Goal: Task Accomplishment & Management: Use online tool/utility

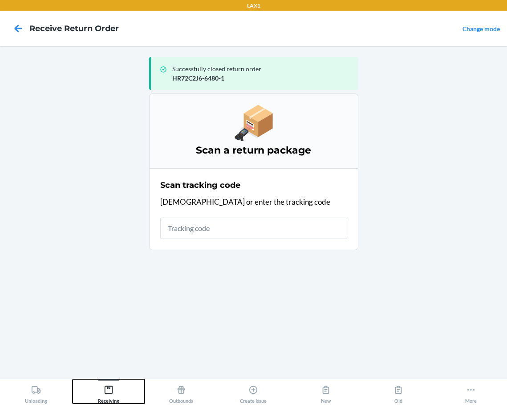
drag, startPoint x: 113, startPoint y: 394, endPoint x: 139, endPoint y: 366, distance: 38.4
click at [117, 387] on div "Receiving" at bounding box center [108, 392] width 21 height 22
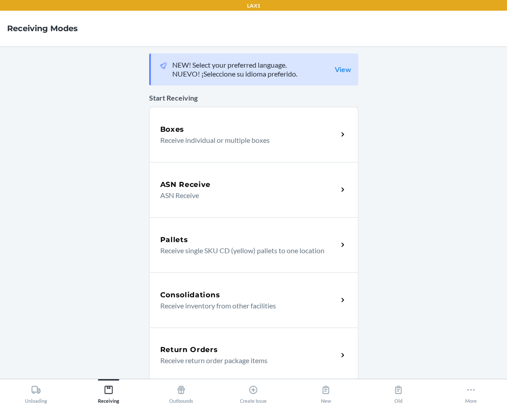
click at [195, 338] on div "Return Orders Receive return order package items" at bounding box center [253, 354] width 209 height 55
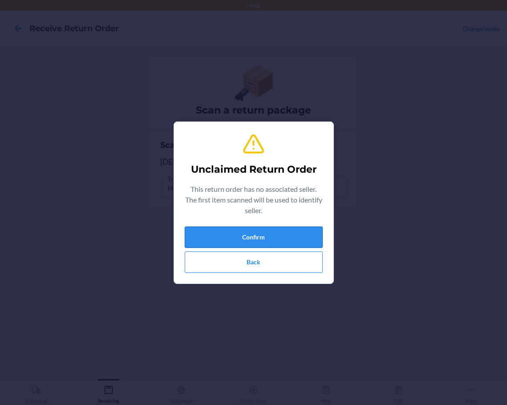
click at [259, 244] on button "Confirm" at bounding box center [254, 236] width 138 height 21
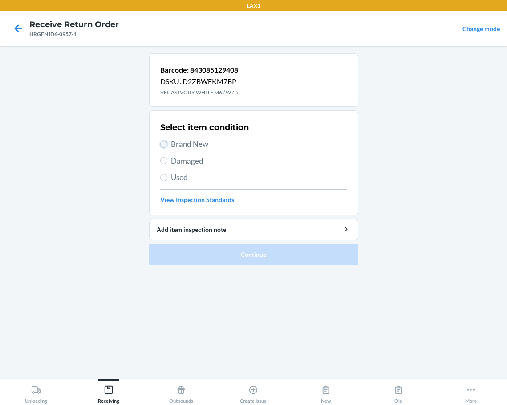
click at [165, 144] on input "Brand New" at bounding box center [163, 144] width 7 height 7
radio input "true"
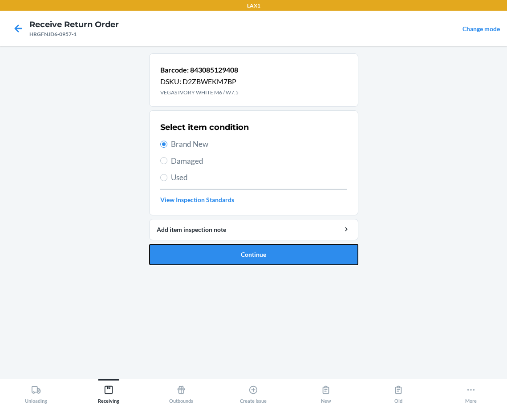
click at [178, 259] on button "Continue" at bounding box center [253, 254] width 209 height 21
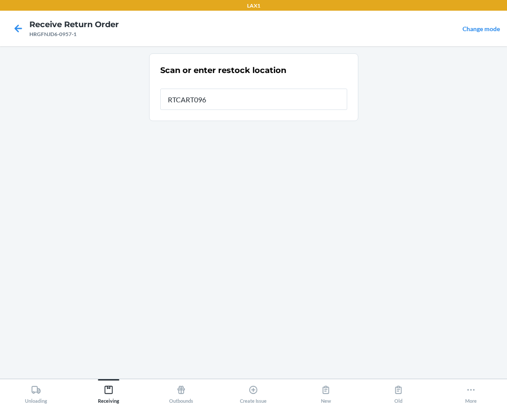
type input "RTCART096"
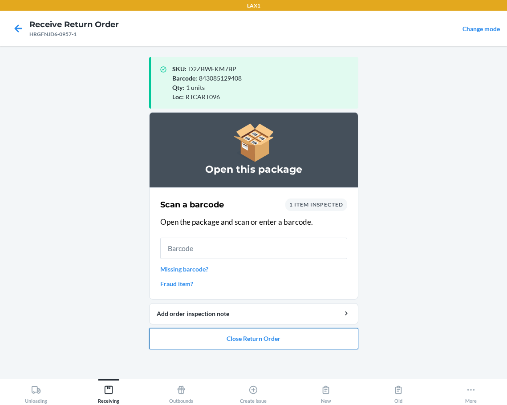
click at [246, 334] on button "Close Return Order" at bounding box center [253, 338] width 209 height 21
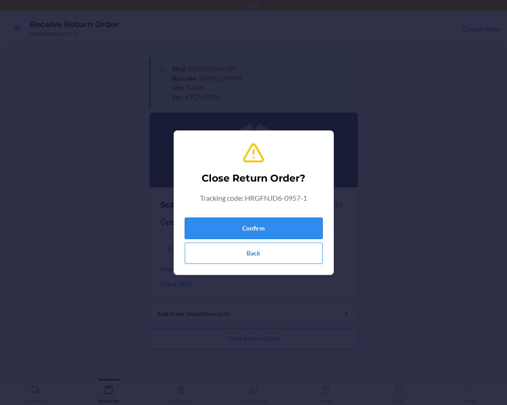
click at [297, 233] on button "Confirm" at bounding box center [254, 227] width 138 height 21
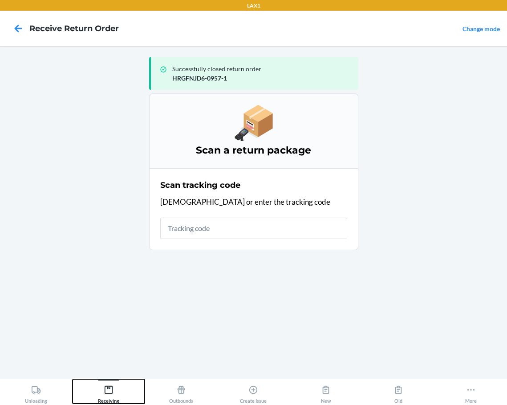
drag, startPoint x: 109, startPoint y: 387, endPoint x: 141, endPoint y: 358, distance: 43.1
click at [109, 384] on div "Receiving" at bounding box center [108, 392] width 21 height 22
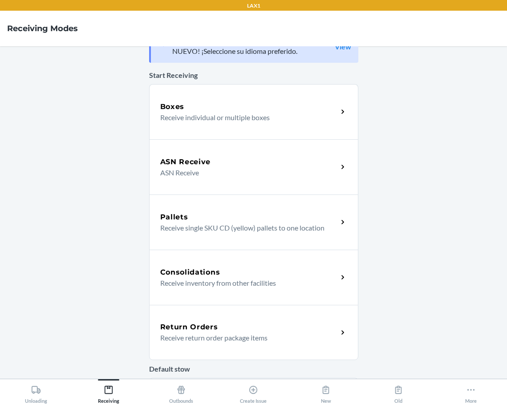
scroll to position [44, 0]
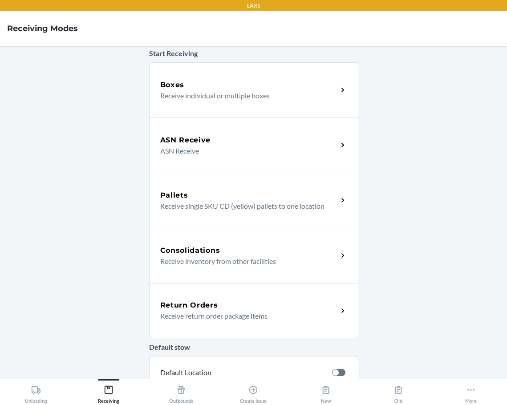
click at [171, 303] on h5 "Return Orders" at bounding box center [189, 305] width 58 height 11
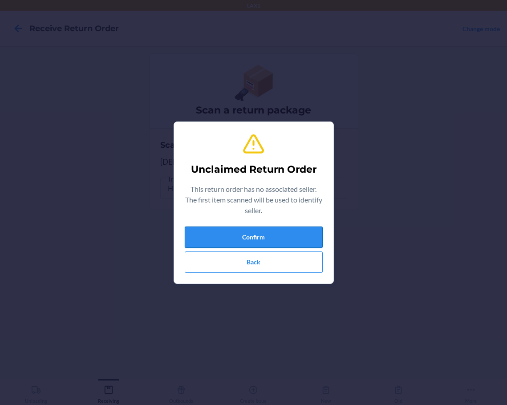
click at [209, 241] on button "Confirm" at bounding box center [254, 236] width 138 height 21
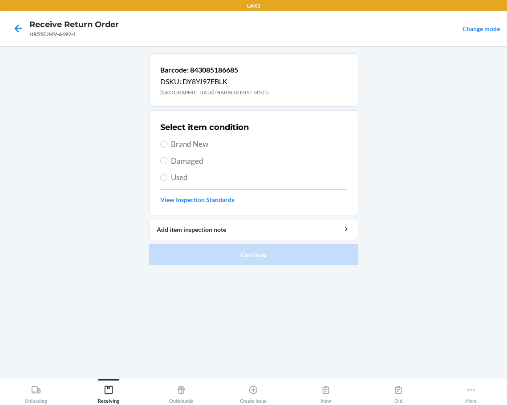
click at [167, 142] on label "Brand New" at bounding box center [253, 144] width 187 height 12
click at [167, 142] on input "Brand New" at bounding box center [163, 144] width 7 height 7
radio input "true"
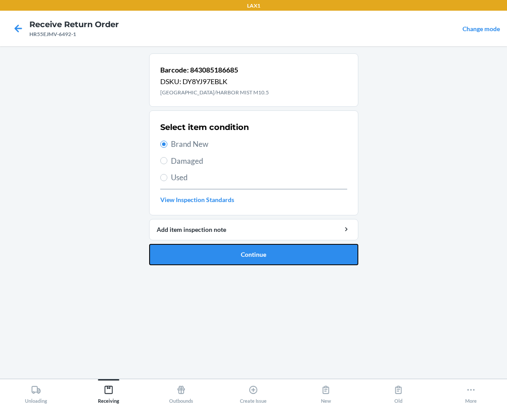
drag, startPoint x: 222, startPoint y: 249, endPoint x: 221, endPoint y: 242, distance: 7.2
click at [222, 246] on button "Continue" at bounding box center [253, 254] width 209 height 21
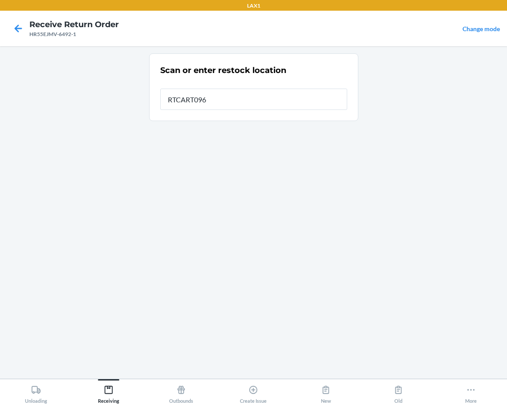
type input "RTCART096"
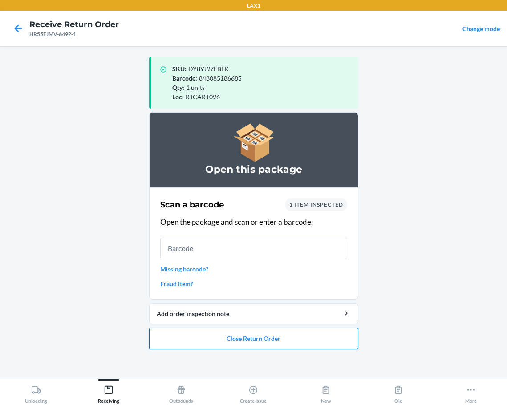
click at [179, 339] on button "Close Return Order" at bounding box center [253, 338] width 209 height 21
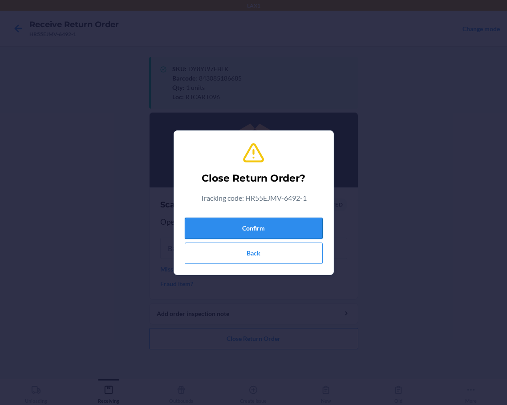
click at [236, 221] on button "Confirm" at bounding box center [254, 227] width 138 height 21
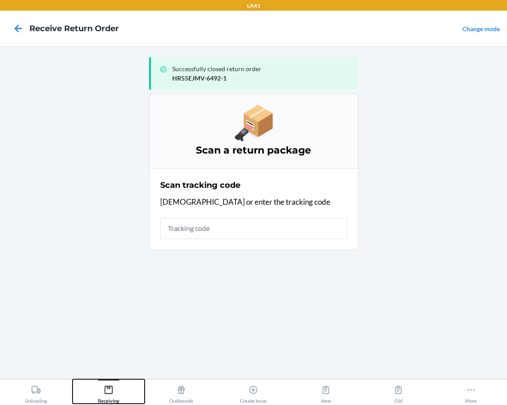
click at [113, 390] on icon at bounding box center [109, 390] width 10 height 10
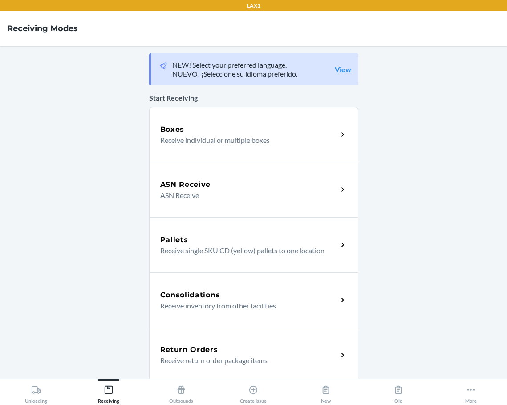
click at [176, 359] on p "Receive return order package items" at bounding box center [245, 360] width 170 height 11
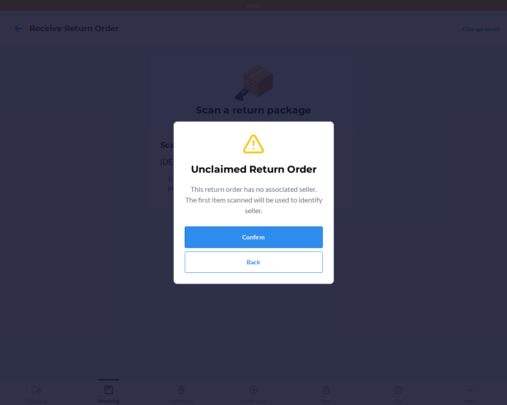
click at [254, 237] on button "Confirm" at bounding box center [254, 236] width 138 height 21
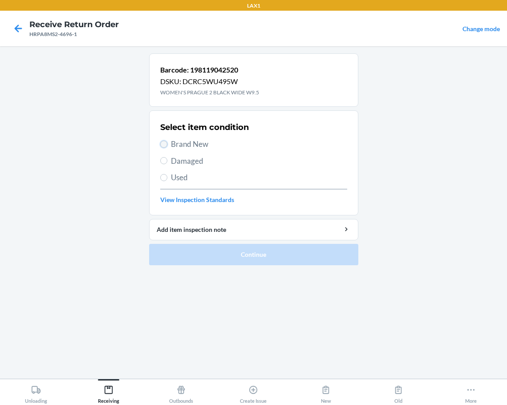
click at [165, 143] on input "Brand New" at bounding box center [163, 144] width 7 height 7
radio input "true"
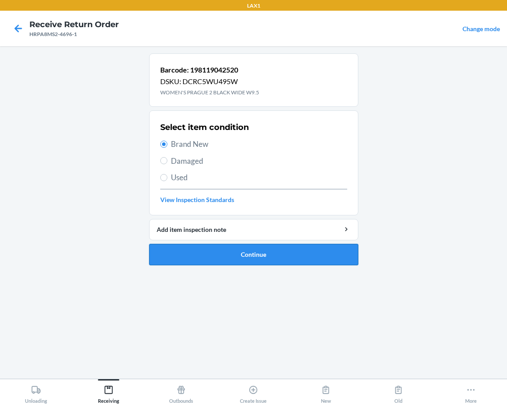
click at [194, 255] on button "Continue" at bounding box center [253, 254] width 209 height 21
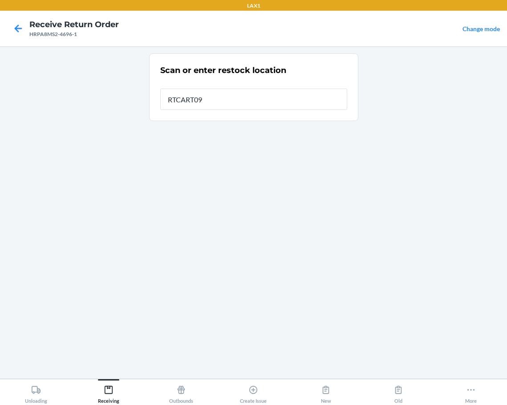
type input "RTCART096"
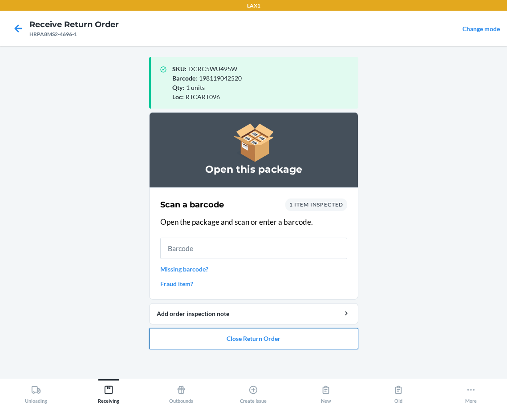
click at [230, 336] on button "Close Return Order" at bounding box center [253, 338] width 209 height 21
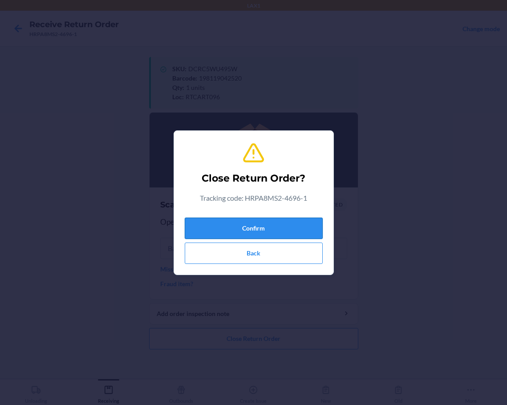
click at [231, 228] on button "Confirm" at bounding box center [254, 227] width 138 height 21
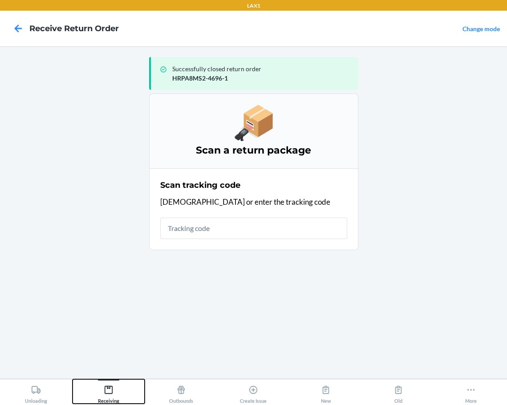
click at [108, 386] on icon at bounding box center [109, 390] width 8 height 8
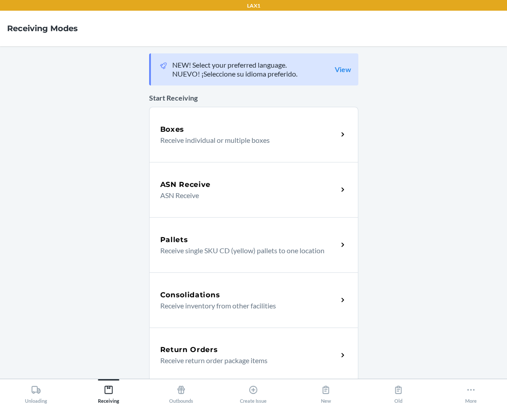
click at [170, 354] on h5 "Return Orders" at bounding box center [189, 349] width 58 height 11
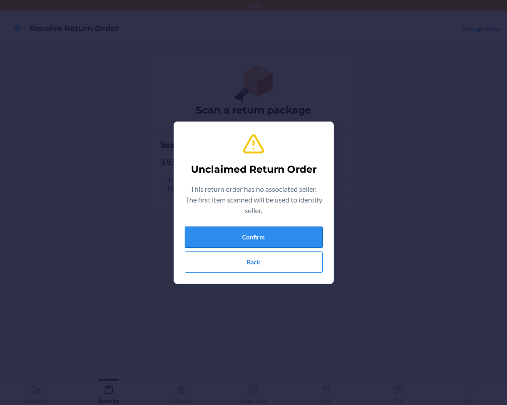
click at [207, 233] on button "Confirm" at bounding box center [254, 236] width 138 height 21
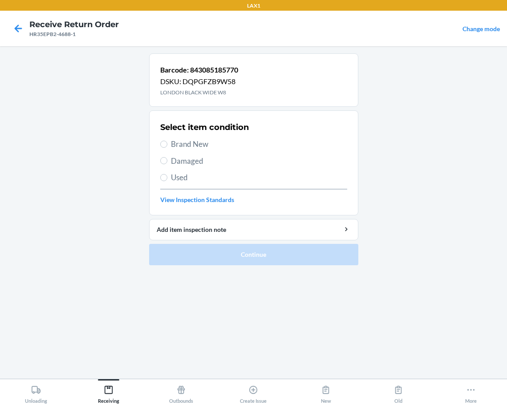
click at [166, 140] on label "Brand New" at bounding box center [253, 144] width 187 height 12
click at [166, 141] on input "Brand New" at bounding box center [163, 144] width 7 height 7
radio input "true"
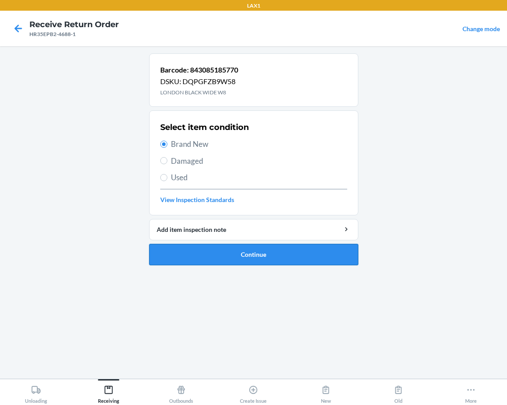
click at [187, 252] on button "Continue" at bounding box center [253, 254] width 209 height 21
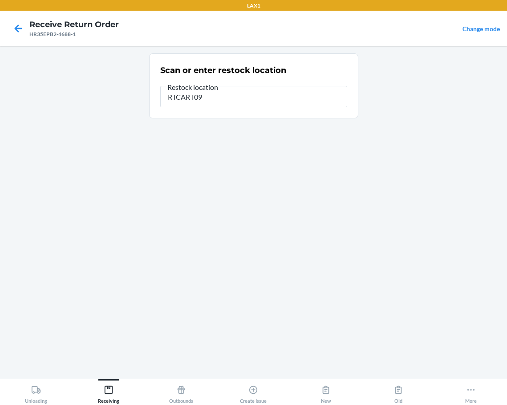
type input "RTCART096"
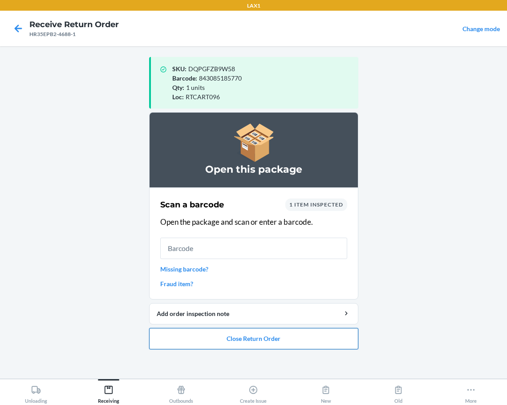
click at [241, 334] on button "Close Return Order" at bounding box center [253, 338] width 209 height 21
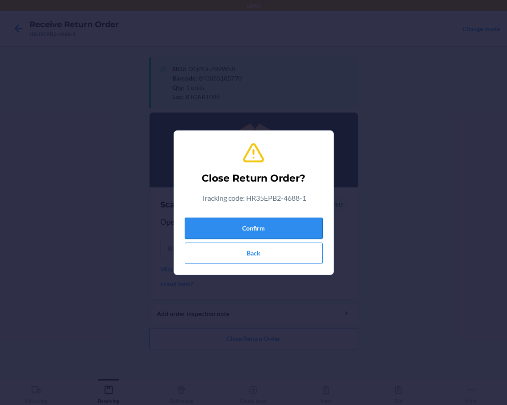
click at [254, 222] on button "Confirm" at bounding box center [254, 227] width 138 height 21
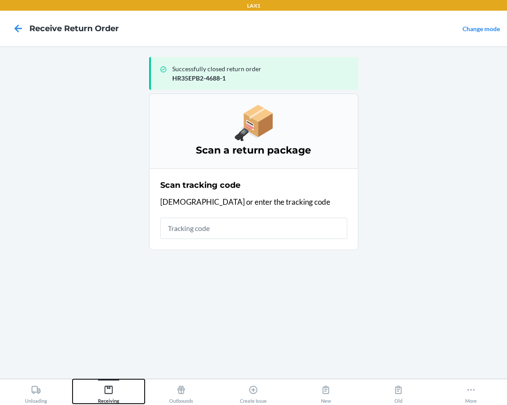
click at [109, 386] on icon at bounding box center [109, 390] width 8 height 8
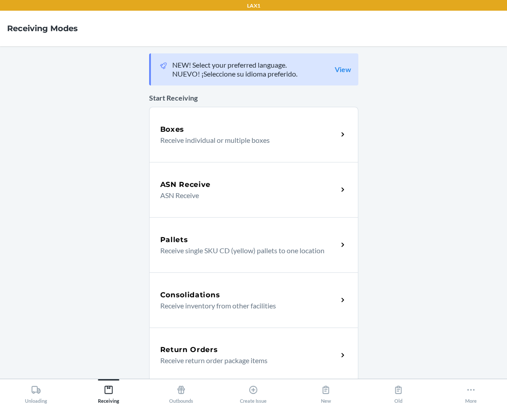
click at [259, 346] on div "Return Orders" at bounding box center [248, 349] width 177 height 11
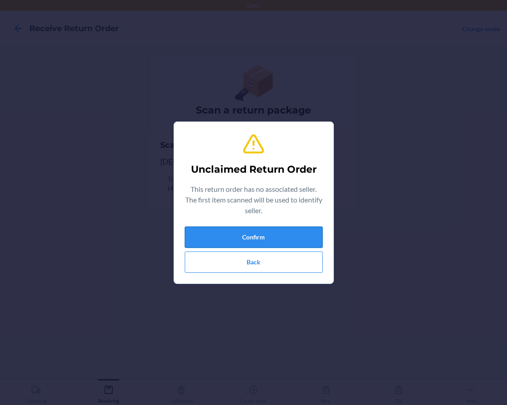
click at [219, 241] on button "Confirm" at bounding box center [254, 236] width 138 height 21
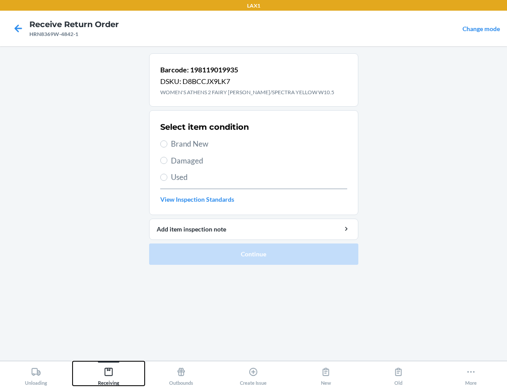
click at [105, 375] on icon at bounding box center [109, 372] width 8 height 8
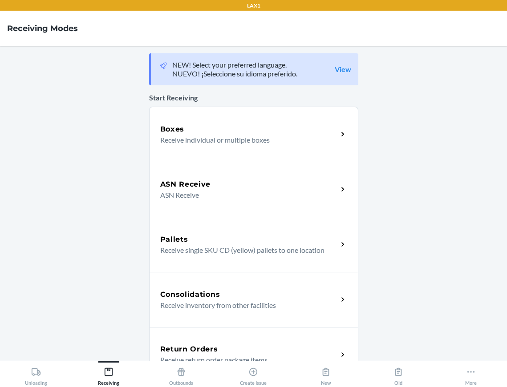
click at [157, 336] on div "Return Orders Receive return order package items" at bounding box center [253, 354] width 209 height 55
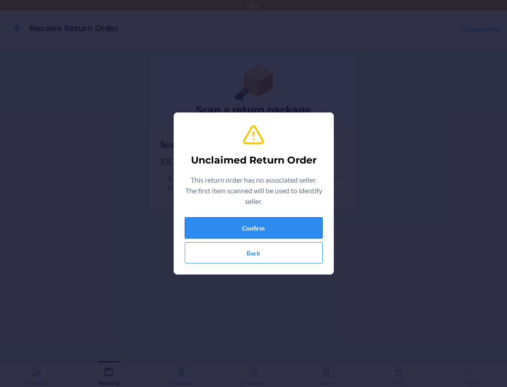
click at [237, 226] on button "Confirm" at bounding box center [254, 227] width 138 height 21
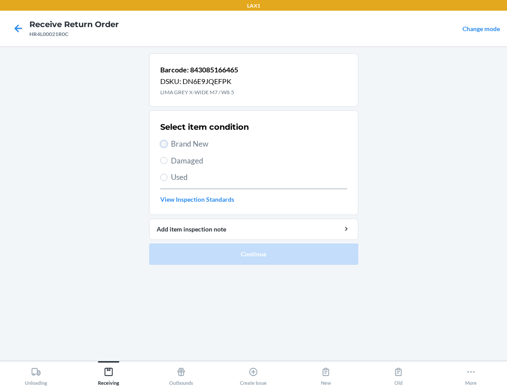
click at [163, 142] on input "Brand New" at bounding box center [163, 144] width 7 height 7
radio input "true"
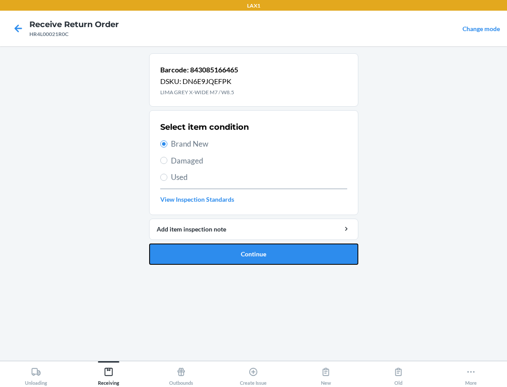
click at [180, 264] on button "Continue" at bounding box center [253, 254] width 209 height 21
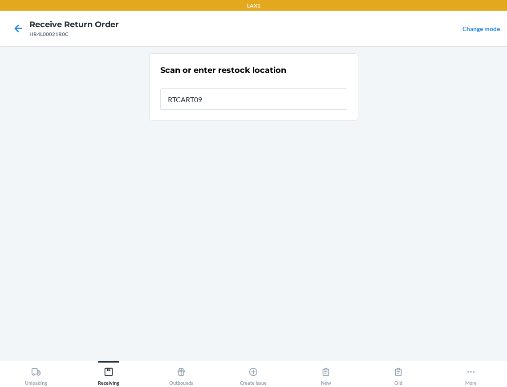
type input "RTCART096"
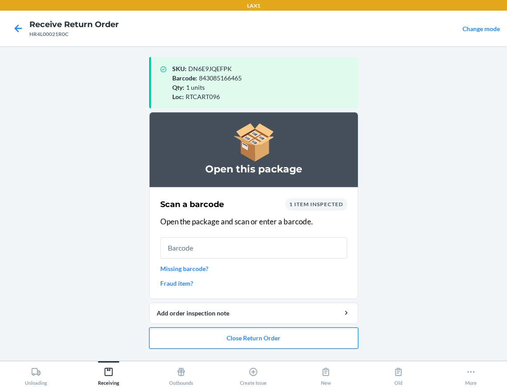
click at [262, 337] on button "Close Return Order" at bounding box center [253, 338] width 209 height 21
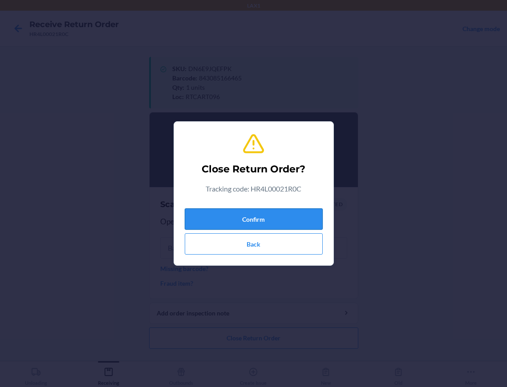
click at [283, 220] on button "Confirm" at bounding box center [254, 219] width 138 height 21
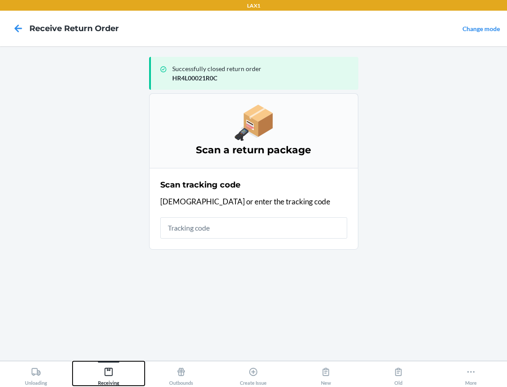
click at [110, 371] on icon at bounding box center [109, 372] width 10 height 10
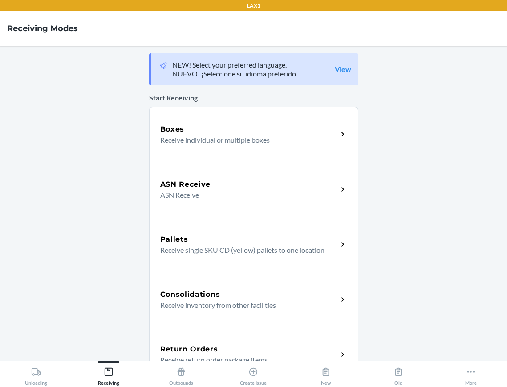
click at [187, 335] on div "Return Orders Receive return order package items" at bounding box center [253, 354] width 209 height 55
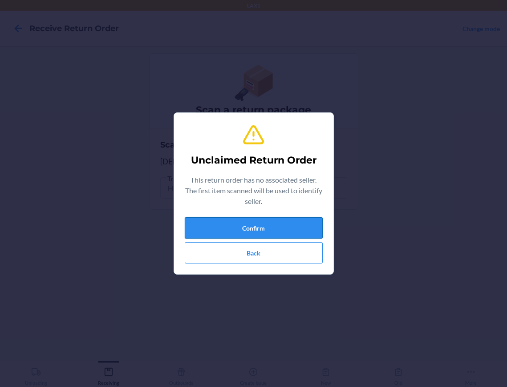
click at [196, 234] on button "Confirm" at bounding box center [254, 227] width 138 height 21
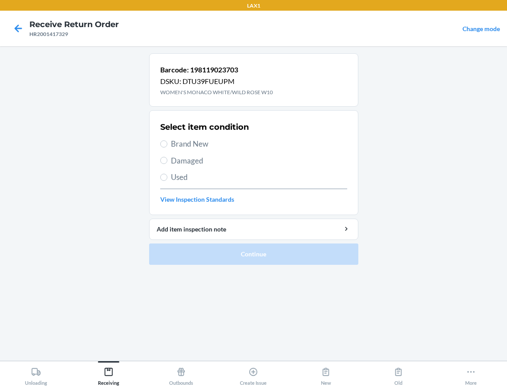
click at [164, 149] on label "Brand New" at bounding box center [253, 144] width 187 height 12
click at [164, 148] on input "Brand New" at bounding box center [163, 144] width 7 height 7
radio input "true"
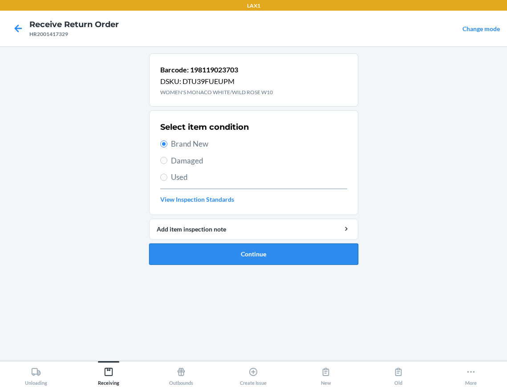
click at [165, 255] on button "Continue" at bounding box center [253, 254] width 209 height 21
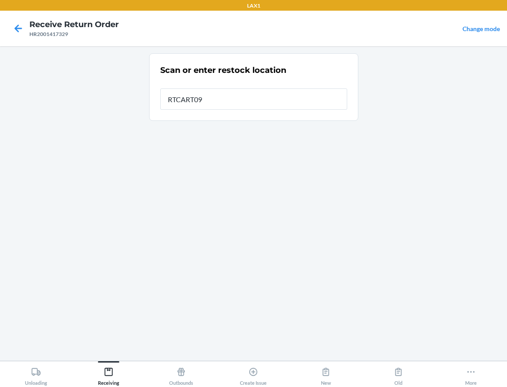
type input "RTCART096"
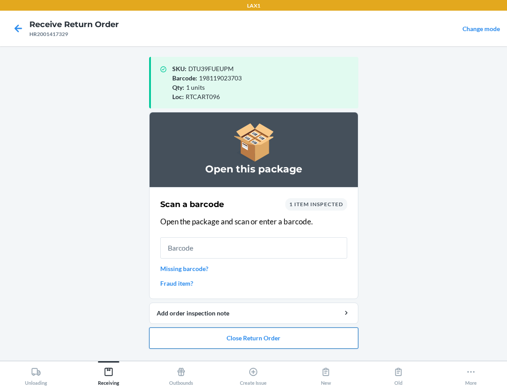
click at [182, 337] on button "Close Return Order" at bounding box center [253, 338] width 209 height 21
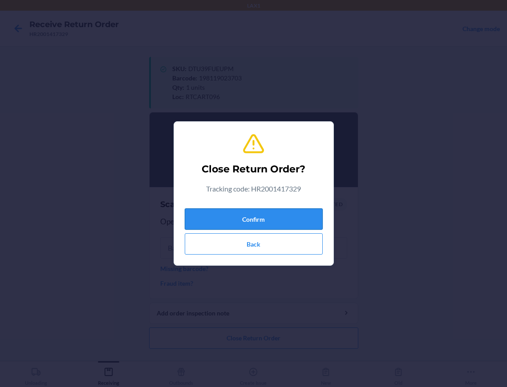
click at [243, 219] on button "Confirm" at bounding box center [254, 219] width 138 height 21
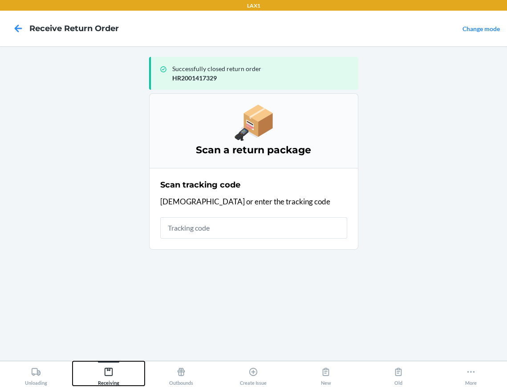
click at [103, 373] on div "Receiving" at bounding box center [108, 375] width 21 height 22
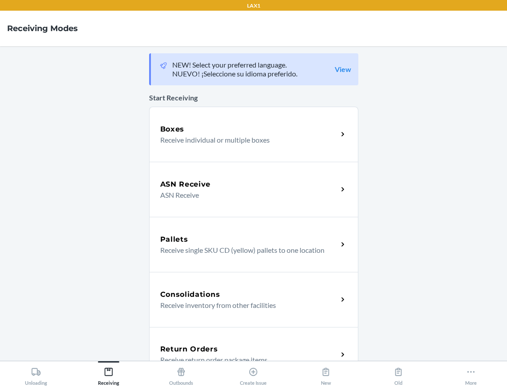
click at [221, 345] on div "Return Orders" at bounding box center [248, 349] width 177 height 11
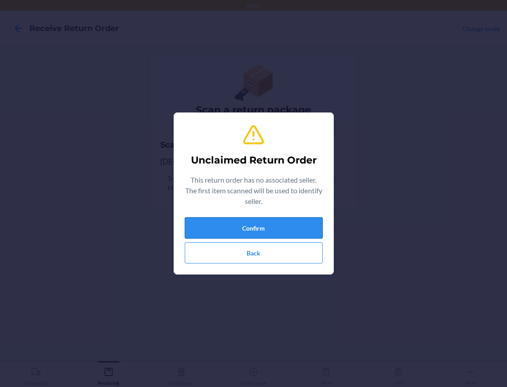
click at [222, 232] on button "Confirm" at bounding box center [254, 227] width 138 height 21
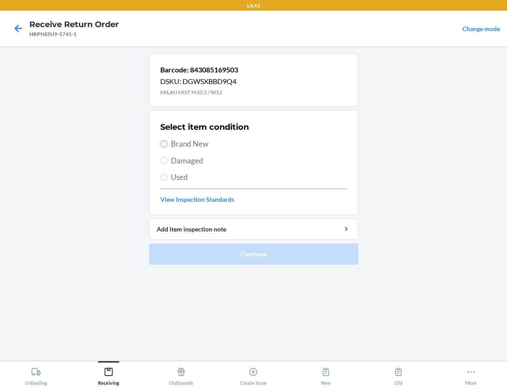
click at [165, 142] on input "Brand New" at bounding box center [163, 144] width 7 height 7
radio input "true"
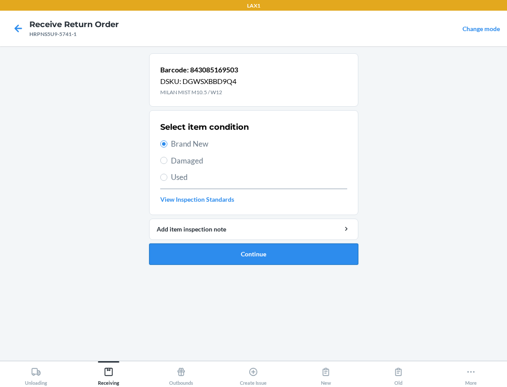
click at [186, 251] on button "Continue" at bounding box center [253, 254] width 209 height 21
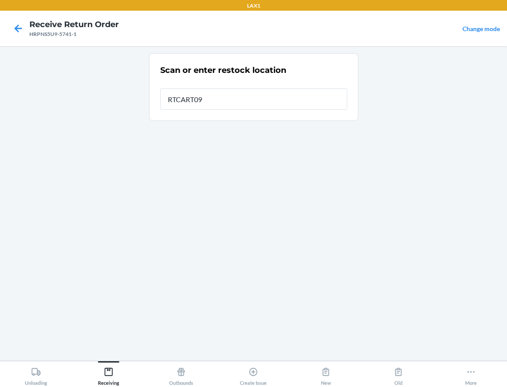
type input "RTCART096"
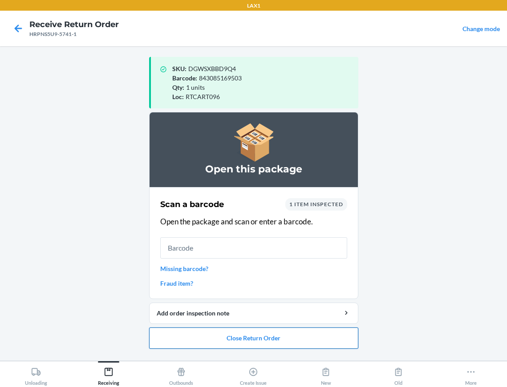
click at [177, 341] on button "Close Return Order" at bounding box center [253, 338] width 209 height 21
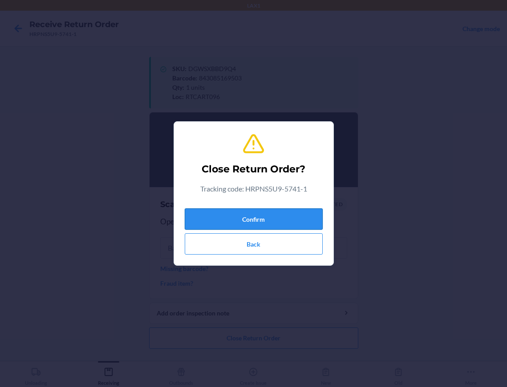
click at [232, 218] on button "Confirm" at bounding box center [254, 219] width 138 height 21
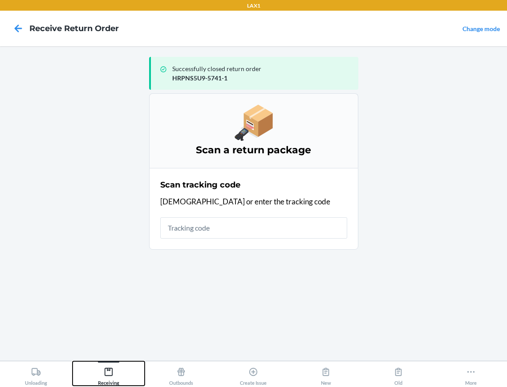
click at [111, 371] on icon at bounding box center [109, 372] width 10 height 10
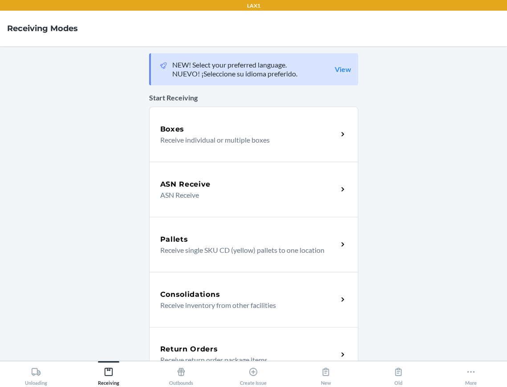
click at [184, 338] on div "Return Orders Receive return order package items" at bounding box center [253, 354] width 209 height 55
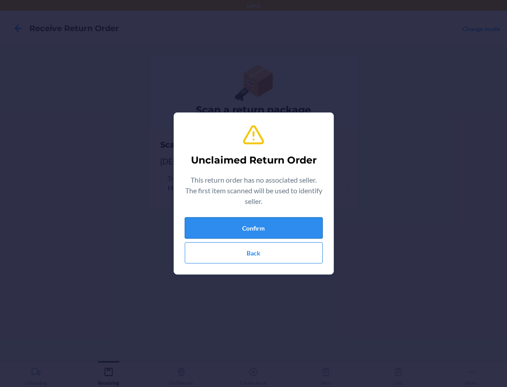
click at [201, 231] on button "Confirm" at bounding box center [254, 227] width 138 height 21
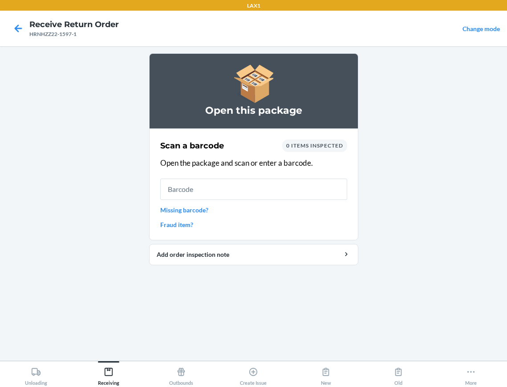
click at [38, 180] on main "Open this package Scan a barcode 0 items inspected Open the package and scan or…" at bounding box center [253, 203] width 507 height 315
click at [111, 370] on icon at bounding box center [109, 372] width 10 height 10
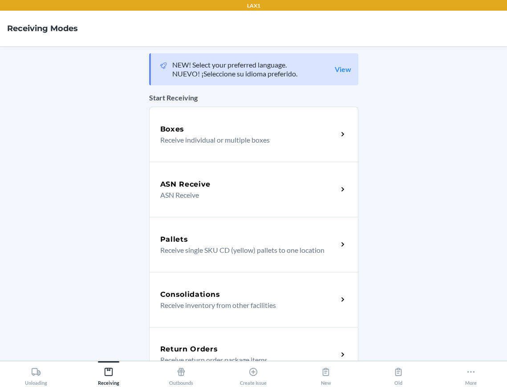
click at [182, 338] on div "Return Orders Receive return order package items" at bounding box center [253, 354] width 209 height 55
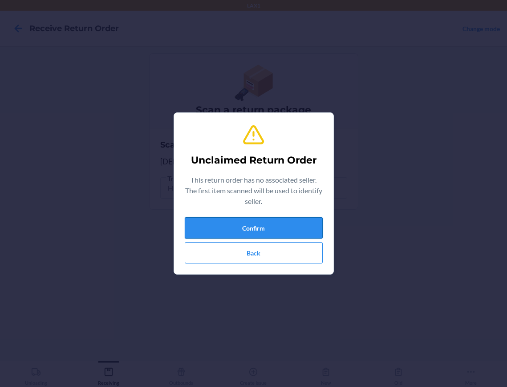
click at [221, 235] on button "Confirm" at bounding box center [254, 227] width 138 height 21
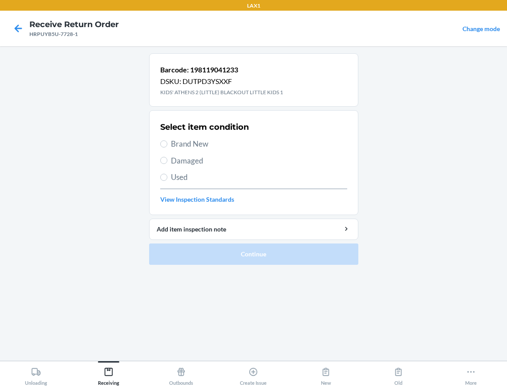
click at [164, 148] on label "Brand New" at bounding box center [253, 144] width 187 height 12
click at [164, 148] on input "Brand New" at bounding box center [163, 144] width 7 height 7
radio input "true"
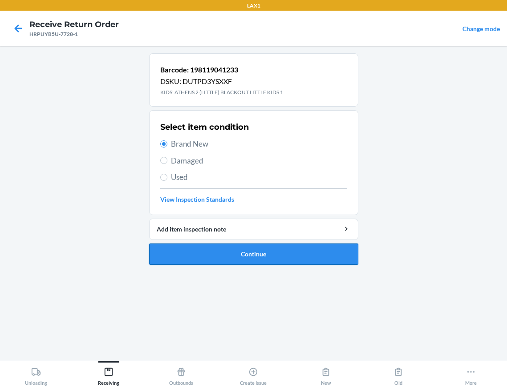
click at [170, 253] on button "Continue" at bounding box center [253, 254] width 209 height 21
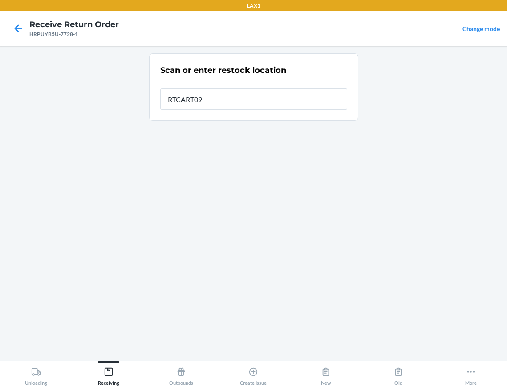
type input "RTCART096"
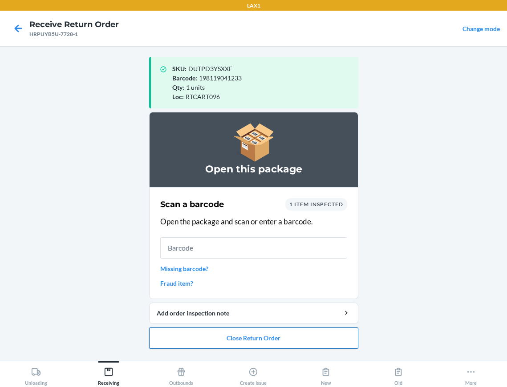
click at [232, 333] on button "Close Return Order" at bounding box center [253, 338] width 209 height 21
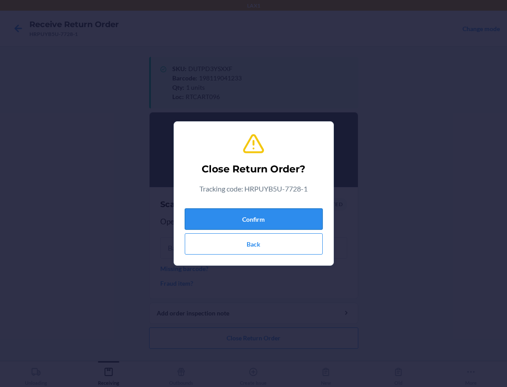
click at [250, 216] on button "Confirm" at bounding box center [254, 219] width 138 height 21
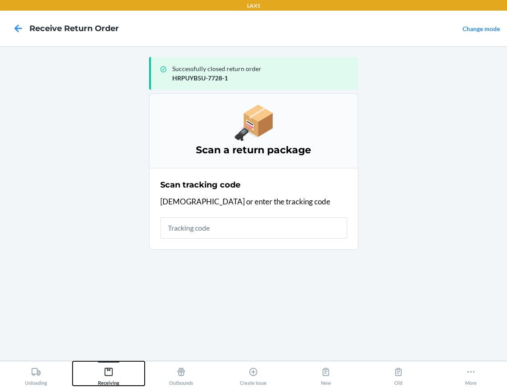
click at [109, 368] on icon at bounding box center [109, 372] width 10 height 10
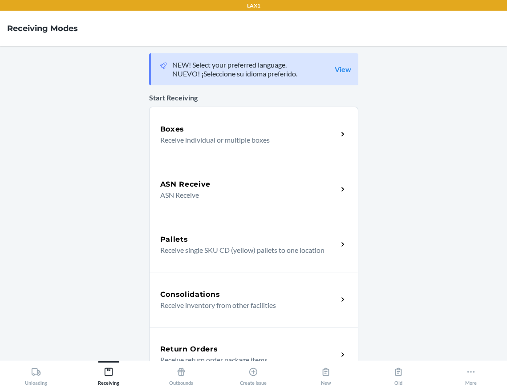
click at [193, 348] on h5 "Return Orders" at bounding box center [189, 349] width 58 height 11
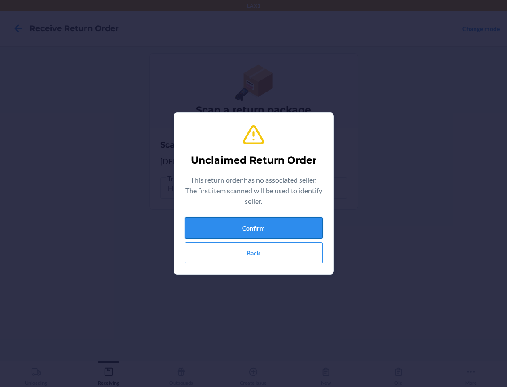
click at [257, 233] on button "Confirm" at bounding box center [254, 227] width 138 height 21
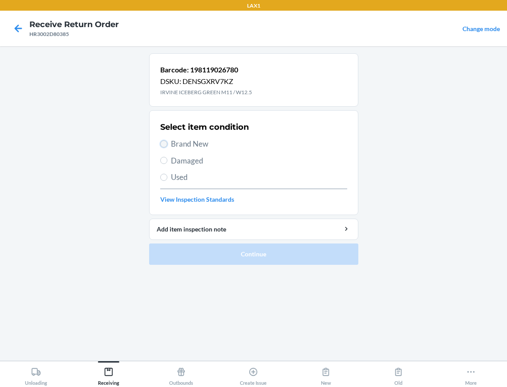
click at [163, 142] on input "Brand New" at bounding box center [163, 144] width 7 height 7
radio input "true"
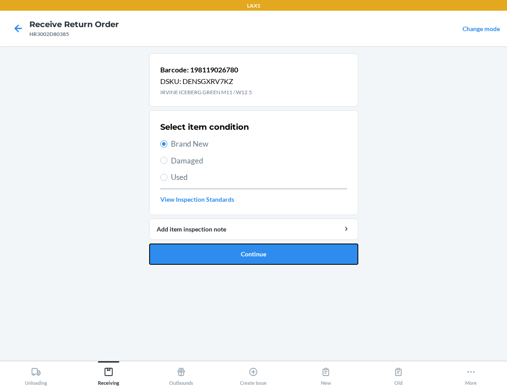
drag, startPoint x: 214, startPoint y: 258, endPoint x: 198, endPoint y: 186, distance: 73.8
click at [213, 256] on button "Continue" at bounding box center [253, 254] width 209 height 21
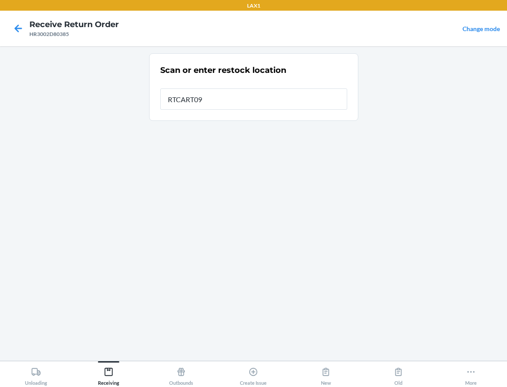
type input "RTCART096"
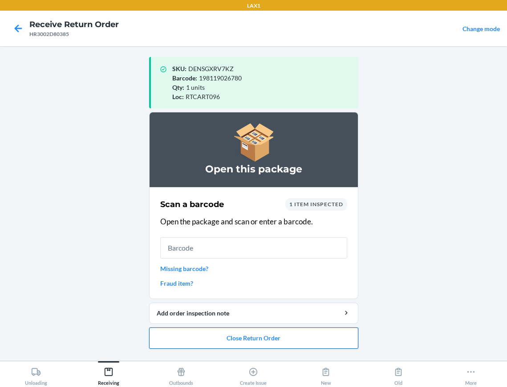
click at [165, 336] on button "Close Return Order" at bounding box center [253, 338] width 209 height 21
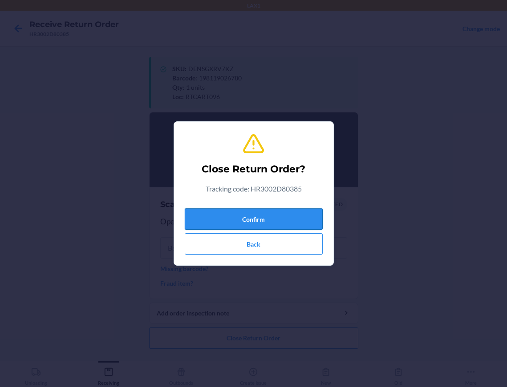
click at [259, 210] on button "Confirm" at bounding box center [254, 219] width 138 height 21
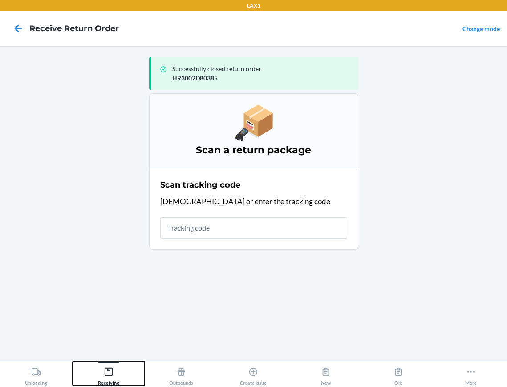
click at [108, 375] on icon at bounding box center [109, 372] width 10 height 10
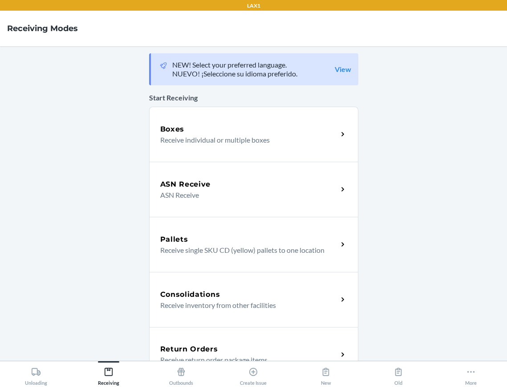
click at [173, 343] on div "Return Orders Receive return order package items" at bounding box center [253, 354] width 209 height 55
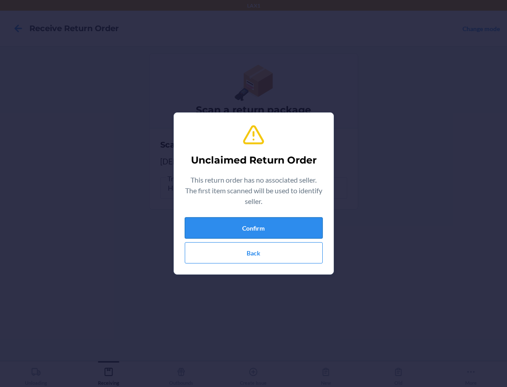
click at [264, 226] on button "Confirm" at bounding box center [254, 227] width 138 height 21
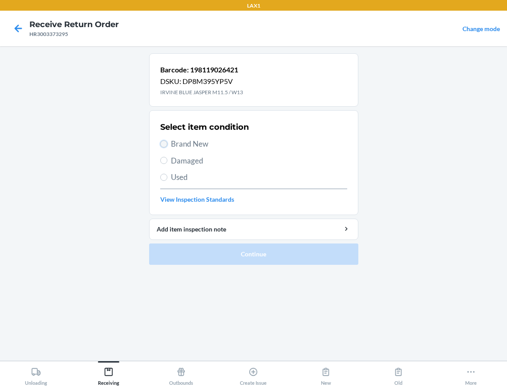
click at [161, 144] on input "Brand New" at bounding box center [163, 144] width 7 height 7
radio input "true"
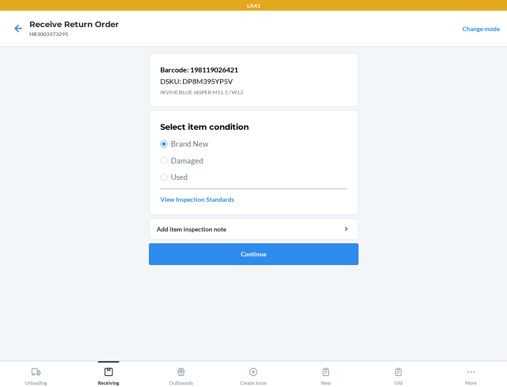
click at [195, 254] on button "Continue" at bounding box center [253, 254] width 209 height 21
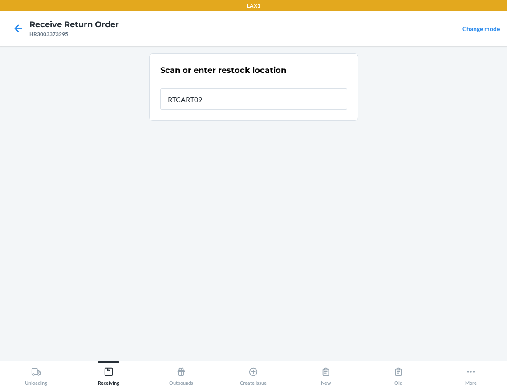
type input "RTCART096"
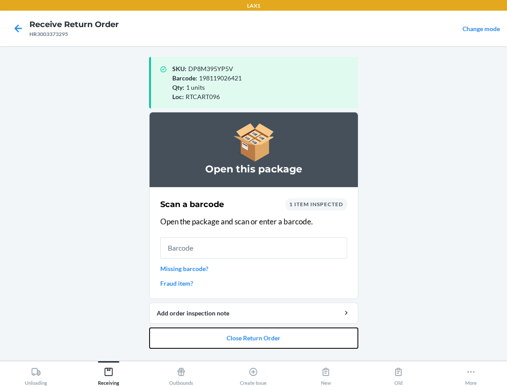
drag, startPoint x: 196, startPoint y: 335, endPoint x: 202, endPoint y: 324, distance: 12.5
click at [197, 334] on button "Close Return Order" at bounding box center [253, 338] width 209 height 21
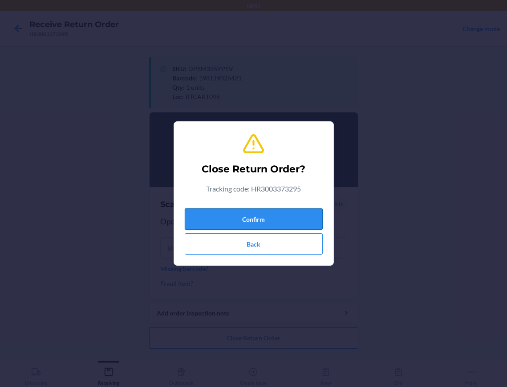
click at [274, 217] on button "Confirm" at bounding box center [254, 219] width 138 height 21
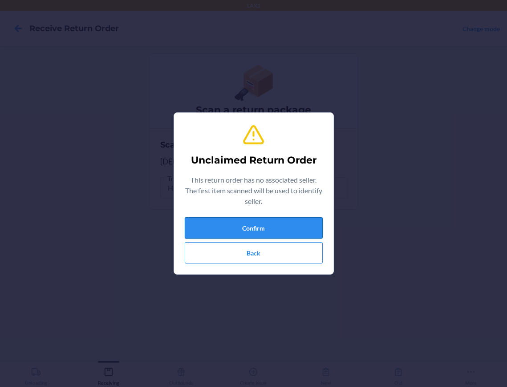
click at [261, 227] on button "Confirm" at bounding box center [254, 227] width 138 height 21
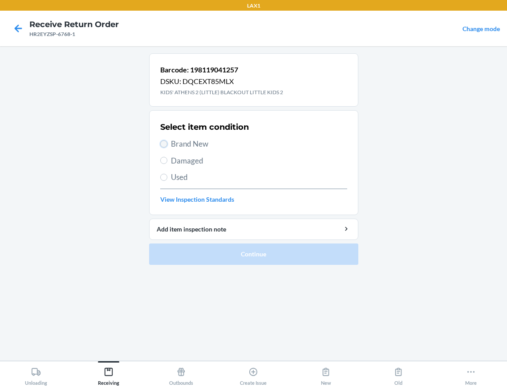
click at [161, 145] on input "Brand New" at bounding box center [163, 144] width 7 height 7
radio input "true"
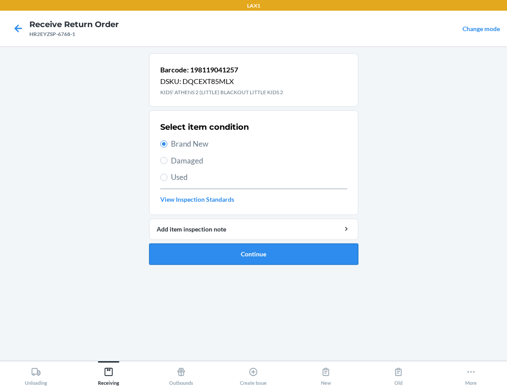
click at [175, 254] on button "Continue" at bounding box center [253, 254] width 209 height 21
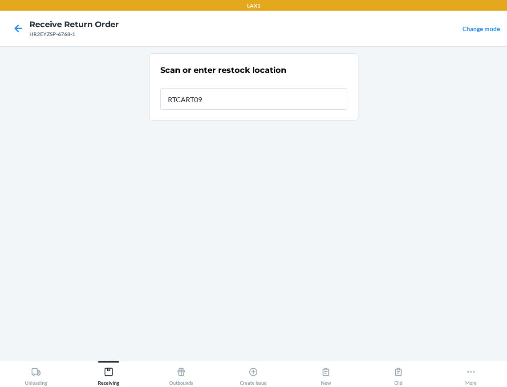
type input "RTCART096"
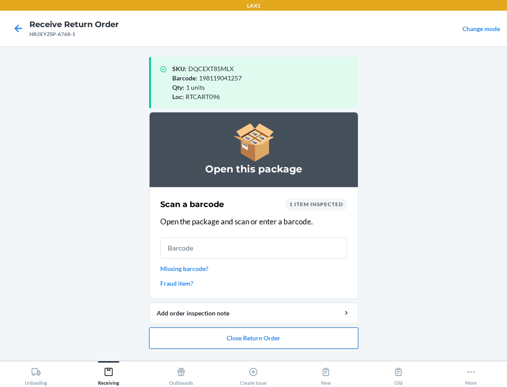
click at [192, 338] on button "Close Return Order" at bounding box center [253, 338] width 209 height 21
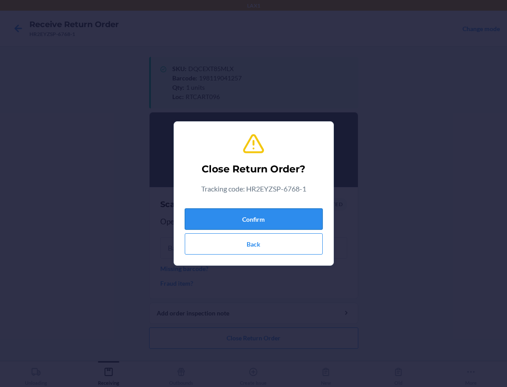
click at [273, 217] on button "Confirm" at bounding box center [254, 219] width 138 height 21
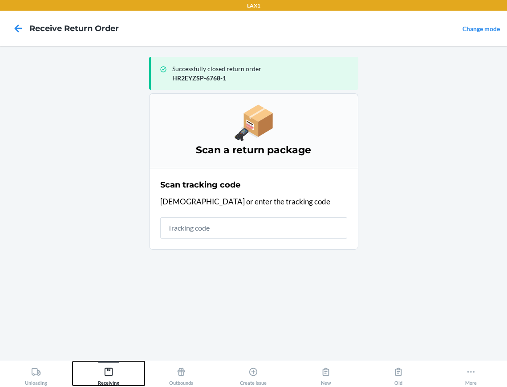
click at [111, 373] on icon at bounding box center [109, 372] width 10 height 10
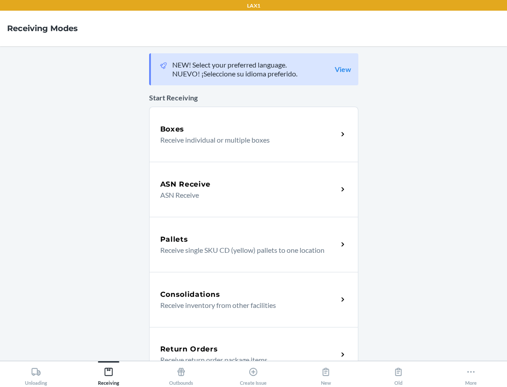
click at [169, 350] on h5 "Return Orders" at bounding box center [189, 349] width 58 height 11
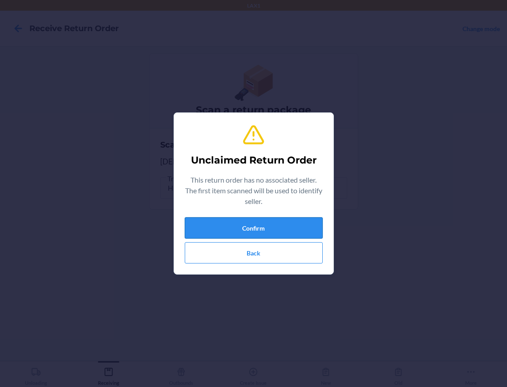
click at [223, 235] on button "Confirm" at bounding box center [254, 227] width 138 height 21
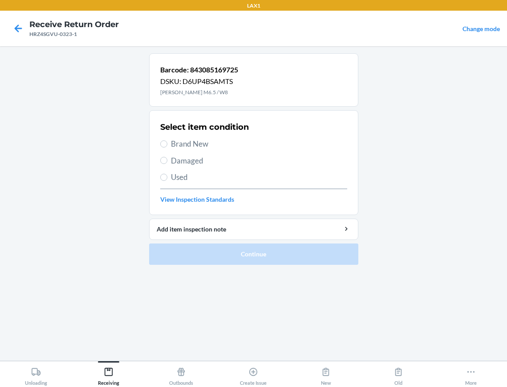
click at [158, 147] on section "Select item condition Brand New Damaged Used View Inspection Standards" at bounding box center [253, 162] width 209 height 105
click at [165, 143] on input "Brand New" at bounding box center [163, 144] width 7 height 7
radio input "true"
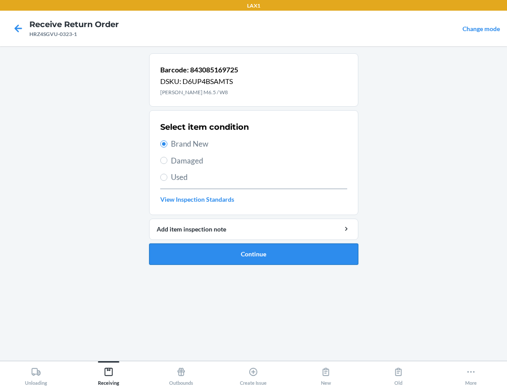
click at [187, 248] on button "Continue" at bounding box center [253, 254] width 209 height 21
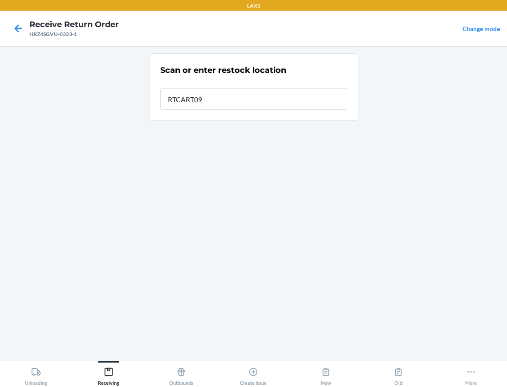
type input "RTCART096"
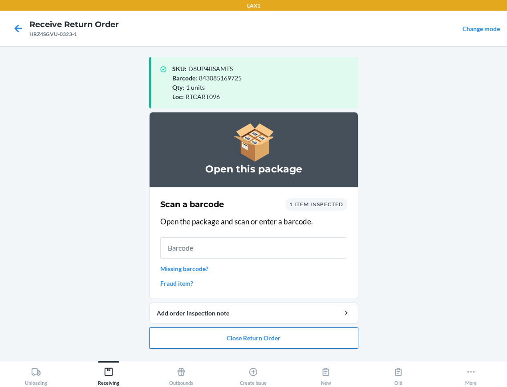
drag, startPoint x: 222, startPoint y: 342, endPoint x: 222, endPoint y: 337, distance: 5.8
click at [222, 341] on button "Close Return Order" at bounding box center [253, 338] width 209 height 21
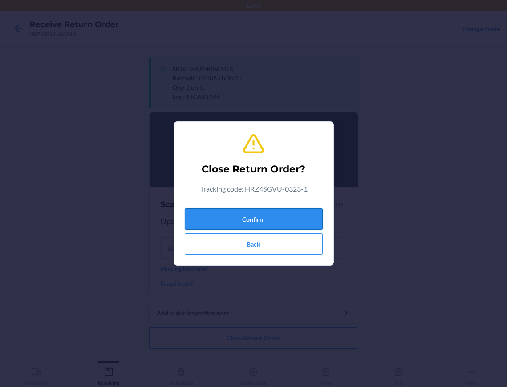
click at [278, 216] on button "Confirm" at bounding box center [254, 219] width 138 height 21
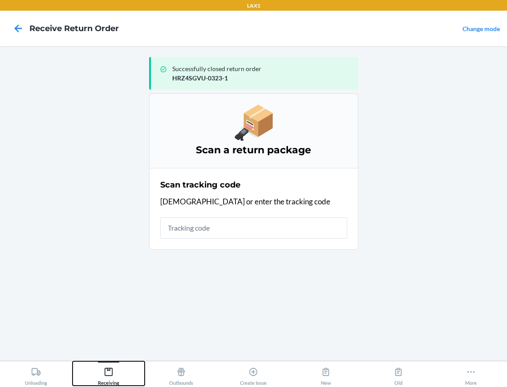
click at [105, 369] on icon at bounding box center [109, 372] width 8 height 8
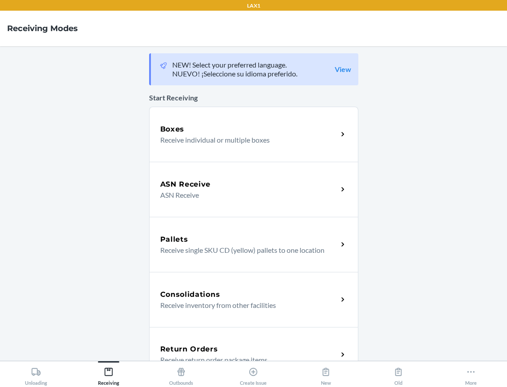
click at [199, 342] on div "Return Orders Receive return order package items" at bounding box center [253, 354] width 209 height 55
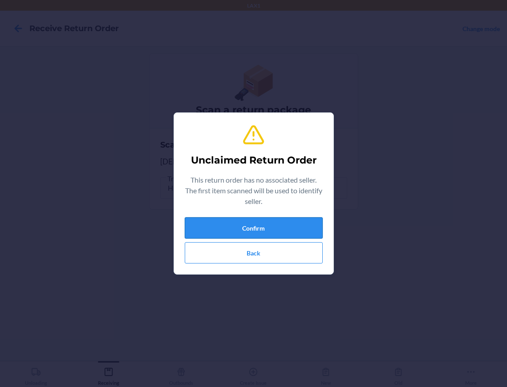
click at [214, 225] on button "Confirm" at bounding box center [254, 227] width 138 height 21
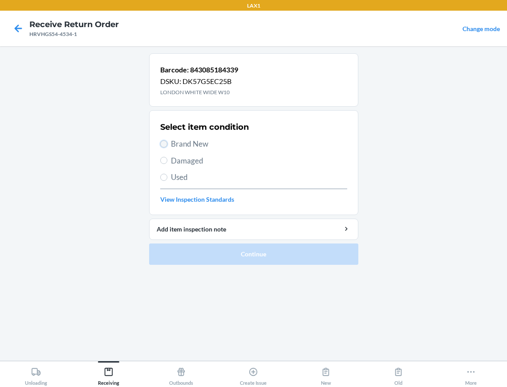
click at [161, 143] on input "Brand New" at bounding box center [163, 144] width 7 height 7
radio input "true"
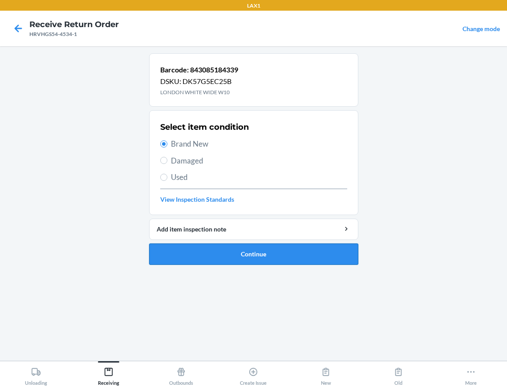
click at [180, 256] on button "Continue" at bounding box center [253, 254] width 209 height 21
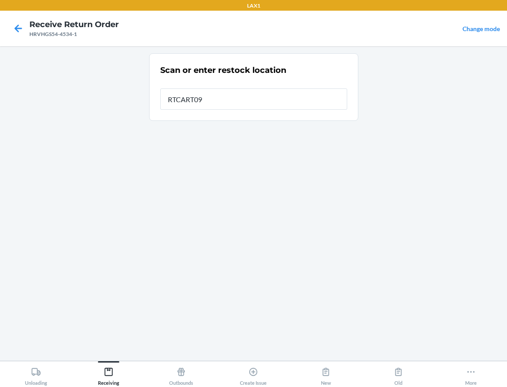
type input "RTCART096"
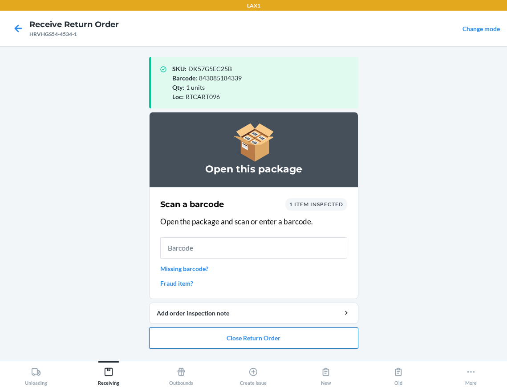
click at [195, 333] on button "Close Return Order" at bounding box center [253, 338] width 209 height 21
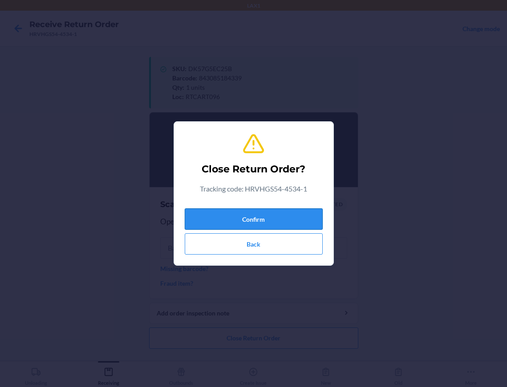
click at [226, 213] on button "Confirm" at bounding box center [254, 219] width 138 height 21
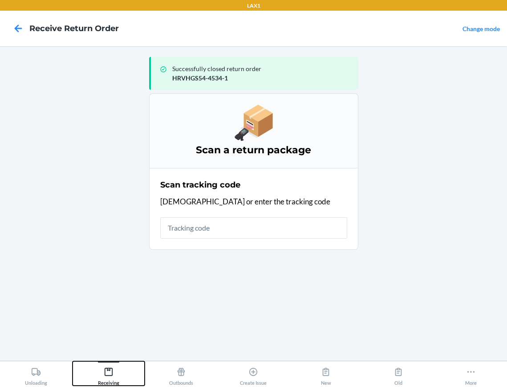
click at [106, 374] on icon at bounding box center [109, 372] width 10 height 10
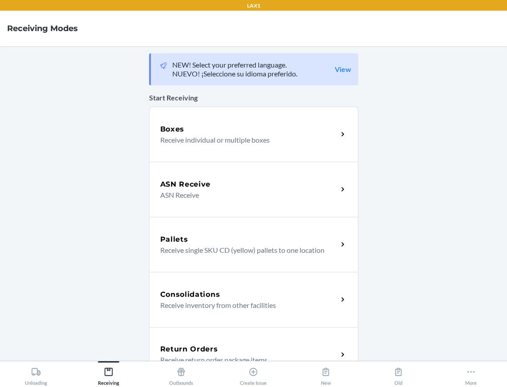
click at [182, 344] on h5 "Return Orders" at bounding box center [189, 349] width 58 height 11
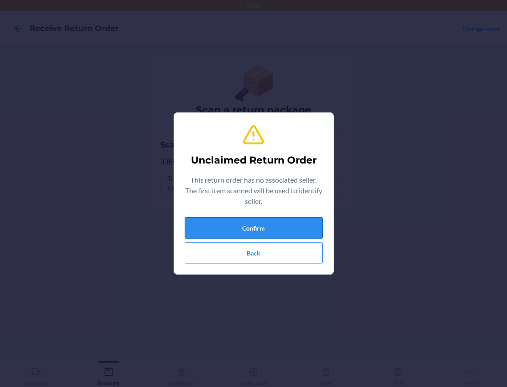
click at [226, 232] on button "Confirm" at bounding box center [254, 227] width 138 height 21
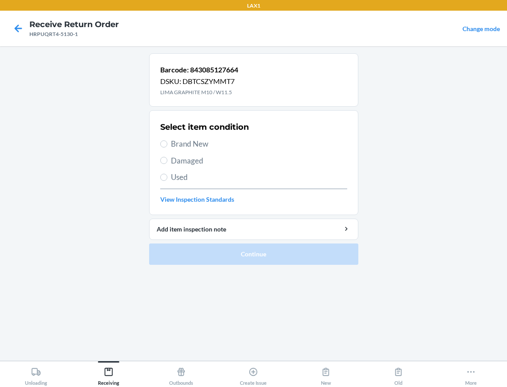
click at [160, 161] on label "Damaged" at bounding box center [253, 161] width 187 height 12
click at [160, 161] on input "Damaged" at bounding box center [163, 160] width 7 height 7
radio input "true"
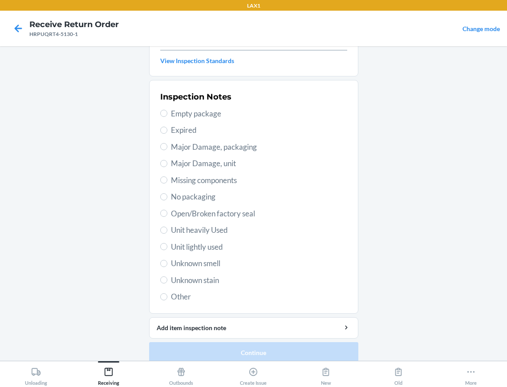
scroll to position [149, 0]
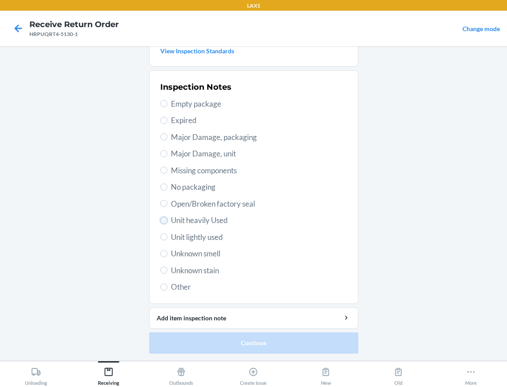
click at [160, 222] on input "Unit heavily Used" at bounding box center [163, 220] width 7 height 7
radio input "true"
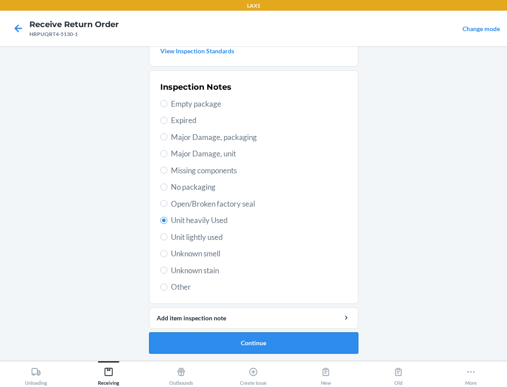
click at [176, 346] on button "Continue" at bounding box center [253, 343] width 209 height 21
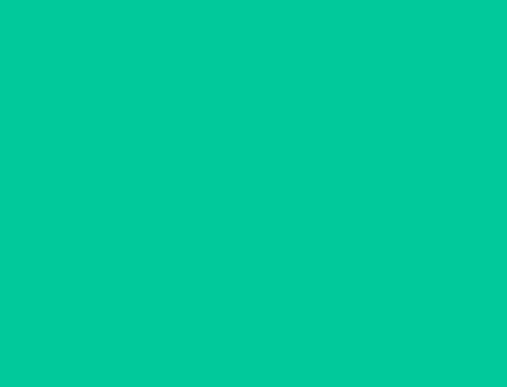
scroll to position [70, 0]
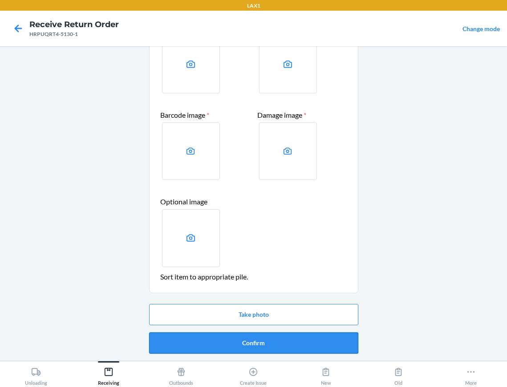
click at [176, 350] on button "Confirm" at bounding box center [253, 343] width 209 height 21
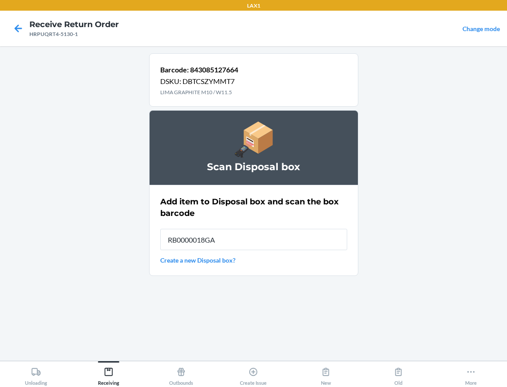
type input "RB0000018GA"
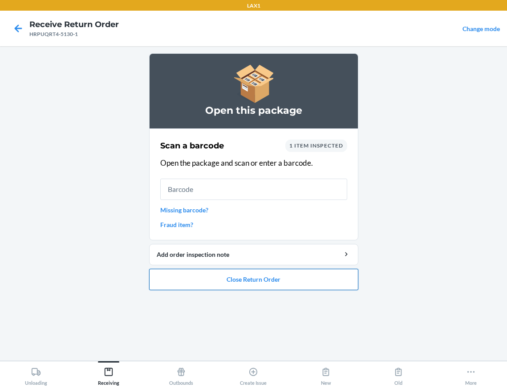
click at [204, 279] on button "Close Return Order" at bounding box center [253, 279] width 209 height 21
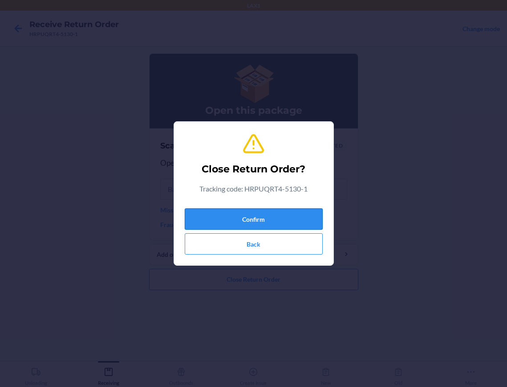
click at [229, 216] on button "Confirm" at bounding box center [254, 219] width 138 height 21
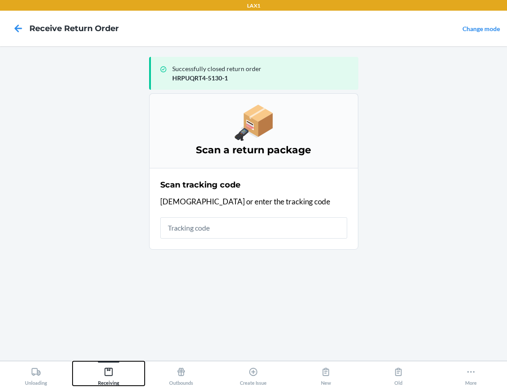
click at [114, 374] on div "Receiving" at bounding box center [108, 375] width 21 height 22
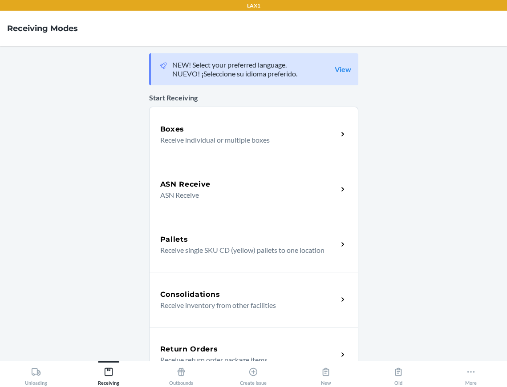
click at [157, 342] on div "Return Orders Receive return order package items" at bounding box center [253, 354] width 209 height 55
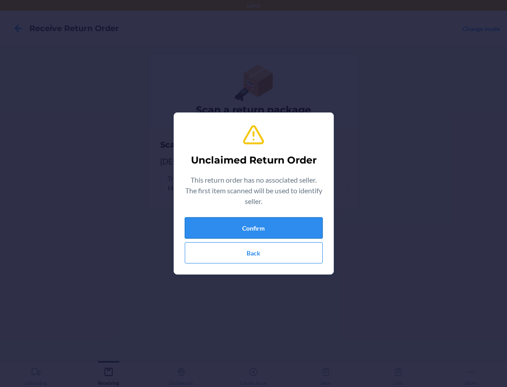
click at [235, 232] on button "Confirm" at bounding box center [254, 227] width 138 height 21
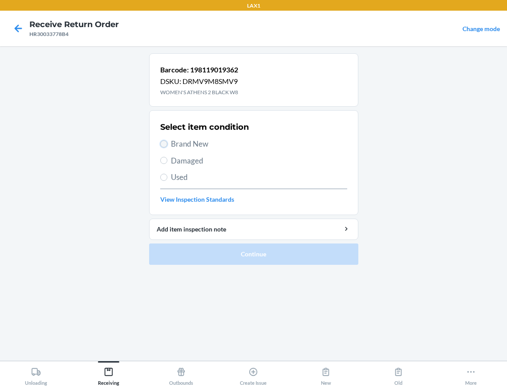
click at [163, 144] on input "Brand New" at bounding box center [163, 144] width 7 height 7
radio input "true"
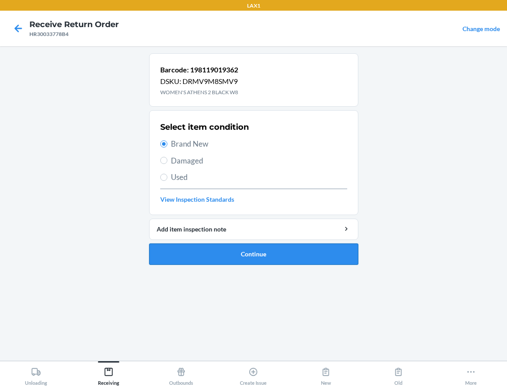
click at [173, 252] on button "Continue" at bounding box center [253, 254] width 209 height 21
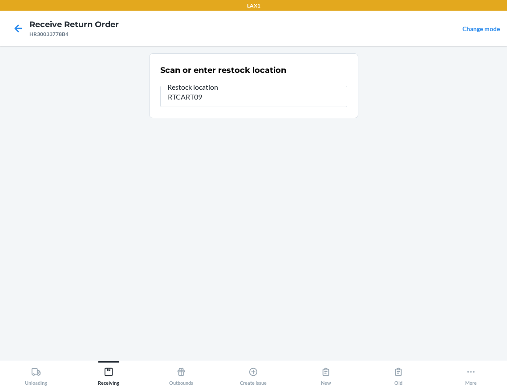
type input "RTCART096"
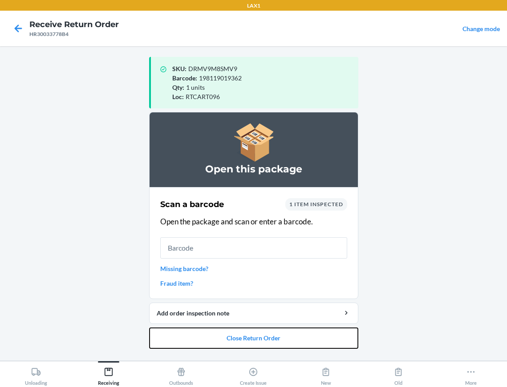
click at [268, 330] on button "Close Return Order" at bounding box center [253, 338] width 209 height 21
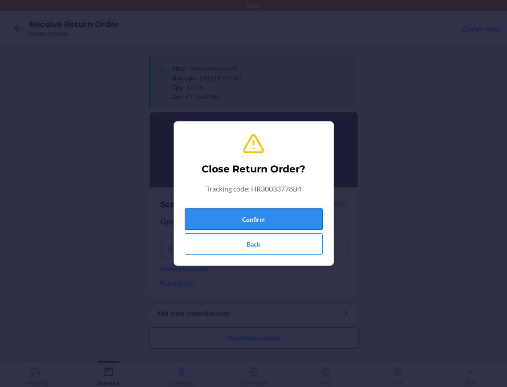
click at [293, 219] on button "Confirm" at bounding box center [254, 219] width 138 height 21
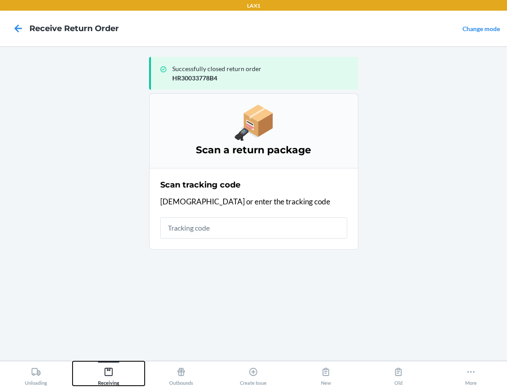
click at [109, 371] on icon at bounding box center [109, 372] width 8 height 8
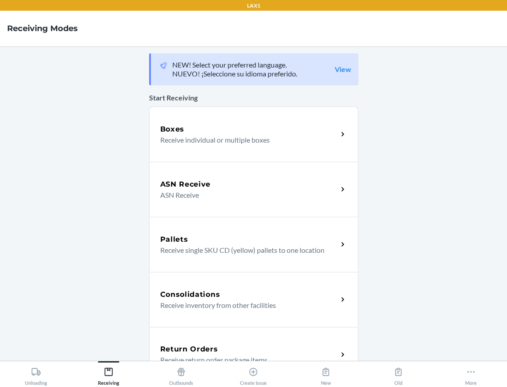
click at [201, 350] on h5 "Return Orders" at bounding box center [189, 349] width 58 height 11
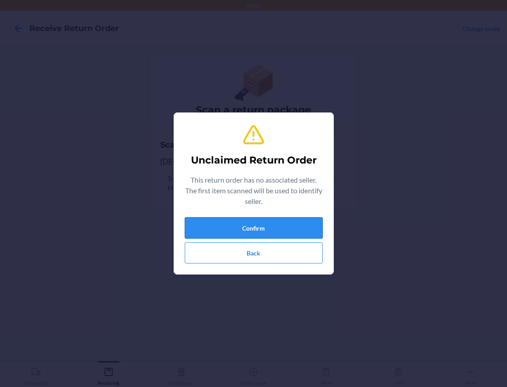
click at [204, 231] on button "Confirm" at bounding box center [254, 227] width 138 height 21
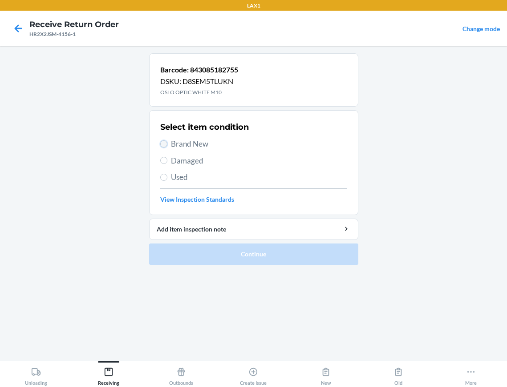
click at [165, 145] on input "Brand New" at bounding box center [163, 144] width 7 height 7
radio input "true"
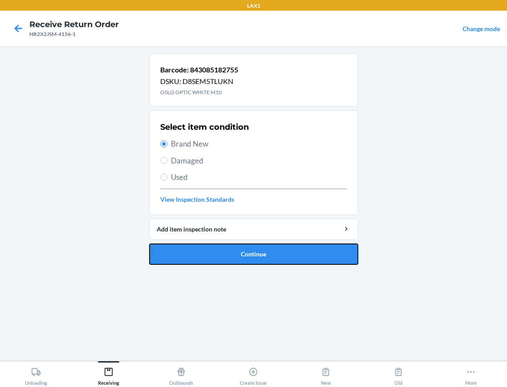
click at [161, 252] on button "Continue" at bounding box center [253, 254] width 209 height 21
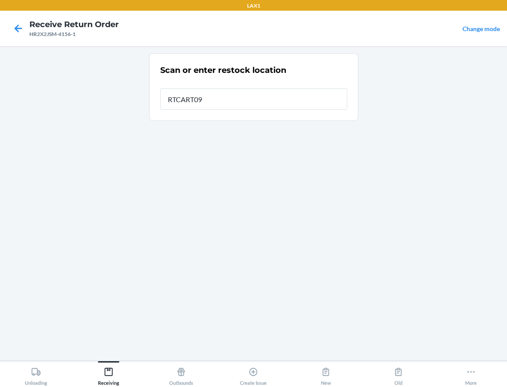
type input "RTCART096"
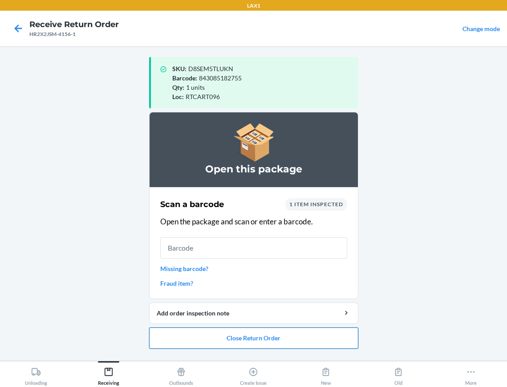
click at [186, 334] on button "Close Return Order" at bounding box center [253, 338] width 209 height 21
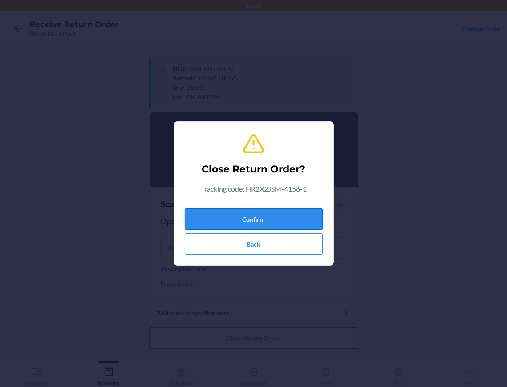
click at [205, 224] on button "Confirm" at bounding box center [254, 219] width 138 height 21
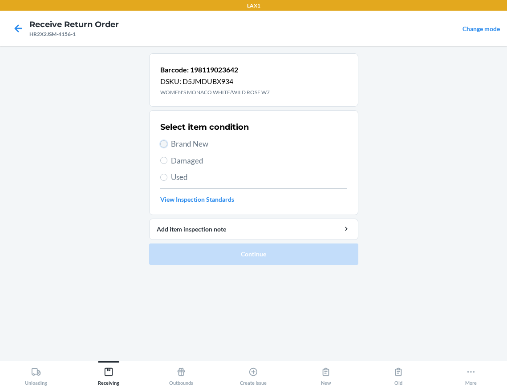
click at [162, 143] on input "Brand New" at bounding box center [163, 144] width 7 height 7
radio input "true"
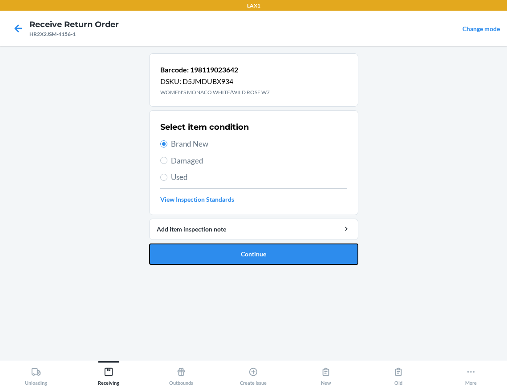
click at [191, 252] on button "Continue" at bounding box center [253, 254] width 209 height 21
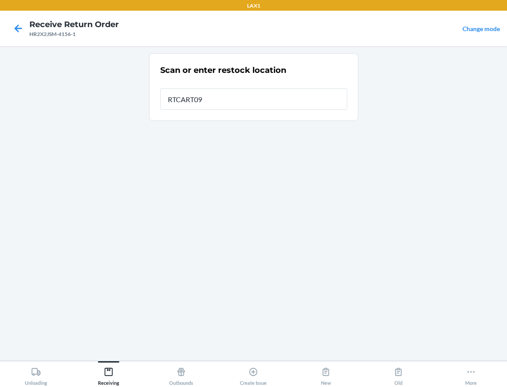
type input "RTCART096"
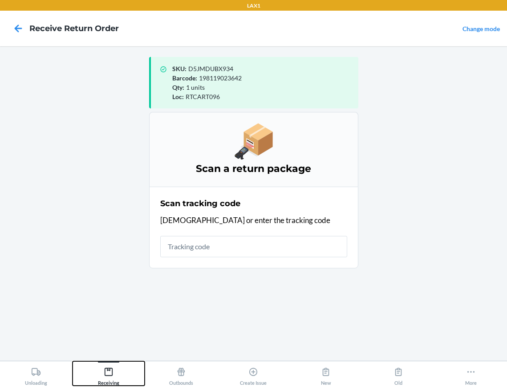
click at [110, 366] on div "Receiving" at bounding box center [108, 375] width 21 height 22
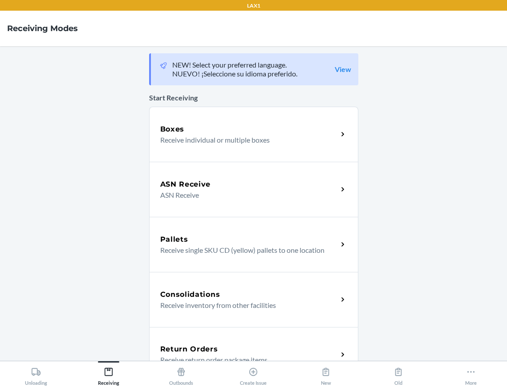
click at [152, 342] on div "Return Orders Receive return order package items" at bounding box center [253, 354] width 209 height 55
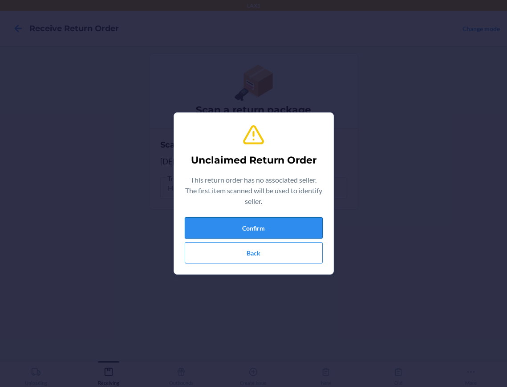
click at [243, 223] on button "Confirm" at bounding box center [254, 227] width 138 height 21
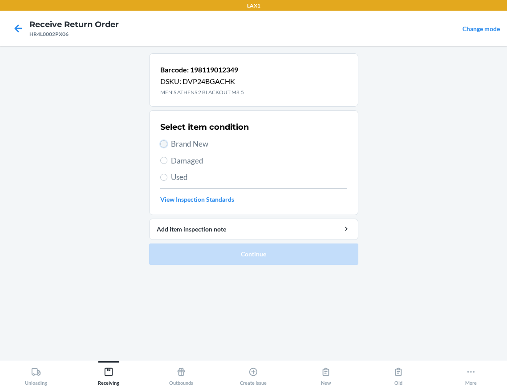
click at [162, 145] on input "Brand New" at bounding box center [163, 144] width 7 height 7
radio input "true"
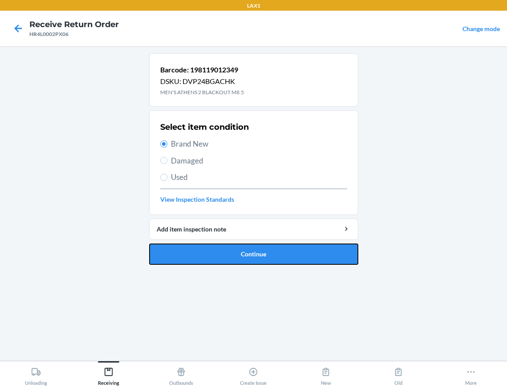
click at [192, 246] on button "Continue" at bounding box center [253, 254] width 209 height 21
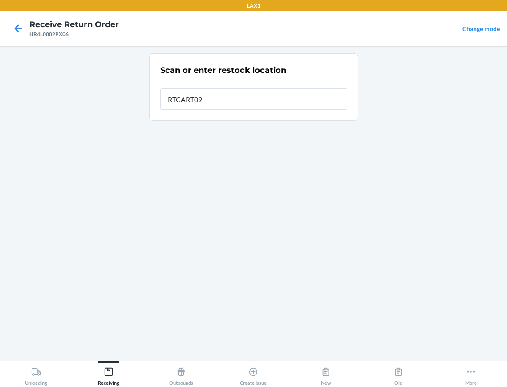
type input "RTCART096"
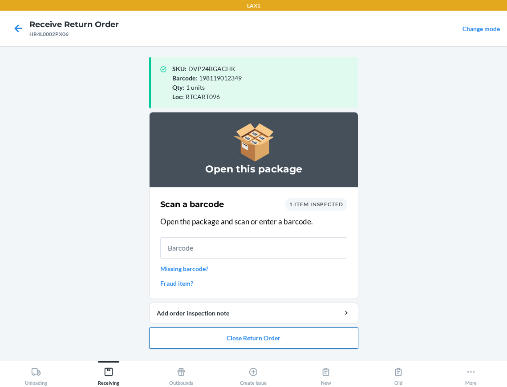
click at [209, 333] on button "Close Return Order" at bounding box center [253, 338] width 209 height 21
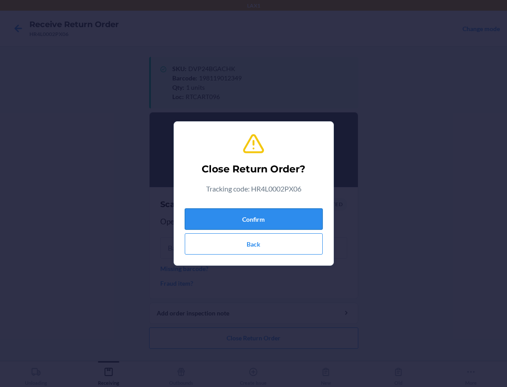
click at [269, 215] on button "Confirm" at bounding box center [254, 219] width 138 height 21
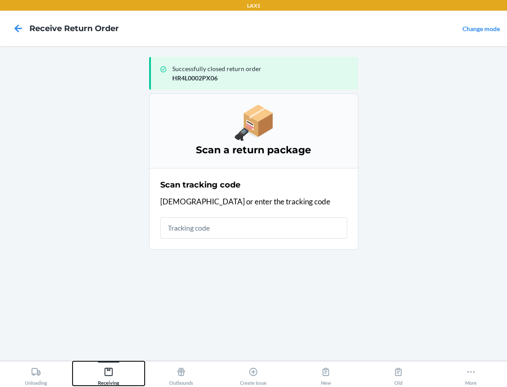
click at [107, 370] on icon at bounding box center [109, 372] width 10 height 10
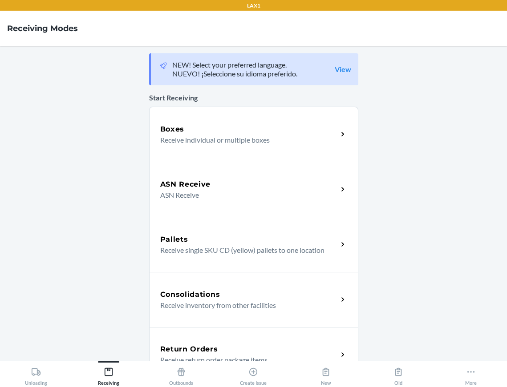
click at [187, 341] on div "Return Orders Receive return order package items" at bounding box center [253, 354] width 209 height 55
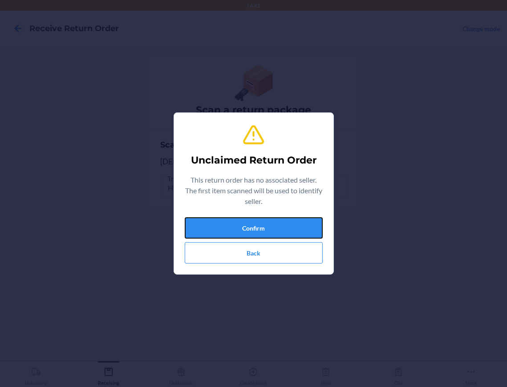
drag, startPoint x: 205, startPoint y: 220, endPoint x: 325, endPoint y: 22, distance: 231.9
click at [205, 219] on button "Confirm" at bounding box center [254, 227] width 138 height 21
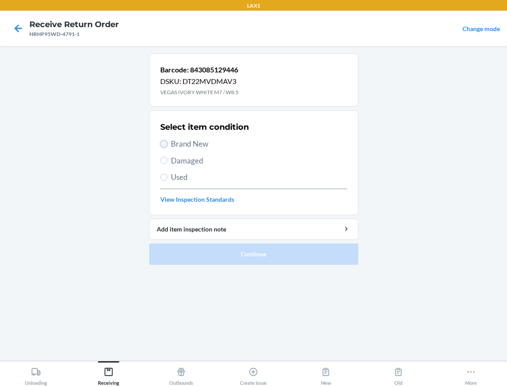
click at [161, 145] on input "Brand New" at bounding box center [163, 144] width 7 height 7
radio input "true"
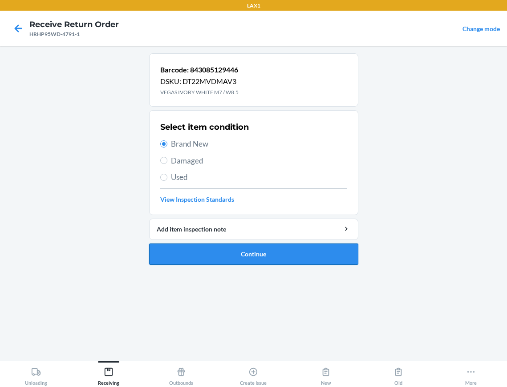
click at [189, 251] on button "Continue" at bounding box center [253, 254] width 209 height 21
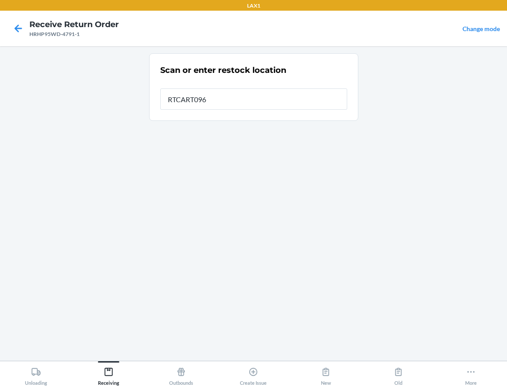
type input "RTCART096"
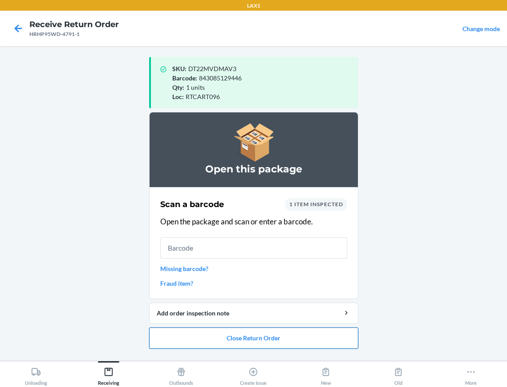
click at [198, 337] on button "Close Return Order" at bounding box center [253, 338] width 209 height 21
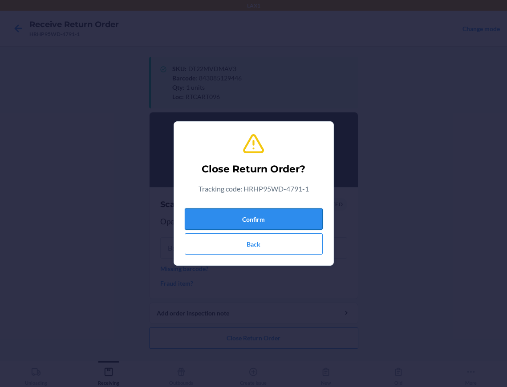
click at [266, 216] on button "Confirm" at bounding box center [254, 219] width 138 height 21
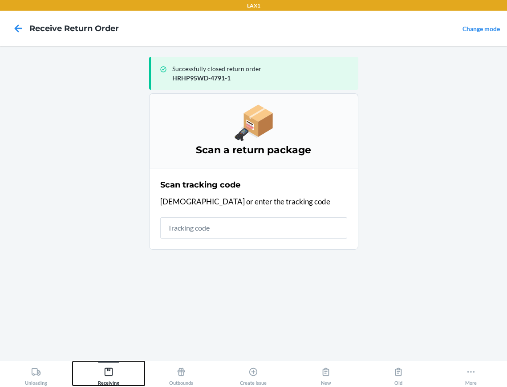
click at [108, 369] on icon at bounding box center [109, 372] width 8 height 8
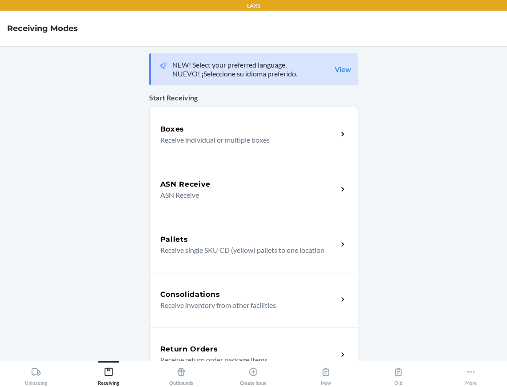
click at [209, 349] on h5 "Return Orders" at bounding box center [189, 349] width 58 height 11
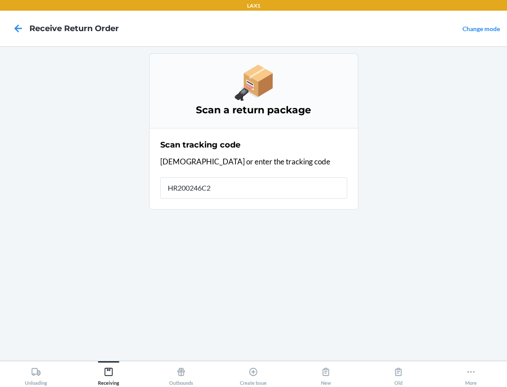
type input "HR200246C2B"
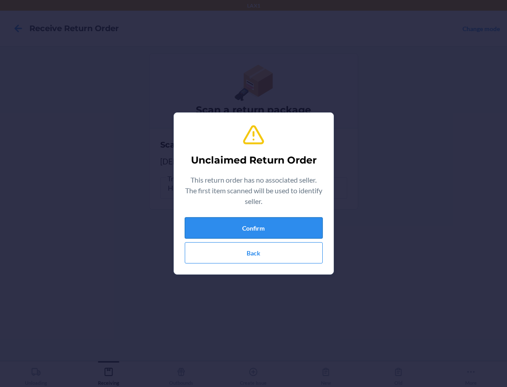
click at [213, 224] on button "Confirm" at bounding box center [254, 227] width 138 height 21
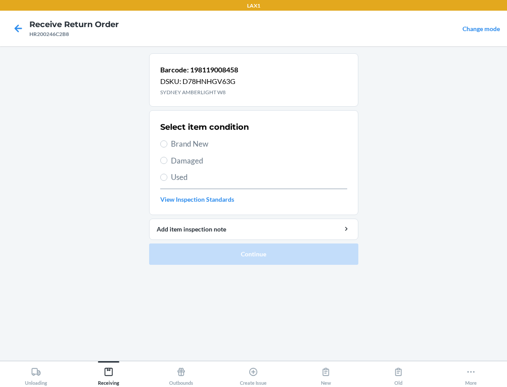
click at [167, 138] on label "Brand New" at bounding box center [253, 144] width 187 height 12
click at [167, 141] on input "Brand New" at bounding box center [163, 144] width 7 height 7
radio input "true"
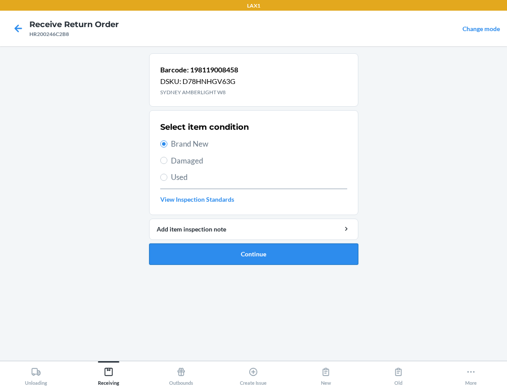
click at [197, 247] on button "Continue" at bounding box center [253, 254] width 209 height 21
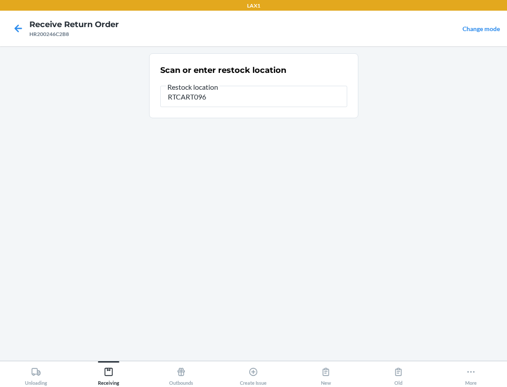
type input "RTCART096"
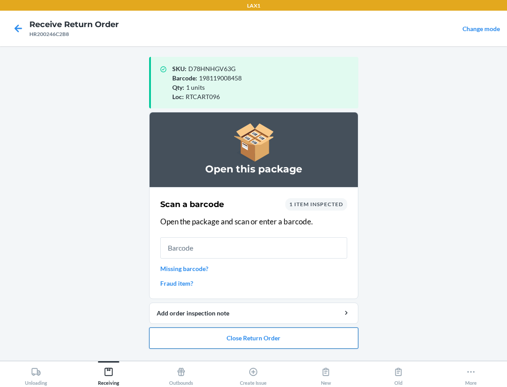
click at [293, 338] on button "Close Return Order" at bounding box center [253, 338] width 209 height 21
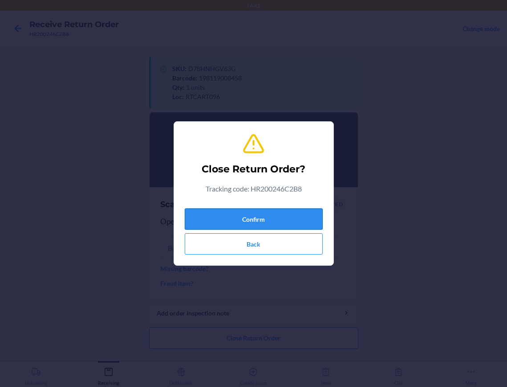
click at [281, 222] on button "Confirm" at bounding box center [254, 219] width 138 height 21
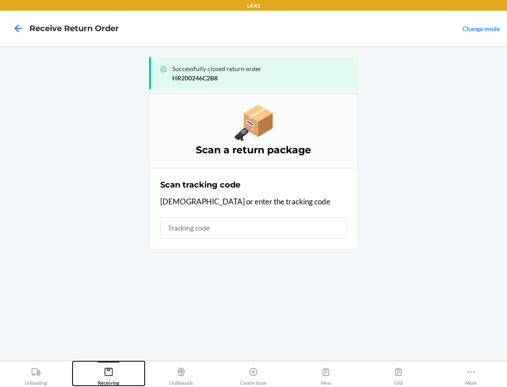
click at [108, 369] on icon at bounding box center [109, 372] width 8 height 8
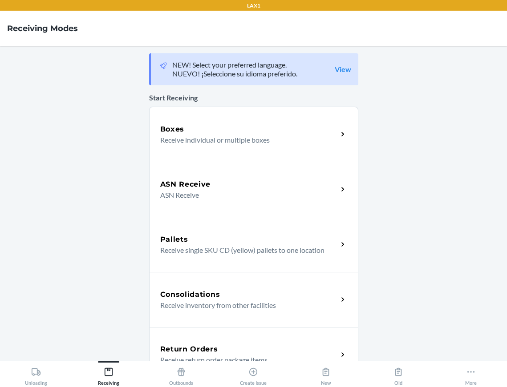
click at [173, 350] on h5 "Return Orders" at bounding box center [189, 349] width 58 height 11
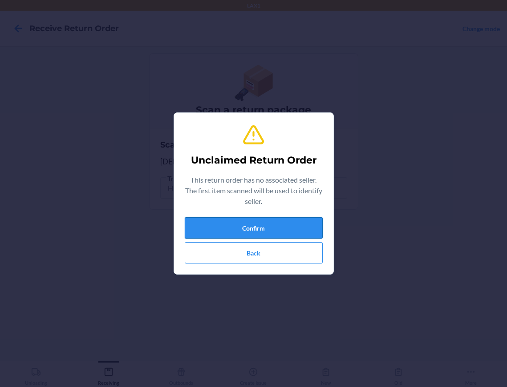
drag, startPoint x: 222, startPoint y: 228, endPoint x: 223, endPoint y: 223, distance: 5.0
click at [223, 223] on button "Confirm" at bounding box center [254, 227] width 138 height 21
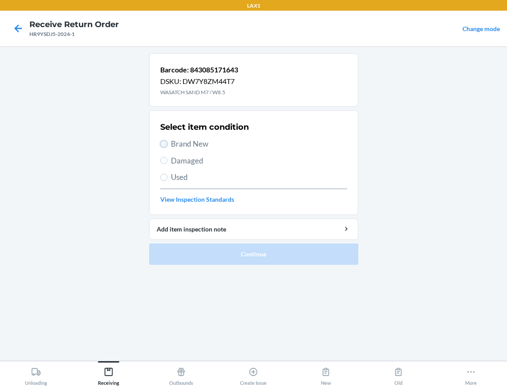
click at [161, 144] on input "Brand New" at bounding box center [163, 144] width 7 height 7
radio input "true"
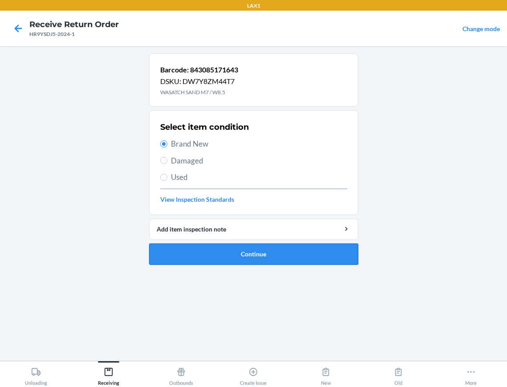
click at [168, 255] on button "Continue" at bounding box center [253, 254] width 209 height 21
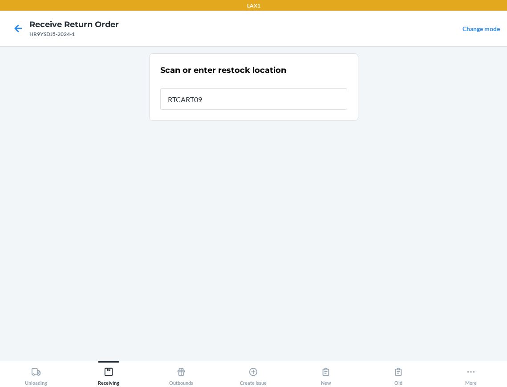
type input "RTCART096"
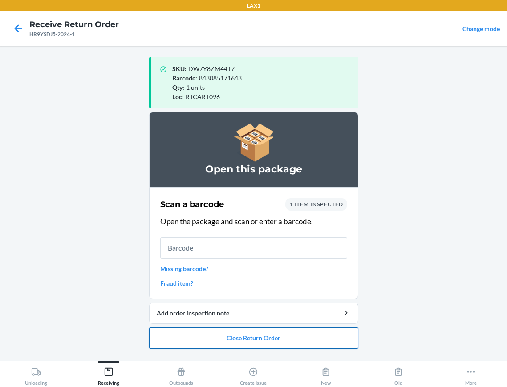
click at [254, 340] on button "Close Return Order" at bounding box center [253, 338] width 209 height 21
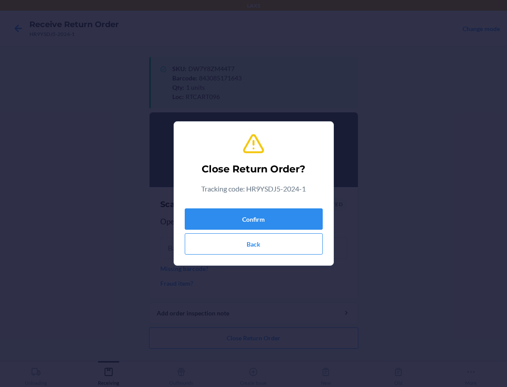
click at [296, 231] on div "Confirm Back" at bounding box center [254, 230] width 138 height 50
click at [297, 223] on button "Confirm" at bounding box center [254, 219] width 138 height 21
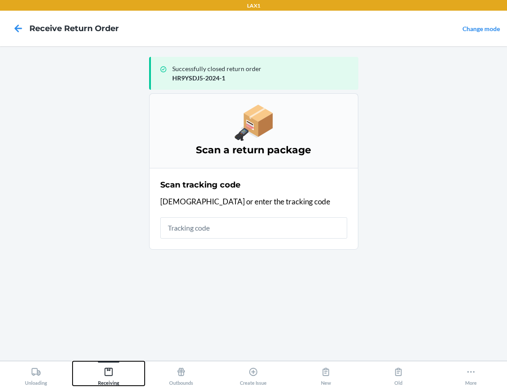
click at [107, 371] on icon at bounding box center [109, 372] width 10 height 10
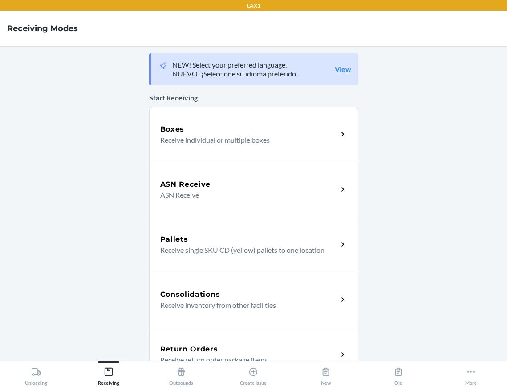
click at [185, 354] on h5 "Return Orders" at bounding box center [189, 349] width 58 height 11
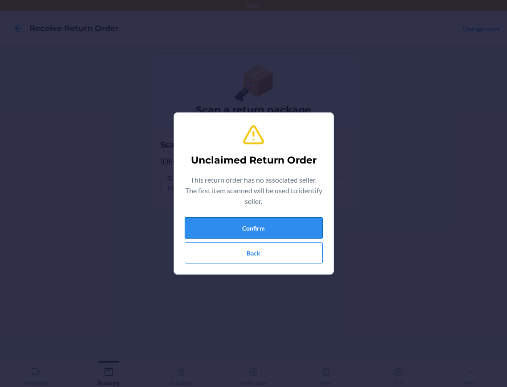
click at [222, 232] on button "Confirm" at bounding box center [254, 227] width 138 height 21
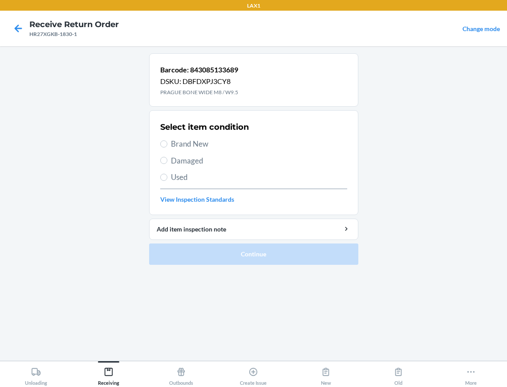
click at [168, 161] on label "Damaged" at bounding box center [253, 161] width 187 height 12
click at [167, 161] on input "Damaged" at bounding box center [163, 160] width 7 height 7
radio input "true"
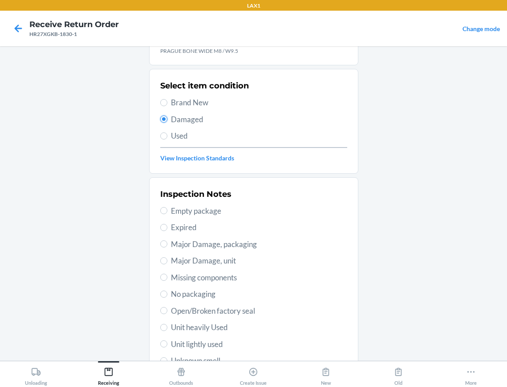
scroll to position [44, 0]
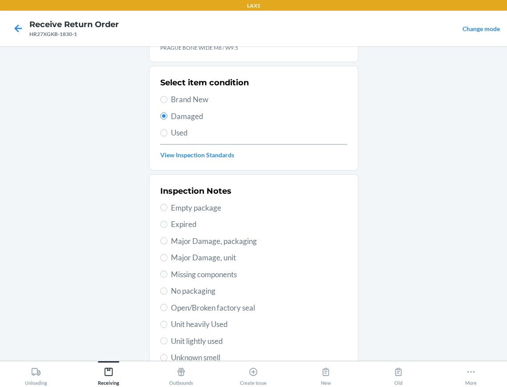
click at [163, 327] on label "Unit heavily Used" at bounding box center [253, 325] width 187 height 12
click at [163, 327] on input "Unit heavily Used" at bounding box center [163, 324] width 7 height 7
radio input "true"
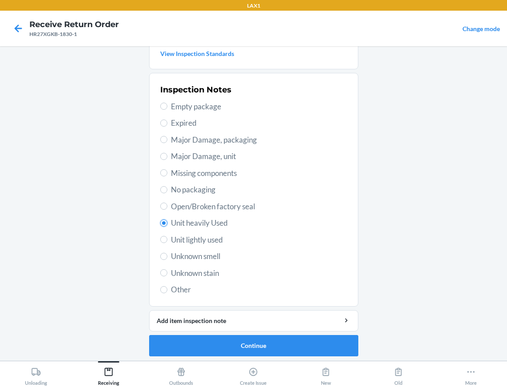
scroll to position [149, 0]
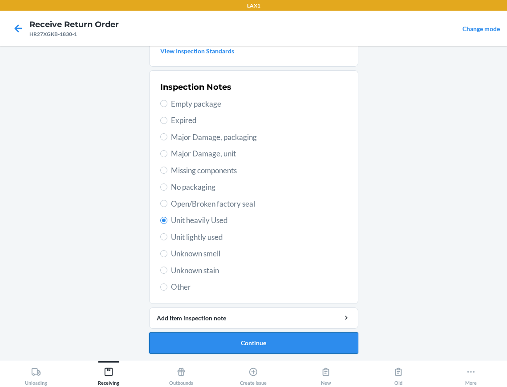
click at [185, 346] on button "Continue" at bounding box center [253, 343] width 209 height 21
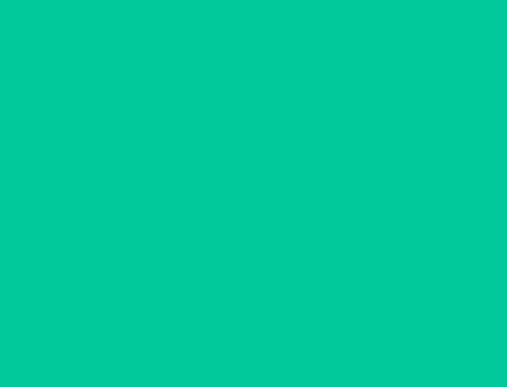
scroll to position [70, 0]
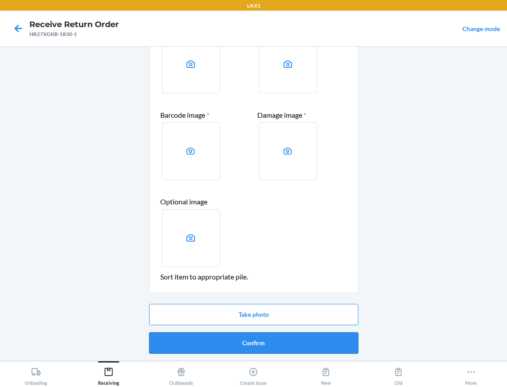
click at [216, 343] on button "Confirm" at bounding box center [253, 343] width 209 height 21
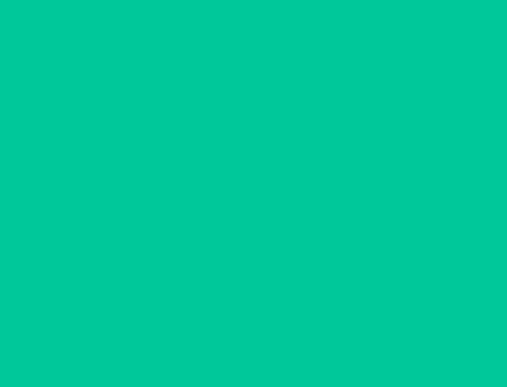
scroll to position [0, 0]
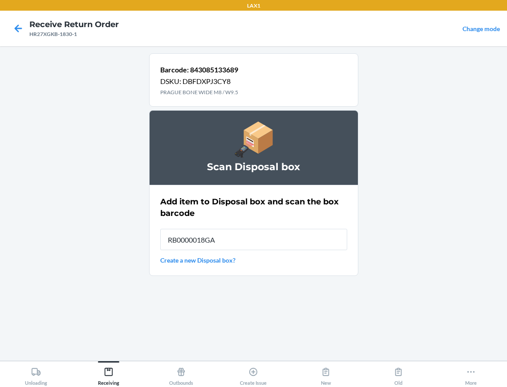
type input "RB0000018GA"
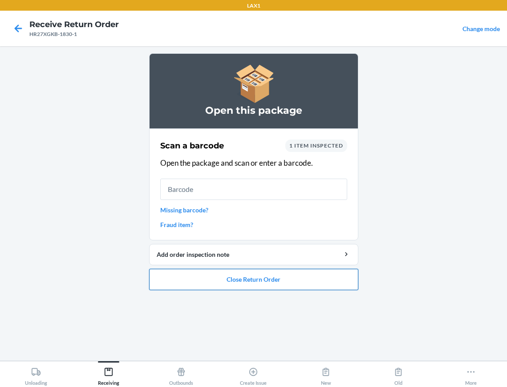
click at [208, 277] on button "Close Return Order" at bounding box center [253, 279] width 209 height 21
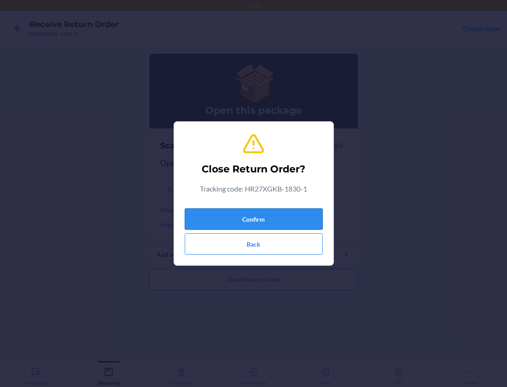
click at [236, 218] on button "Confirm" at bounding box center [254, 219] width 138 height 21
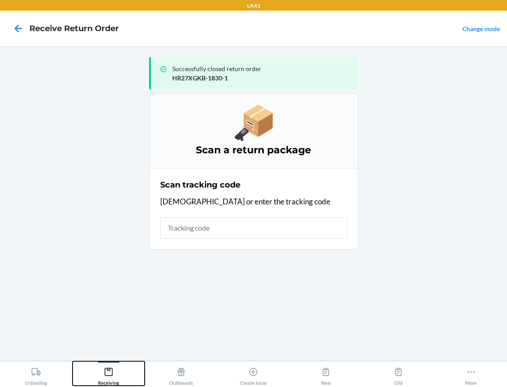
drag, startPoint x: 108, startPoint y: 369, endPoint x: 143, endPoint y: 357, distance: 37.6
click at [109, 368] on icon at bounding box center [109, 372] width 10 height 10
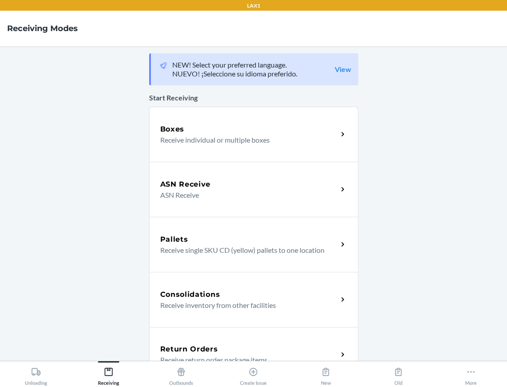
click at [175, 345] on h5 "Return Orders" at bounding box center [189, 349] width 58 height 11
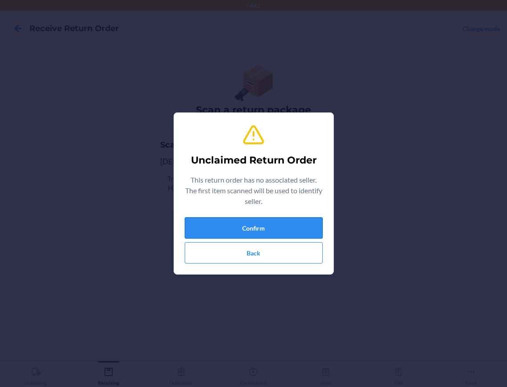
click at [198, 217] on button "Confirm" at bounding box center [254, 227] width 138 height 21
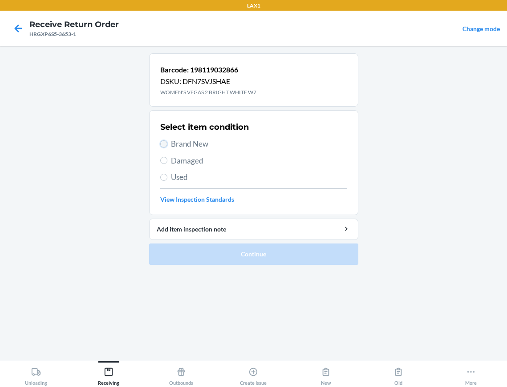
click at [165, 147] on input "Brand New" at bounding box center [163, 144] width 7 height 7
radio input "true"
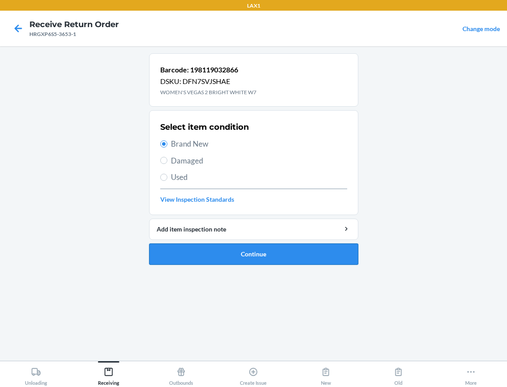
click at [175, 258] on button "Continue" at bounding box center [253, 254] width 209 height 21
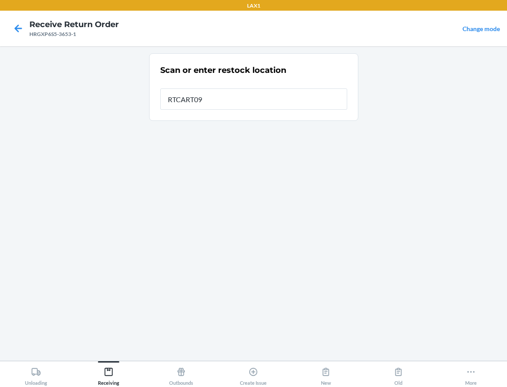
type input "RTCART096"
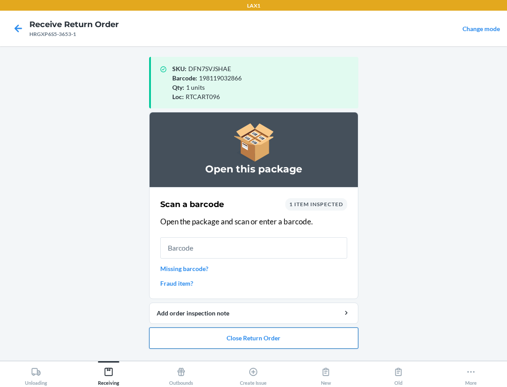
click at [181, 331] on button "Close Return Order" at bounding box center [253, 338] width 209 height 21
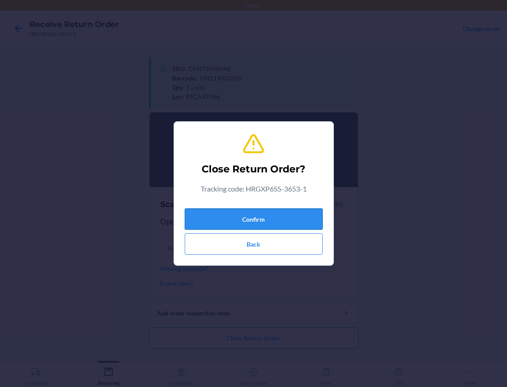
click at [229, 214] on button "Confirm" at bounding box center [254, 219] width 138 height 21
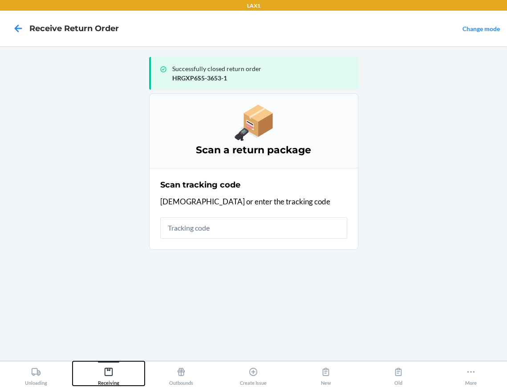
click at [108, 372] on icon at bounding box center [109, 372] width 10 height 10
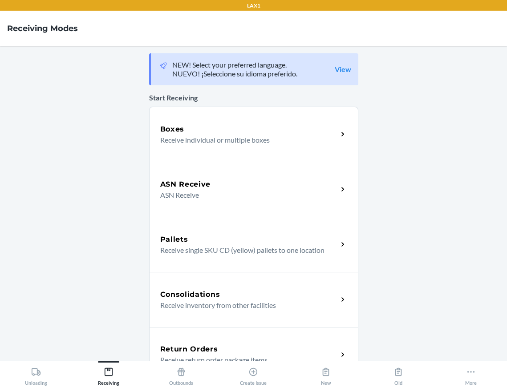
click at [176, 342] on div "Return Orders Receive return order package items" at bounding box center [253, 354] width 209 height 55
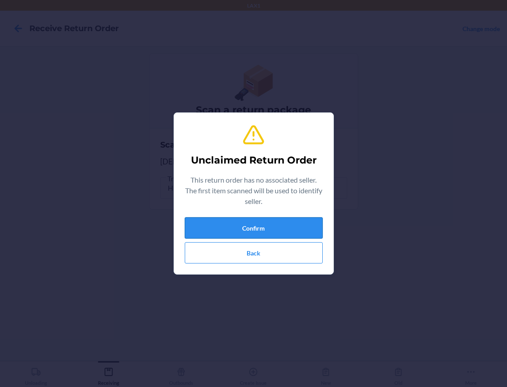
click at [282, 236] on button "Confirm" at bounding box center [254, 227] width 138 height 21
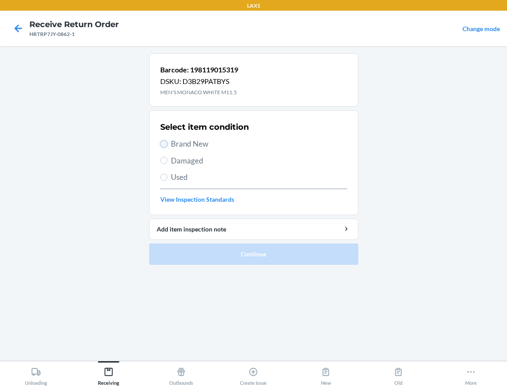
click at [161, 146] on input "Brand New" at bounding box center [163, 144] width 7 height 7
radio input "true"
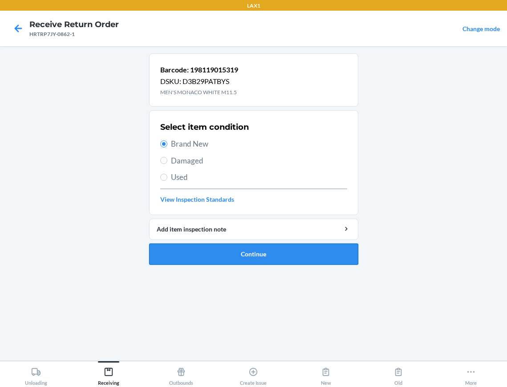
click at [197, 249] on button "Continue" at bounding box center [253, 254] width 209 height 21
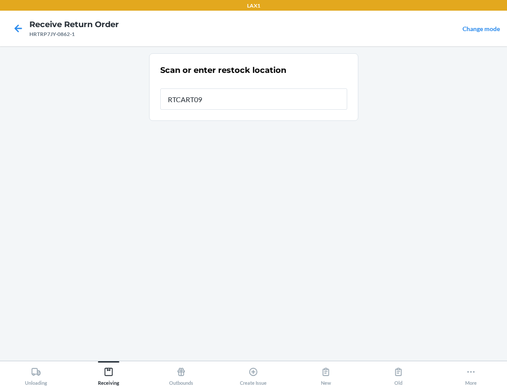
type input "RTCART096"
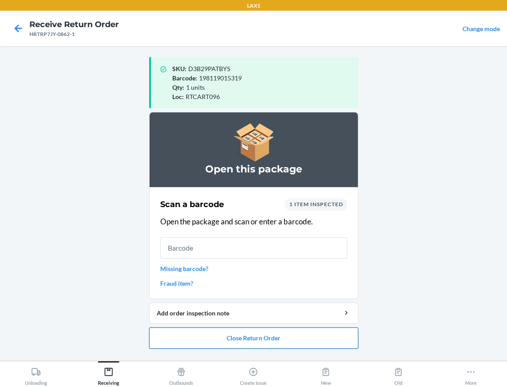
click at [194, 337] on button "Close Return Order" at bounding box center [253, 338] width 209 height 21
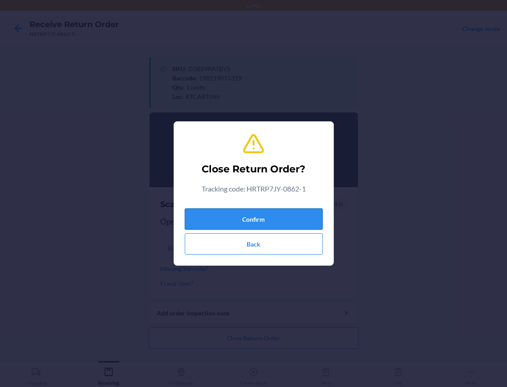
click at [247, 219] on button "Confirm" at bounding box center [254, 219] width 138 height 21
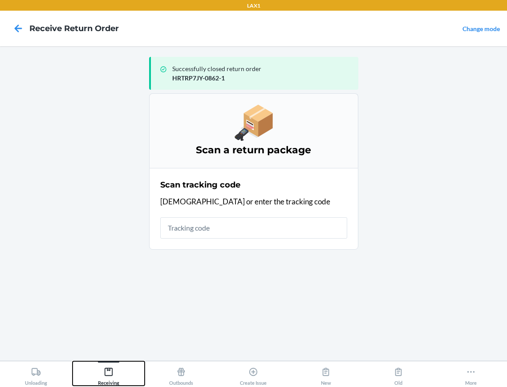
click at [108, 372] on icon at bounding box center [109, 372] width 10 height 10
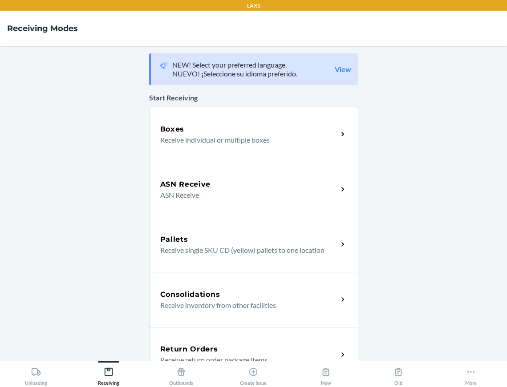
click at [184, 352] on h5 "Return Orders" at bounding box center [189, 349] width 58 height 11
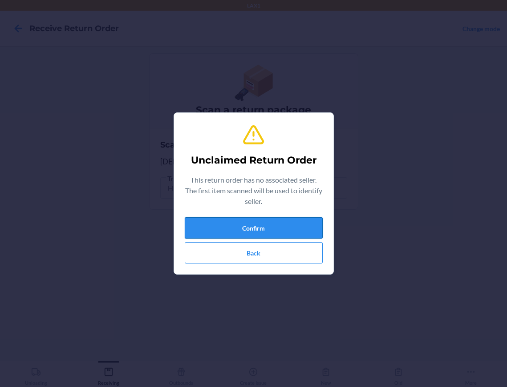
click at [216, 224] on button "Confirm" at bounding box center [254, 227] width 138 height 21
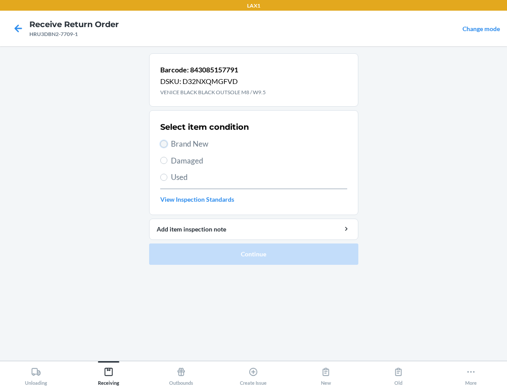
click at [163, 145] on input "Brand New" at bounding box center [163, 144] width 7 height 7
radio input "true"
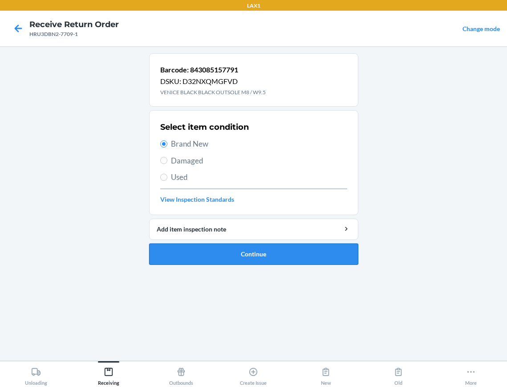
click at [202, 252] on button "Continue" at bounding box center [253, 254] width 209 height 21
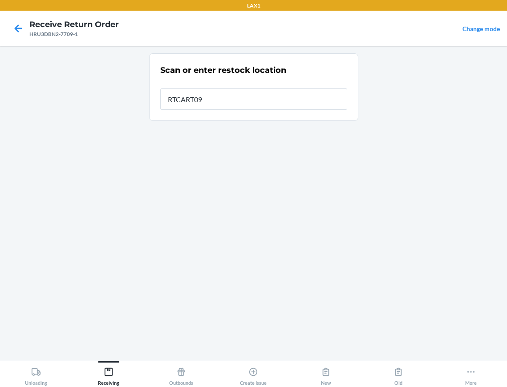
type input "RTCART096"
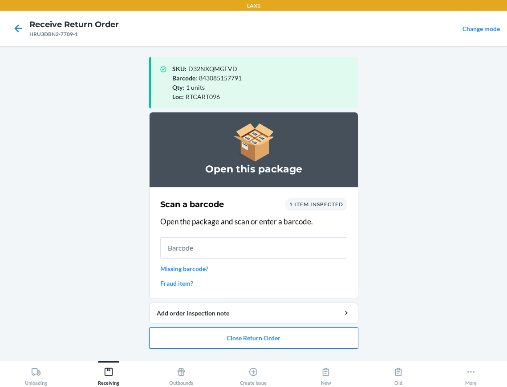
click at [208, 342] on button "Close Return Order" at bounding box center [253, 338] width 209 height 21
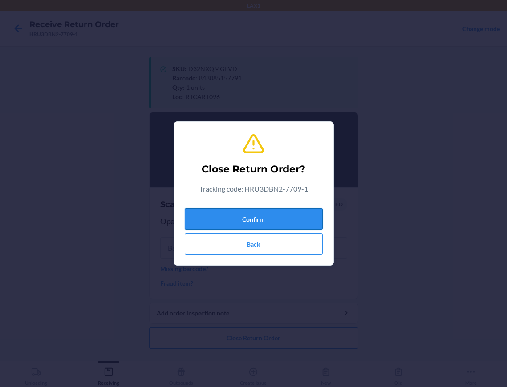
click at [246, 221] on button "Confirm" at bounding box center [254, 219] width 138 height 21
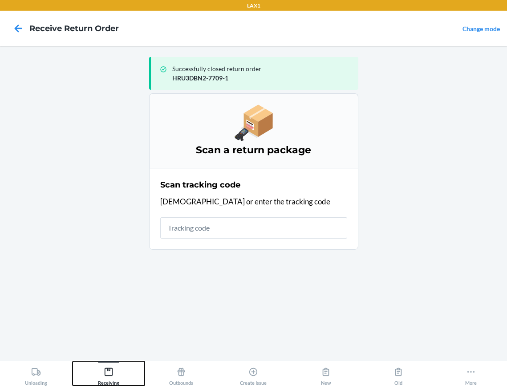
click at [108, 371] on icon at bounding box center [109, 372] width 8 height 8
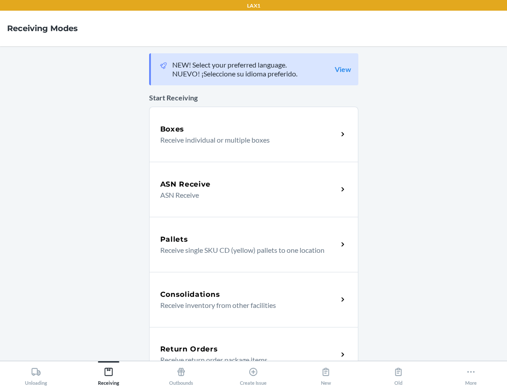
click at [199, 334] on div "Return Orders Receive return order package items" at bounding box center [253, 354] width 209 height 55
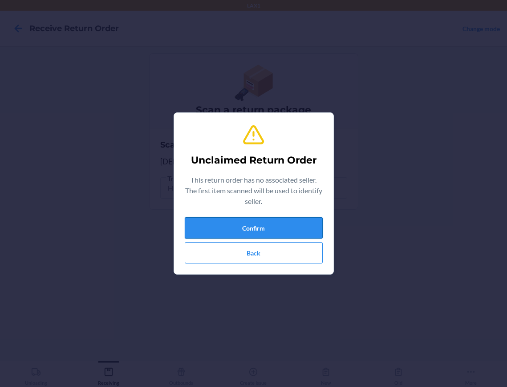
click at [204, 219] on button "Confirm" at bounding box center [254, 227] width 138 height 21
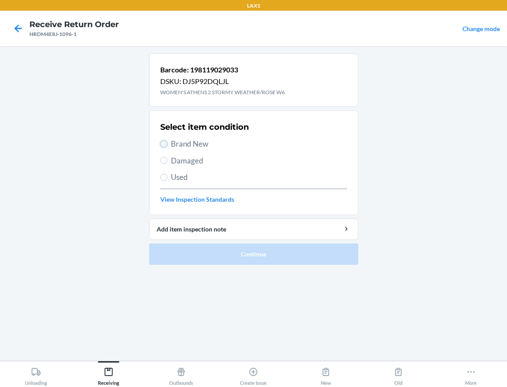
click at [166, 144] on input "Brand New" at bounding box center [163, 144] width 7 height 7
radio input "true"
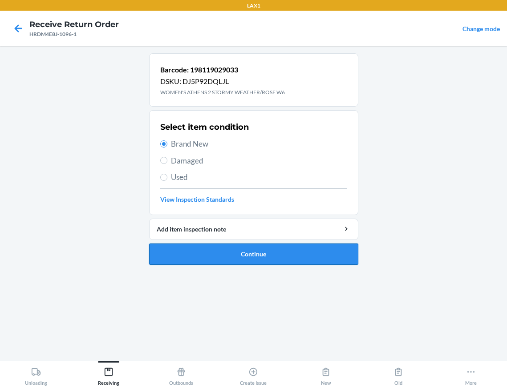
click at [202, 250] on button "Continue" at bounding box center [253, 254] width 209 height 21
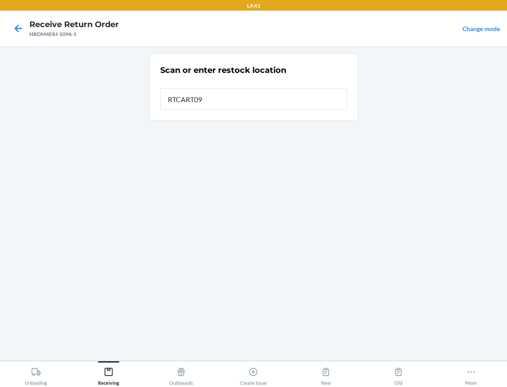
type input "RTCART096"
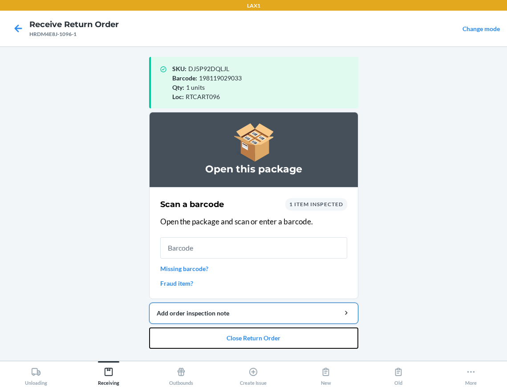
drag, startPoint x: 213, startPoint y: 335, endPoint x: 215, endPoint y: 324, distance: 11.7
click at [214, 333] on button "Close Return Order" at bounding box center [253, 338] width 209 height 21
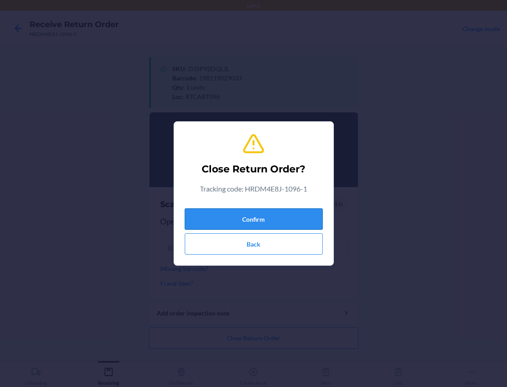
click at [248, 221] on button "Confirm" at bounding box center [254, 219] width 138 height 21
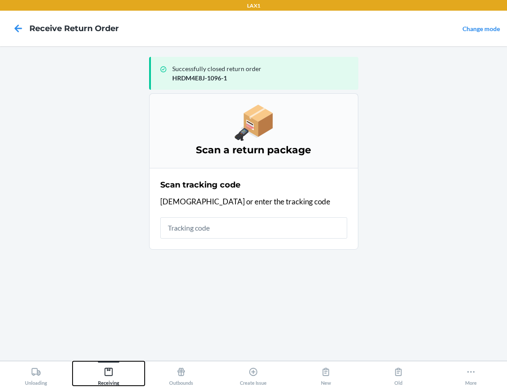
click at [107, 371] on icon at bounding box center [109, 372] width 8 height 8
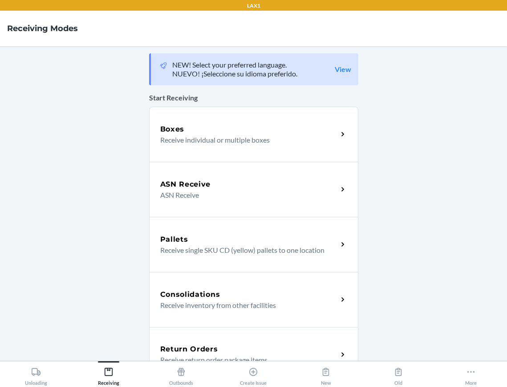
click at [174, 356] on p "Receive return order package items" at bounding box center [245, 360] width 170 height 11
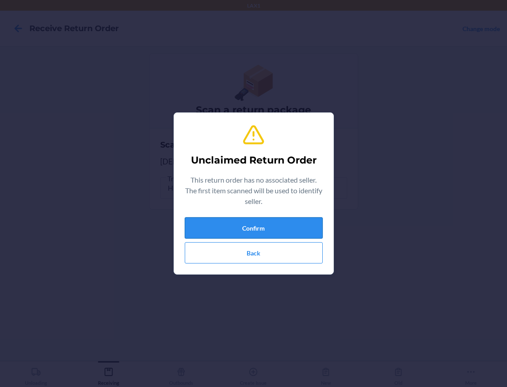
click at [241, 230] on button "Confirm" at bounding box center [254, 227] width 138 height 21
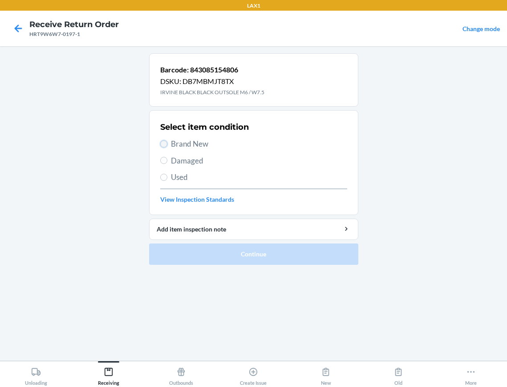
click at [161, 143] on input "Brand New" at bounding box center [163, 144] width 7 height 7
radio input "true"
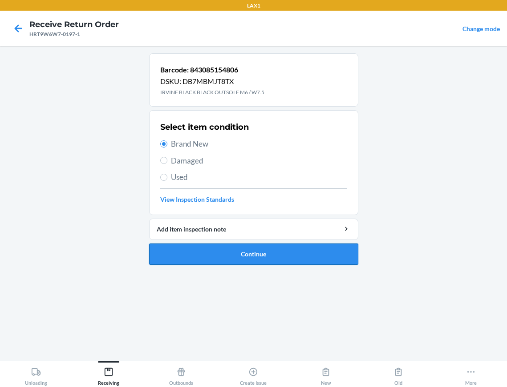
click at [201, 253] on button "Continue" at bounding box center [253, 254] width 209 height 21
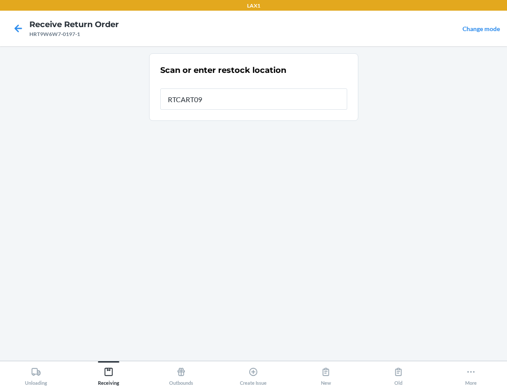
type input "RTCART096"
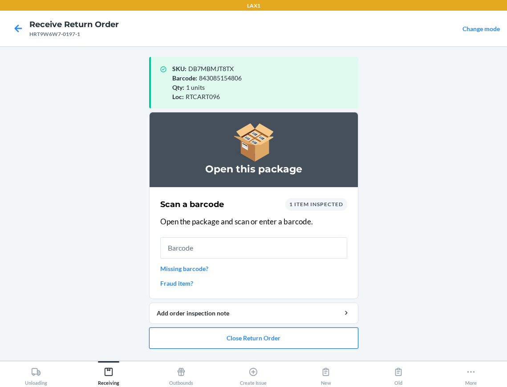
click at [185, 335] on button "Close Return Order" at bounding box center [253, 338] width 209 height 21
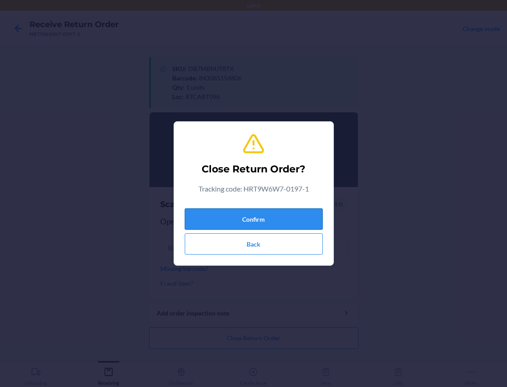
click at [260, 219] on button "Confirm" at bounding box center [254, 219] width 138 height 21
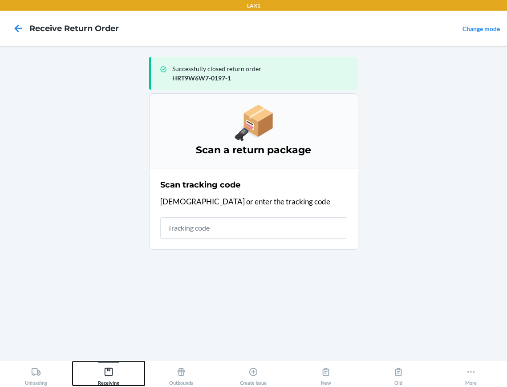
click at [109, 367] on div "Receiving" at bounding box center [108, 375] width 21 height 22
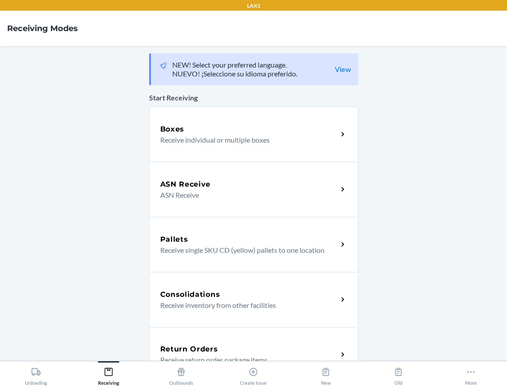
click at [191, 344] on div "Return Orders Receive return order package items" at bounding box center [253, 354] width 209 height 55
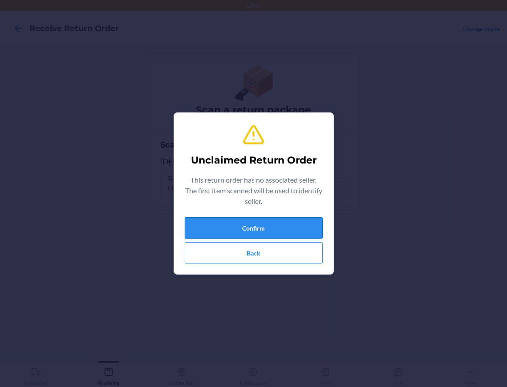
click at [216, 227] on button "Confirm" at bounding box center [254, 227] width 138 height 21
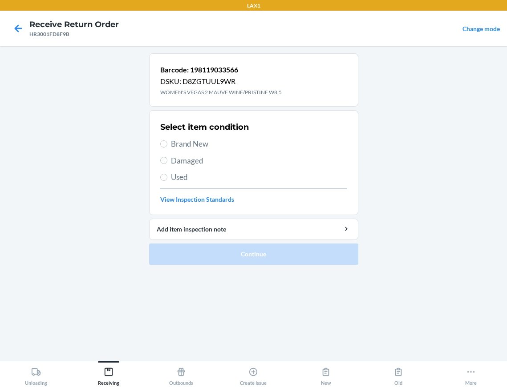
click at [167, 144] on label "Brand New" at bounding box center [253, 144] width 187 height 12
click at [167, 144] on input "Brand New" at bounding box center [163, 144] width 7 height 7
radio input "true"
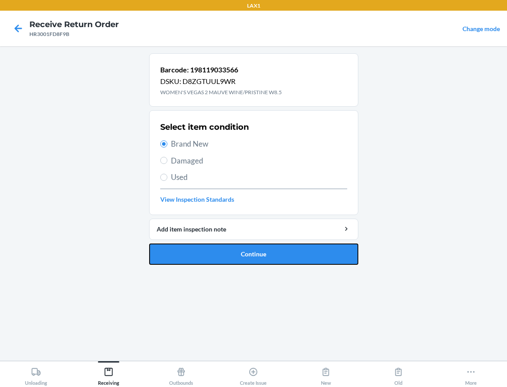
drag, startPoint x: 190, startPoint y: 254, endPoint x: 193, endPoint y: 232, distance: 22.0
click at [191, 252] on button "Continue" at bounding box center [253, 254] width 209 height 21
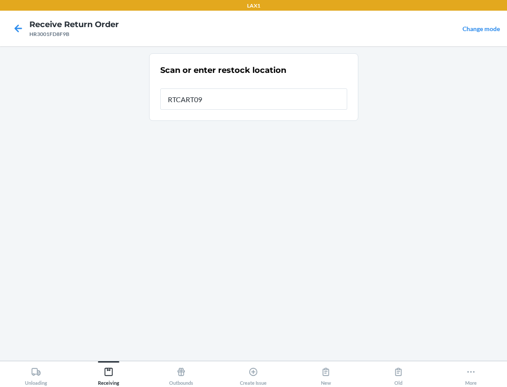
type input "RTCART096"
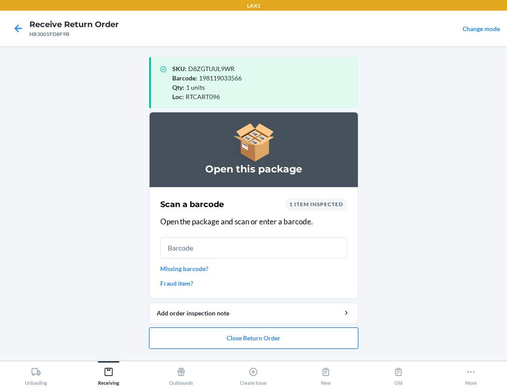
click at [246, 339] on button "Close Return Order" at bounding box center [253, 338] width 209 height 21
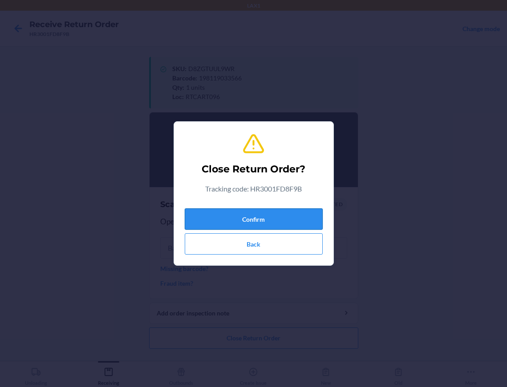
click at [287, 214] on button "Confirm" at bounding box center [254, 219] width 138 height 21
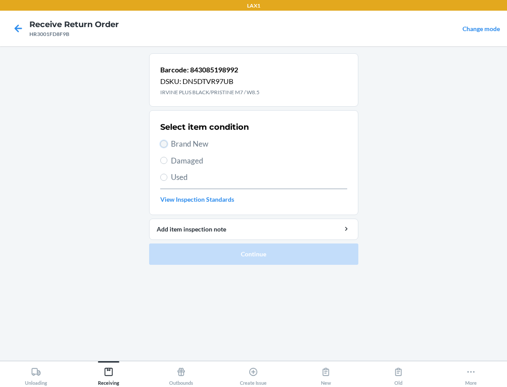
click at [163, 143] on input "Brand New" at bounding box center [163, 144] width 7 height 7
radio input "true"
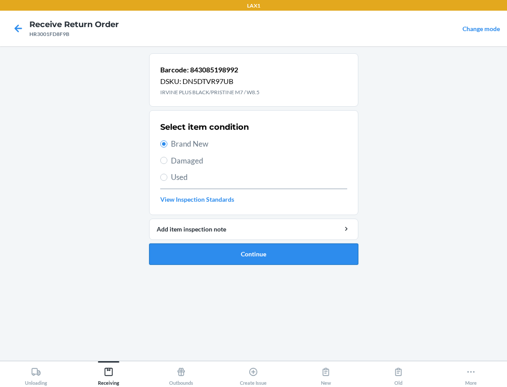
click at [201, 250] on button "Continue" at bounding box center [253, 254] width 209 height 21
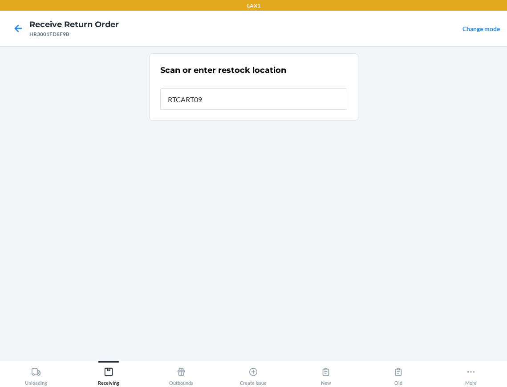
type input "RTCART096"
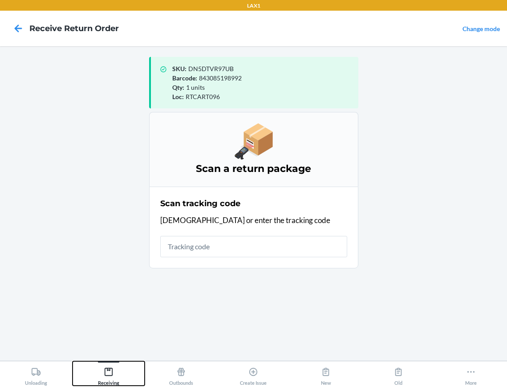
click at [113, 371] on icon at bounding box center [109, 372] width 8 height 8
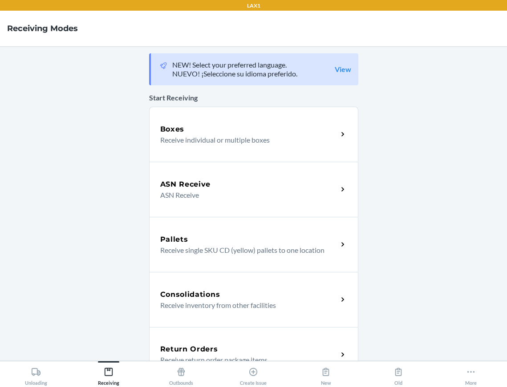
click at [169, 345] on h5 "Return Orders" at bounding box center [189, 349] width 58 height 11
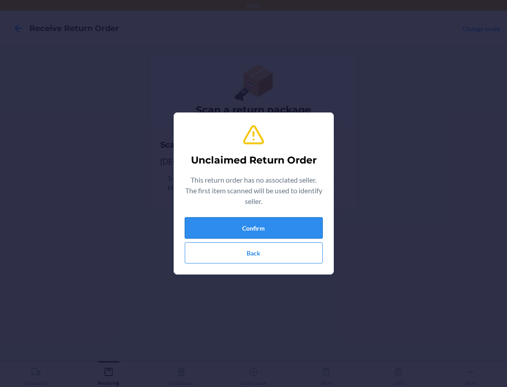
click at [255, 224] on button "Confirm" at bounding box center [254, 227] width 138 height 21
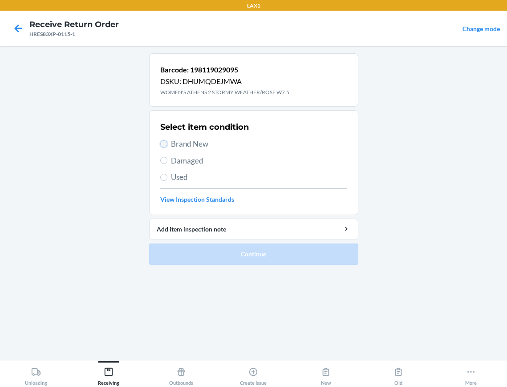
click at [163, 147] on input "Brand New" at bounding box center [163, 144] width 7 height 7
radio input "true"
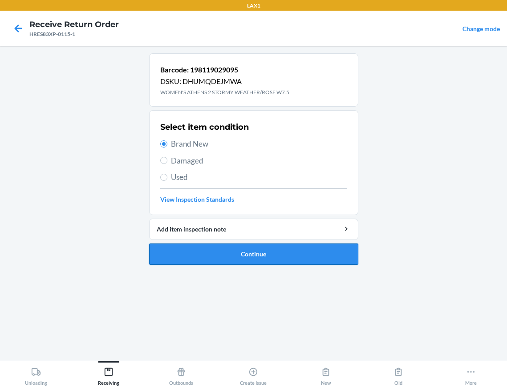
click at [191, 254] on button "Continue" at bounding box center [253, 254] width 209 height 21
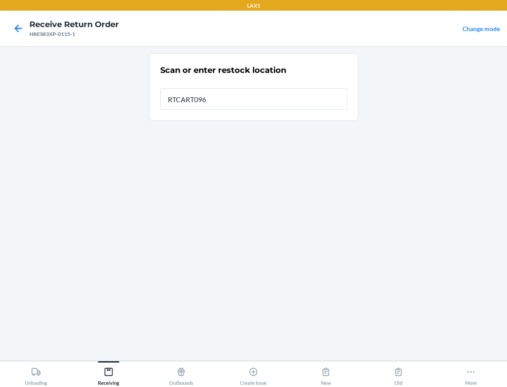
type input "RTCART096"
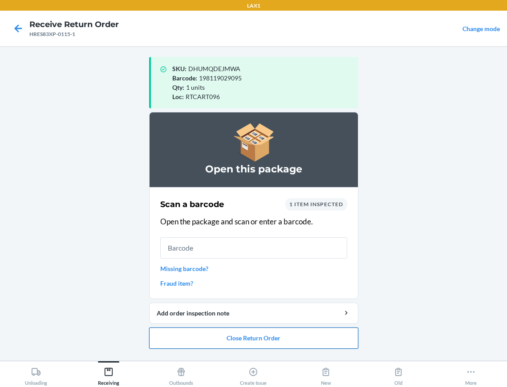
click at [230, 332] on button "Close Return Order" at bounding box center [253, 338] width 209 height 21
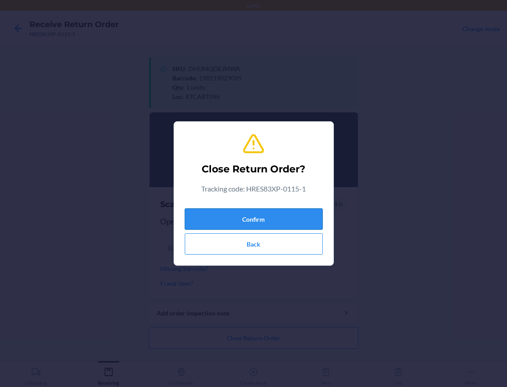
drag, startPoint x: 261, startPoint y: 216, endPoint x: 263, endPoint y: 210, distance: 5.8
click at [262, 214] on button "Confirm" at bounding box center [254, 219] width 138 height 21
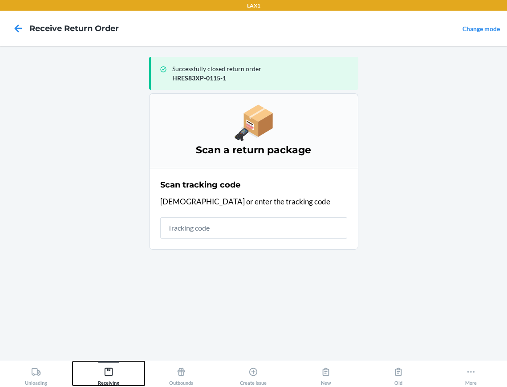
click at [106, 370] on icon at bounding box center [109, 372] width 10 height 10
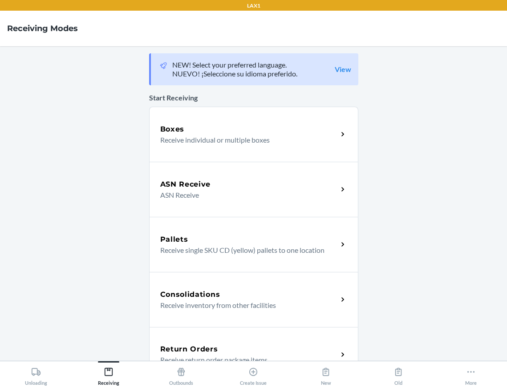
click at [179, 351] on h5 "Return Orders" at bounding box center [189, 349] width 58 height 11
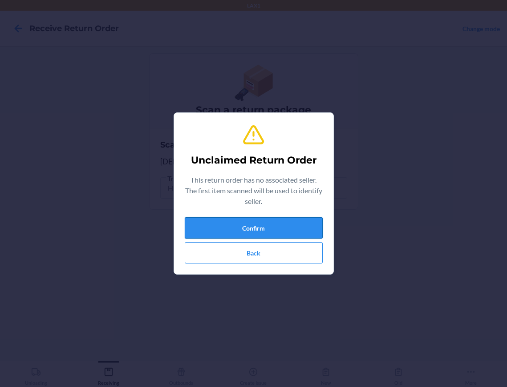
click at [242, 228] on button "Confirm" at bounding box center [254, 227] width 138 height 21
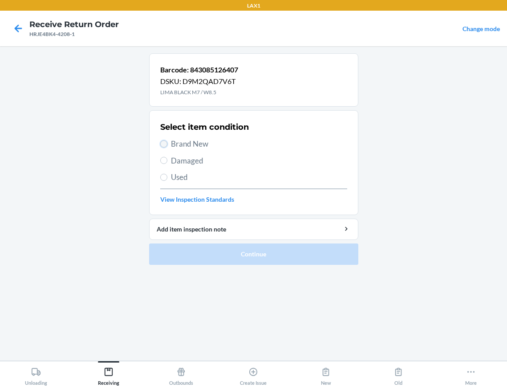
click at [162, 145] on input "Brand New" at bounding box center [163, 144] width 7 height 7
radio input "true"
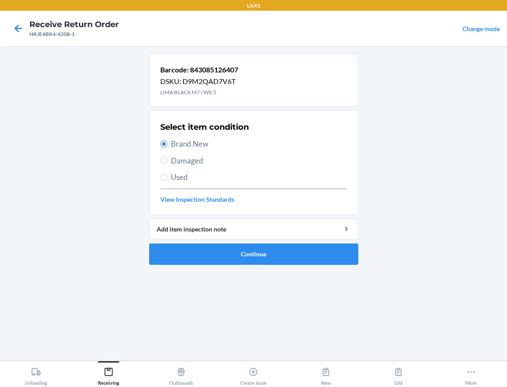
click at [210, 240] on li "Barcode: 843085126407 DSKU: D9M2QAD7V6T LIMA BLACK M7 / W8.5 Select item condit…" at bounding box center [253, 159] width 209 height 212
click at [203, 246] on button "Continue" at bounding box center [253, 254] width 209 height 21
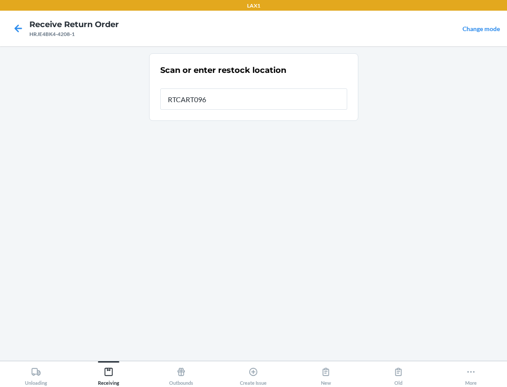
type input "RTCART096"
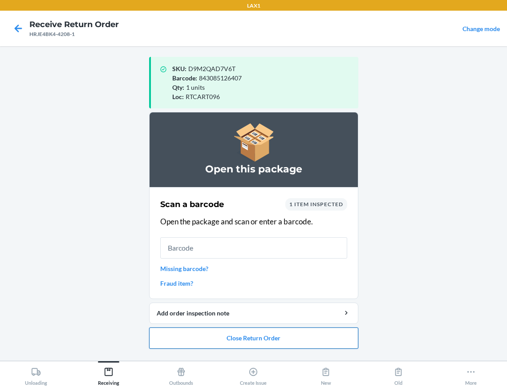
click at [220, 339] on button "Close Return Order" at bounding box center [253, 338] width 209 height 21
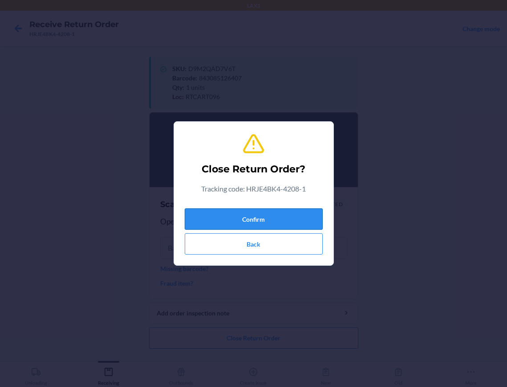
click at [290, 219] on button "Confirm" at bounding box center [254, 219] width 138 height 21
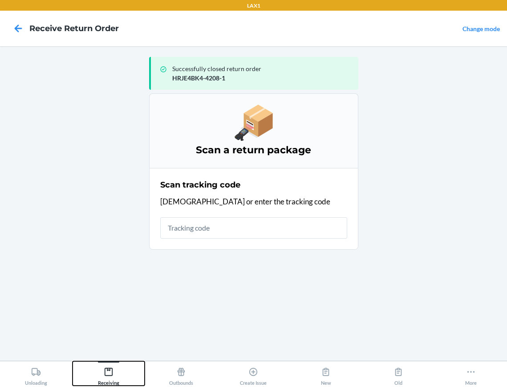
click at [107, 372] on icon at bounding box center [109, 372] width 10 height 10
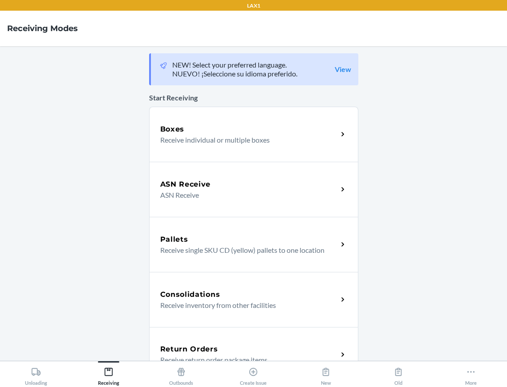
click at [169, 339] on div "Return Orders Receive return order package items" at bounding box center [253, 354] width 209 height 55
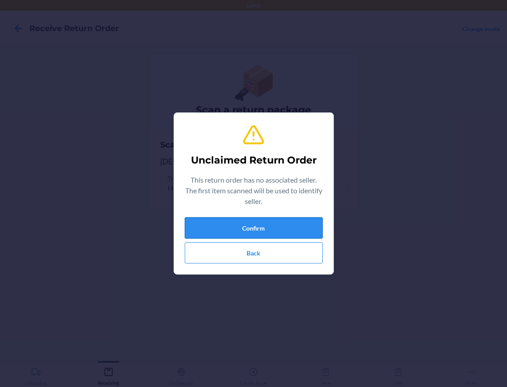
click at [290, 225] on button "Confirm" at bounding box center [254, 227] width 138 height 21
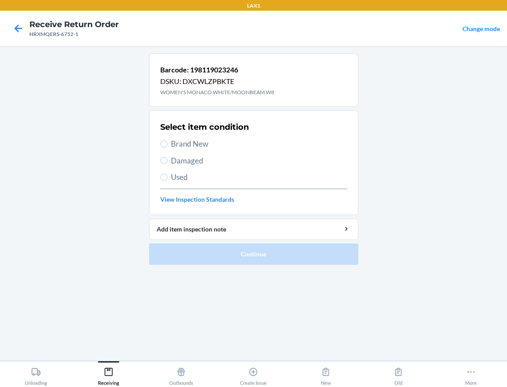
click at [158, 142] on section "Select item condition Brand New Damaged Used View Inspection Standards" at bounding box center [253, 162] width 209 height 105
click at [160, 142] on label "Brand New" at bounding box center [253, 144] width 187 height 12
click at [160, 142] on input "Brand New" at bounding box center [163, 144] width 7 height 7
radio input "true"
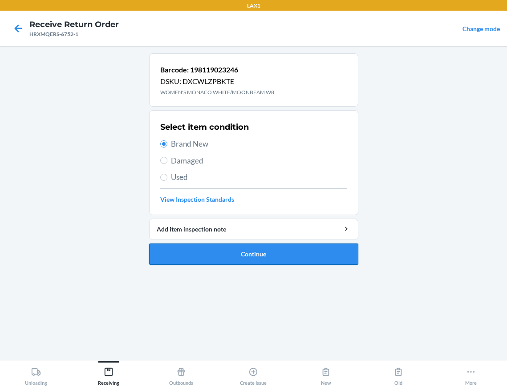
click at [217, 260] on button "Continue" at bounding box center [253, 254] width 209 height 21
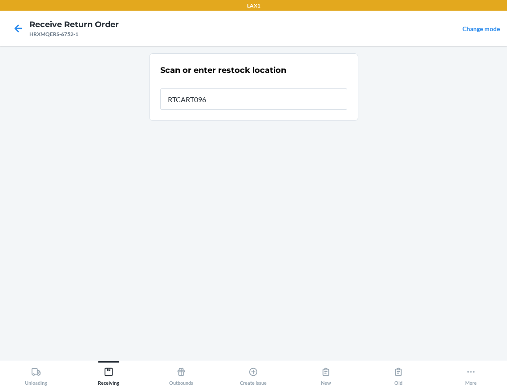
type input "RTCART096"
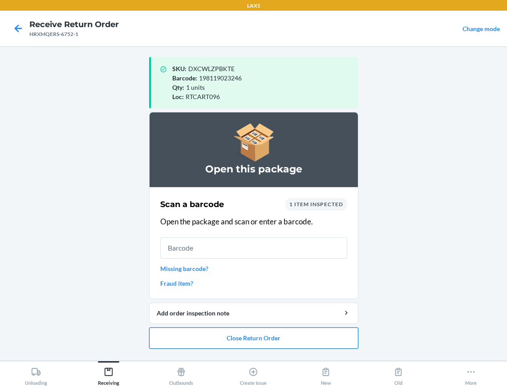
click at [251, 336] on button "Close Return Order" at bounding box center [253, 338] width 209 height 21
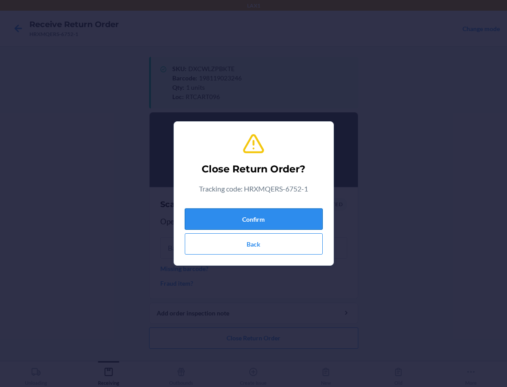
click at [298, 214] on button "Confirm" at bounding box center [254, 219] width 138 height 21
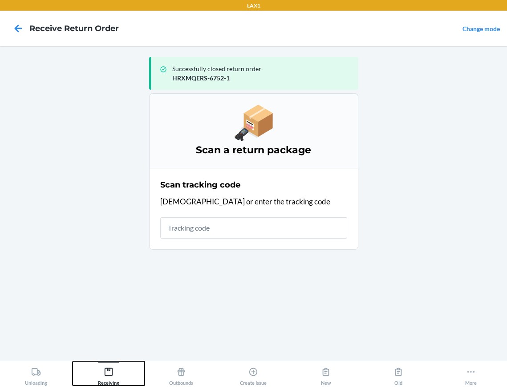
click at [107, 373] on icon at bounding box center [109, 372] width 10 height 10
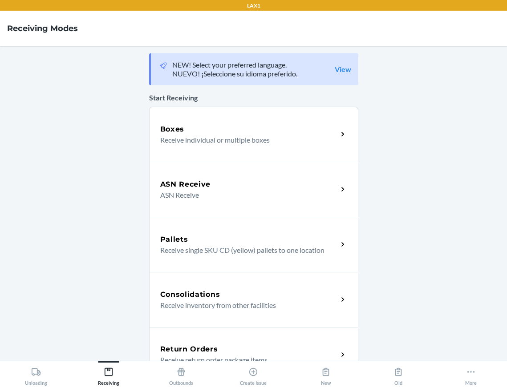
click at [161, 343] on div "Return Orders Receive return order package items" at bounding box center [253, 354] width 209 height 55
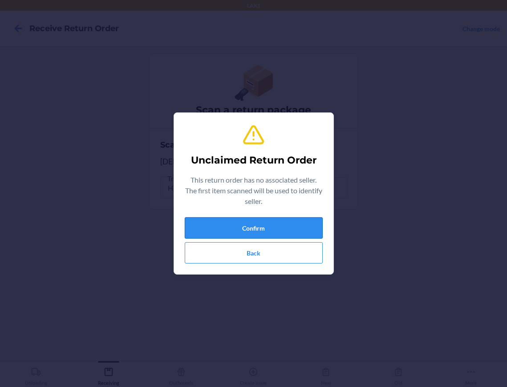
click at [244, 226] on button "Confirm" at bounding box center [254, 227] width 138 height 21
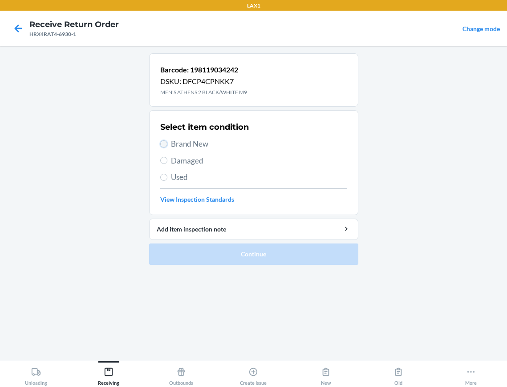
click at [165, 145] on input "Brand New" at bounding box center [163, 144] width 7 height 7
radio input "true"
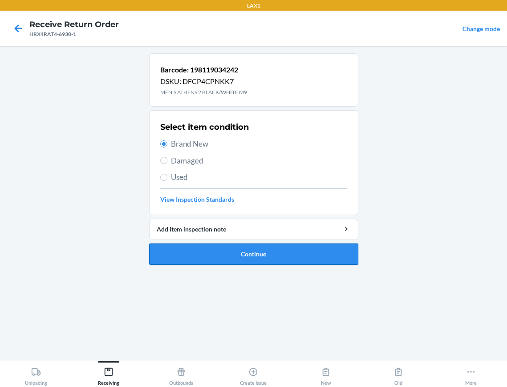
click at [217, 256] on button "Continue" at bounding box center [253, 254] width 209 height 21
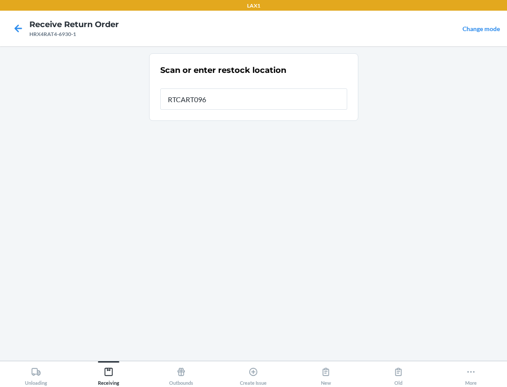
type input "RTCART096"
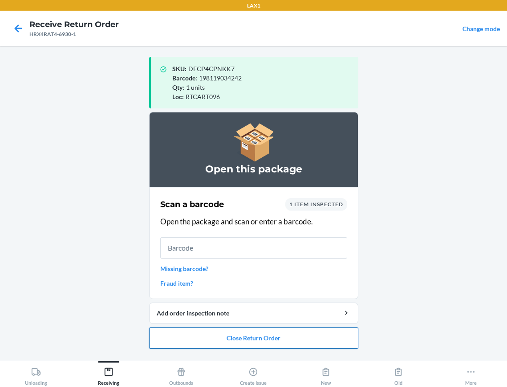
click at [241, 335] on button "Close Return Order" at bounding box center [253, 338] width 209 height 21
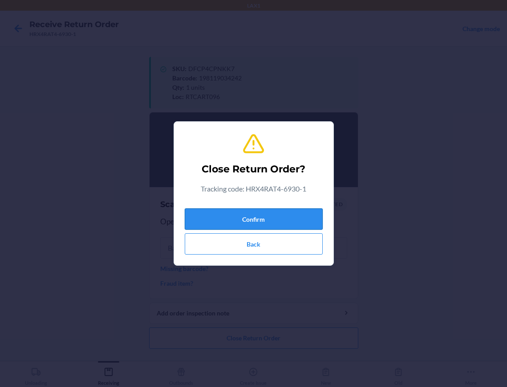
click at [303, 223] on button "Confirm" at bounding box center [254, 219] width 138 height 21
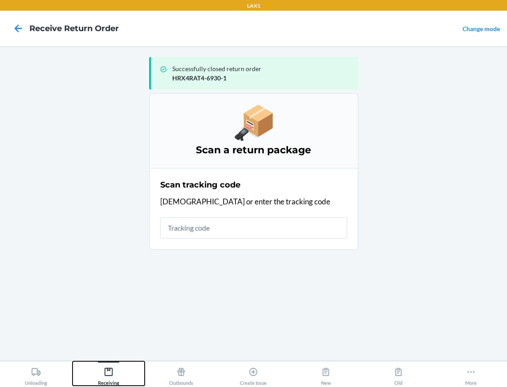
click at [114, 368] on div "Receiving" at bounding box center [108, 375] width 21 height 22
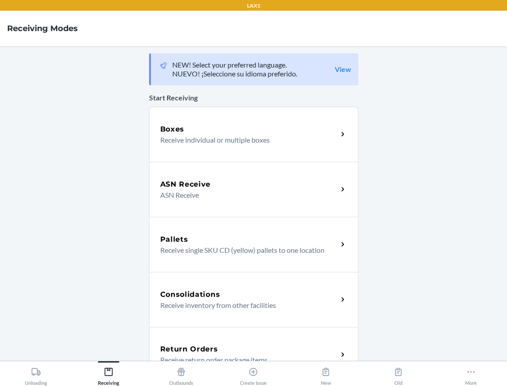
click at [224, 341] on div "Return Orders Receive return order package items" at bounding box center [253, 354] width 209 height 55
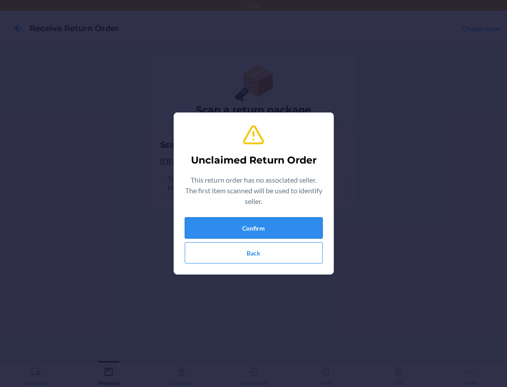
click at [228, 233] on button "Confirm" at bounding box center [254, 227] width 138 height 21
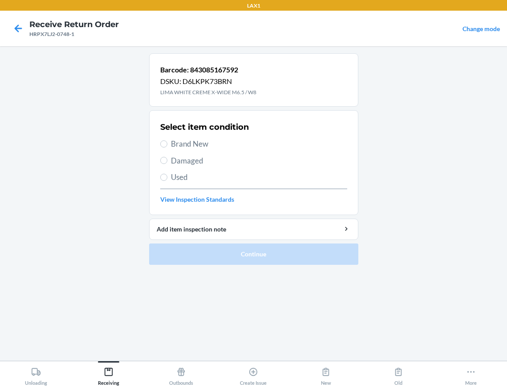
click at [169, 149] on label "Brand New" at bounding box center [253, 144] width 187 height 12
click at [167, 148] on input "Brand New" at bounding box center [163, 144] width 7 height 7
radio input "true"
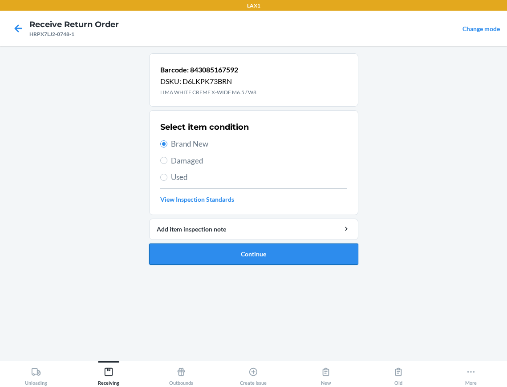
click at [199, 256] on button "Continue" at bounding box center [253, 254] width 209 height 21
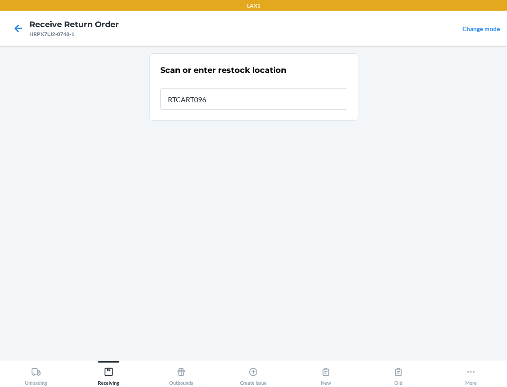
type input "RTCART096"
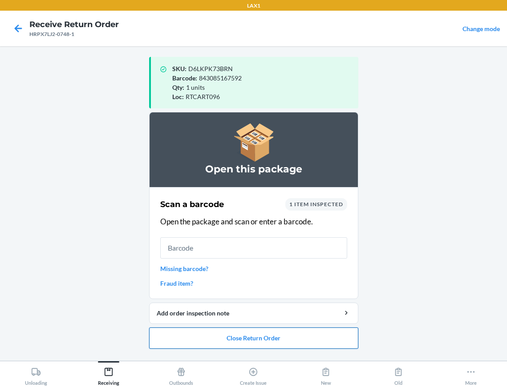
click at [254, 340] on button "Close Return Order" at bounding box center [253, 338] width 209 height 21
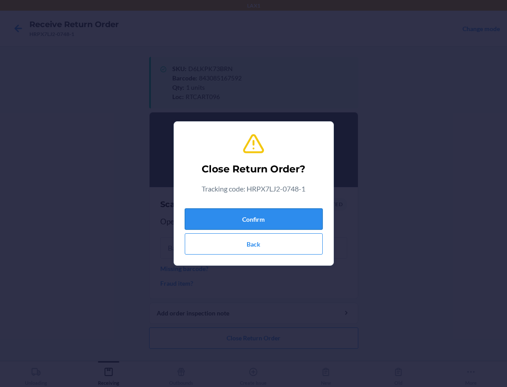
click at [293, 219] on button "Confirm" at bounding box center [254, 219] width 138 height 21
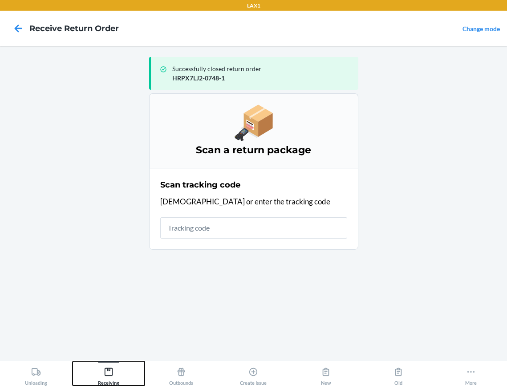
click at [110, 368] on icon at bounding box center [109, 372] width 8 height 8
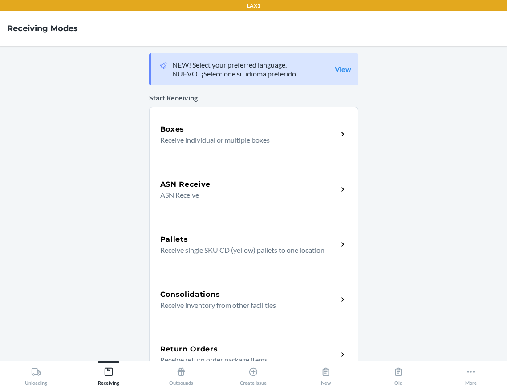
click at [161, 341] on div "Return Orders Receive return order package items" at bounding box center [253, 354] width 209 height 55
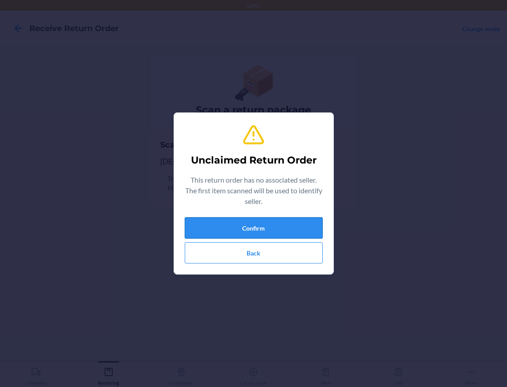
click at [244, 222] on button "Confirm" at bounding box center [254, 227] width 138 height 21
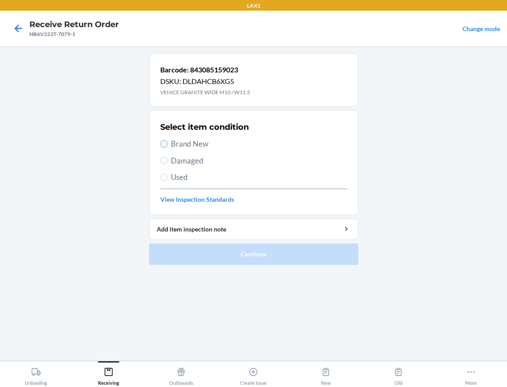
click at [165, 141] on input "Brand New" at bounding box center [163, 144] width 7 height 7
radio input "true"
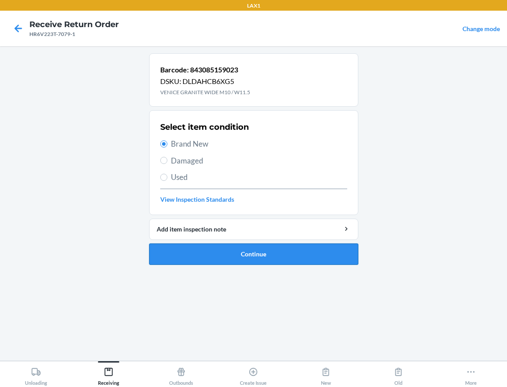
click at [190, 249] on button "Continue" at bounding box center [253, 254] width 209 height 21
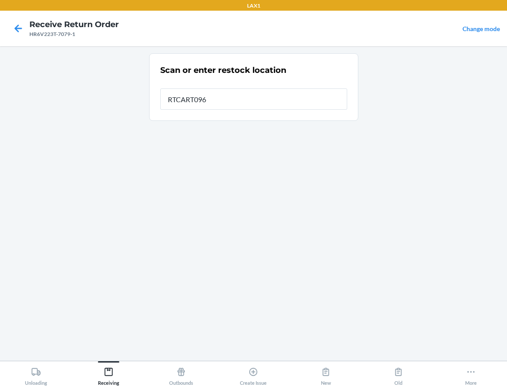
type input "RTCART096"
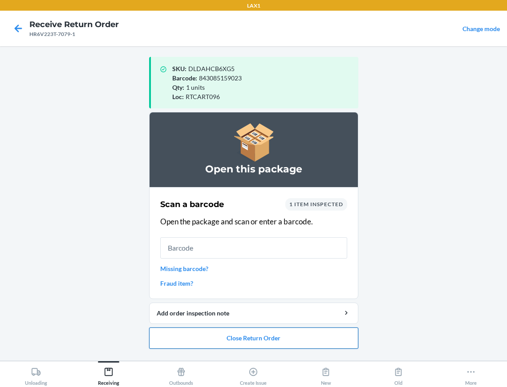
click at [201, 335] on button "Close Return Order" at bounding box center [253, 338] width 209 height 21
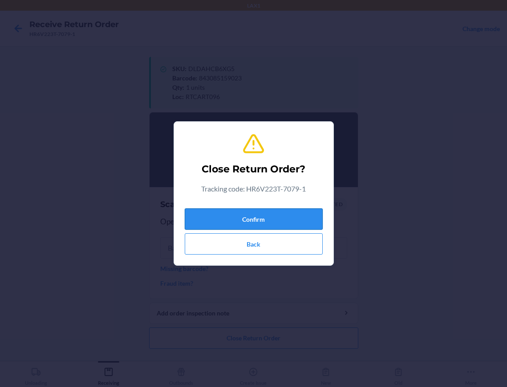
click at [227, 221] on button "Confirm" at bounding box center [254, 219] width 138 height 21
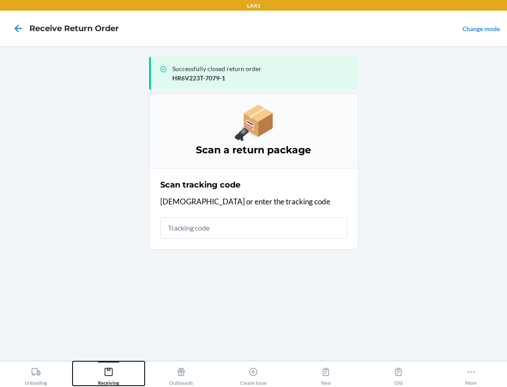
drag, startPoint x: 110, startPoint y: 372, endPoint x: 141, endPoint y: 343, distance: 42.1
click at [111, 370] on icon at bounding box center [109, 372] width 10 height 10
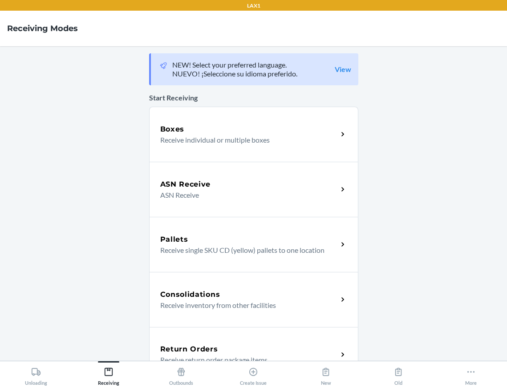
click at [196, 345] on h5 "Return Orders" at bounding box center [189, 349] width 58 height 11
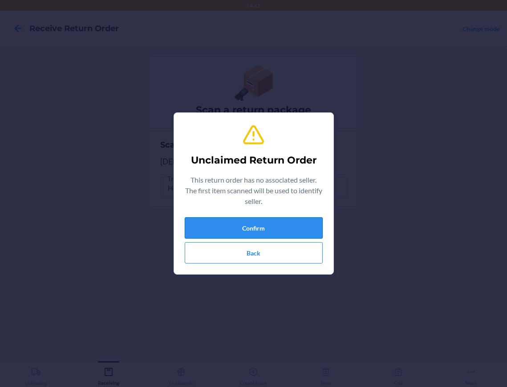
click at [213, 234] on button "Confirm" at bounding box center [254, 227] width 138 height 21
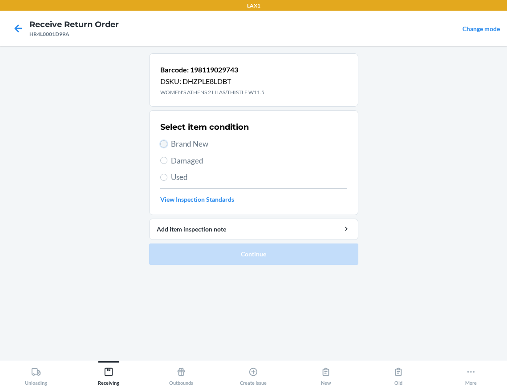
click at [161, 146] on input "Brand New" at bounding box center [163, 144] width 7 height 7
radio input "true"
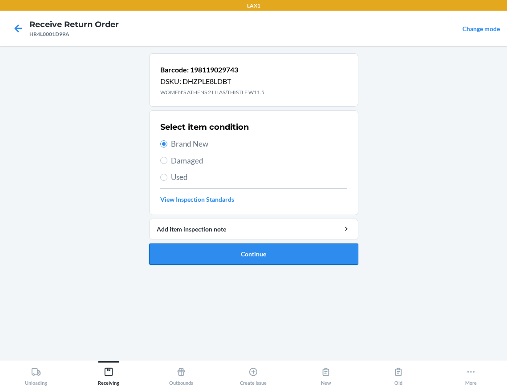
click at [212, 250] on button "Continue" at bounding box center [253, 254] width 209 height 21
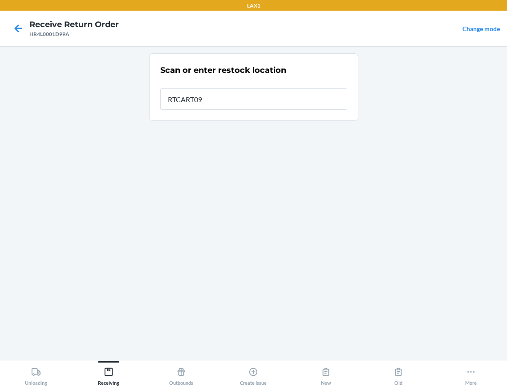
type input "RTCART096"
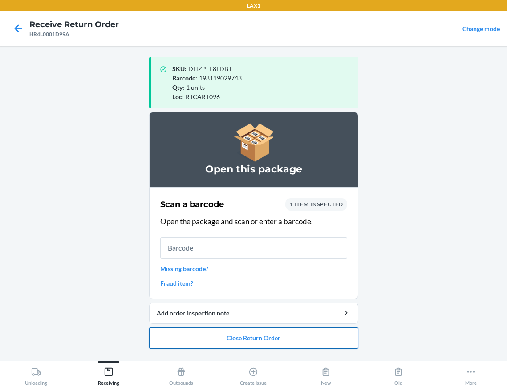
click at [226, 338] on button "Close Return Order" at bounding box center [253, 338] width 209 height 21
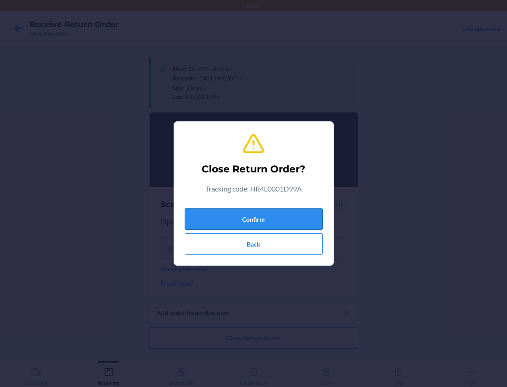
click at [278, 222] on button "Confirm" at bounding box center [254, 219] width 138 height 21
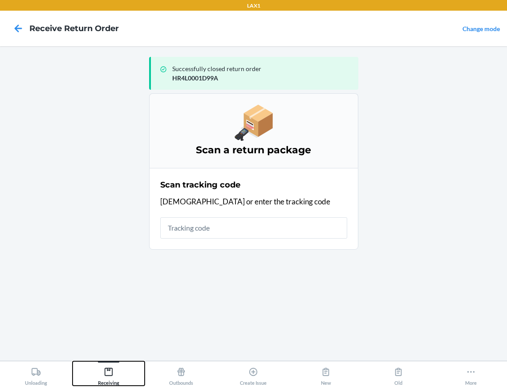
click at [110, 374] on icon at bounding box center [109, 372] width 10 height 10
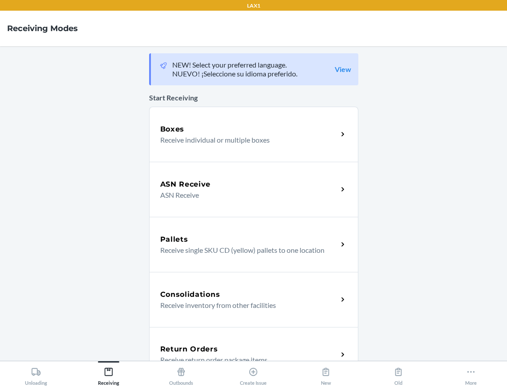
click at [208, 345] on h5 "Return Orders" at bounding box center [189, 349] width 58 height 11
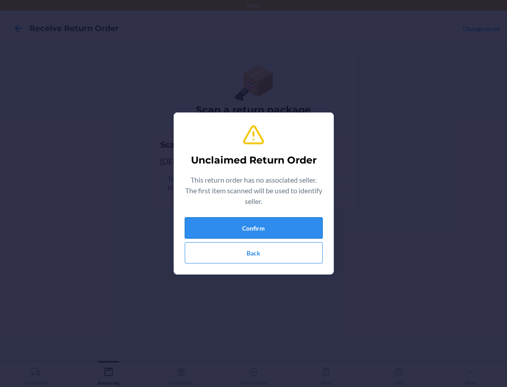
click at [208, 232] on button "Confirm" at bounding box center [254, 227] width 138 height 21
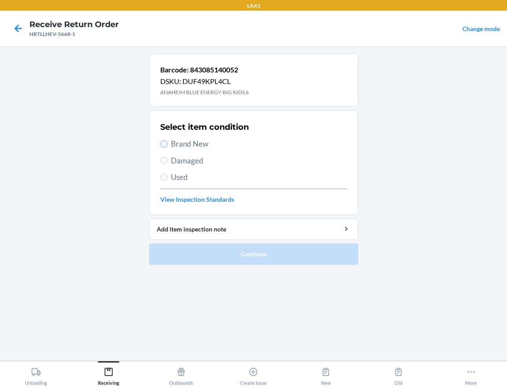
click at [165, 143] on input "Brand New" at bounding box center [163, 144] width 7 height 7
radio input "true"
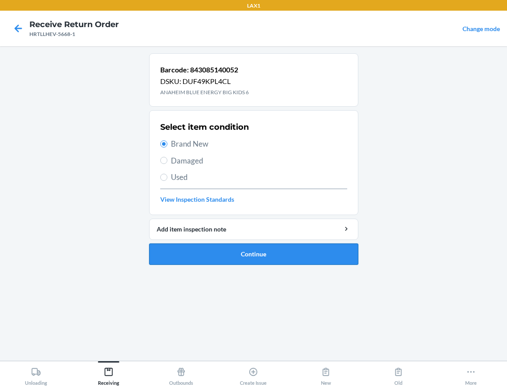
click at [191, 254] on button "Continue" at bounding box center [253, 254] width 209 height 21
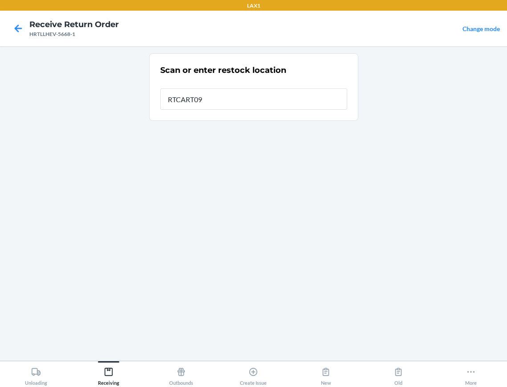
type input "RTCART096"
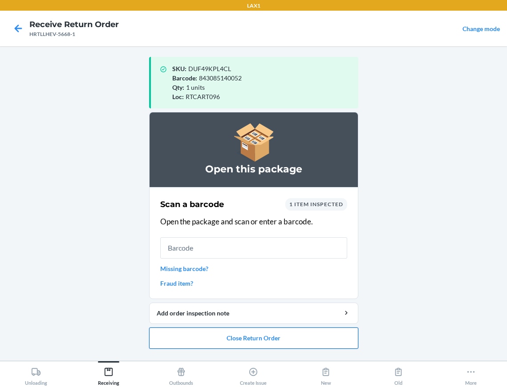
click at [165, 344] on button "Close Return Order" at bounding box center [253, 338] width 209 height 21
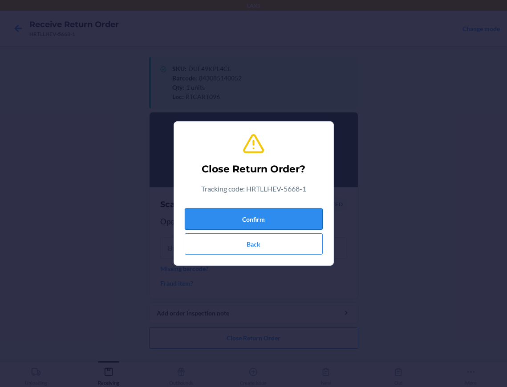
click at [250, 221] on button "Confirm" at bounding box center [254, 219] width 138 height 21
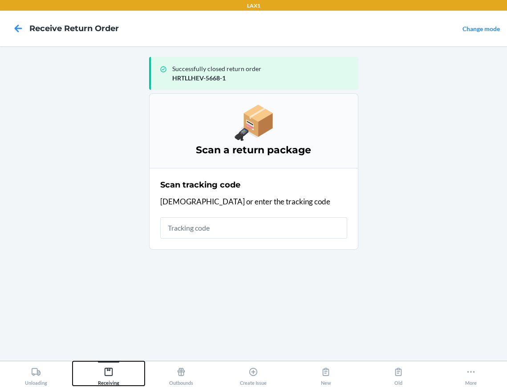
drag, startPoint x: 105, startPoint y: 370, endPoint x: 115, endPoint y: 359, distance: 14.5
click at [106, 370] on icon at bounding box center [109, 372] width 10 height 10
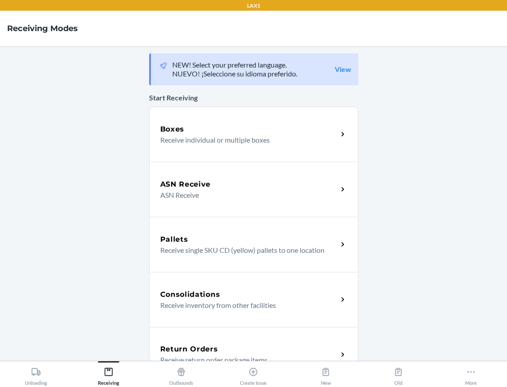
click at [179, 345] on h5 "Return Orders" at bounding box center [189, 349] width 58 height 11
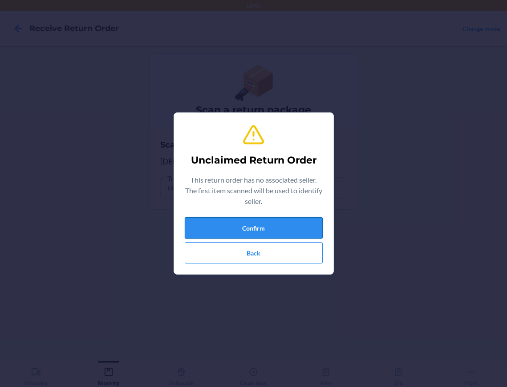
click at [294, 233] on button "Confirm" at bounding box center [254, 227] width 138 height 21
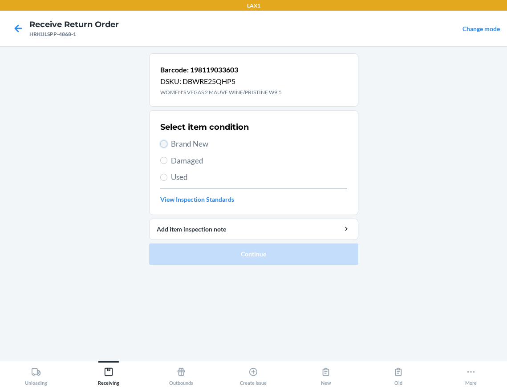
click at [164, 145] on input "Brand New" at bounding box center [163, 144] width 7 height 7
radio input "true"
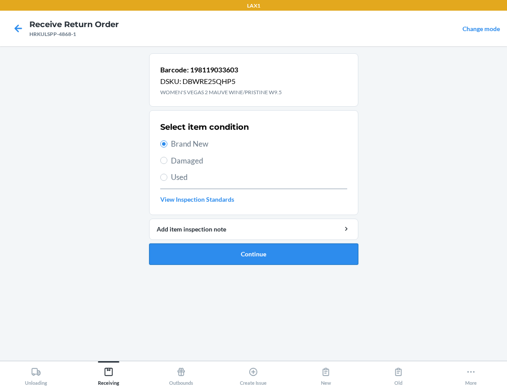
click at [172, 254] on button "Continue" at bounding box center [253, 254] width 209 height 21
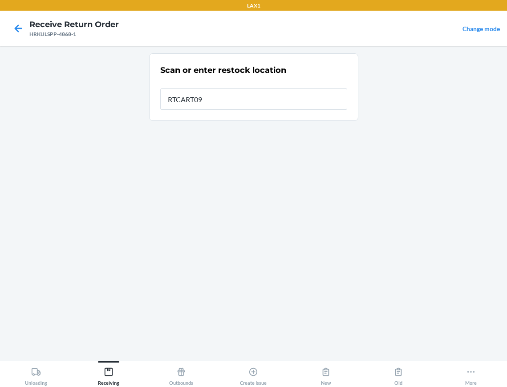
type input "RTCART096"
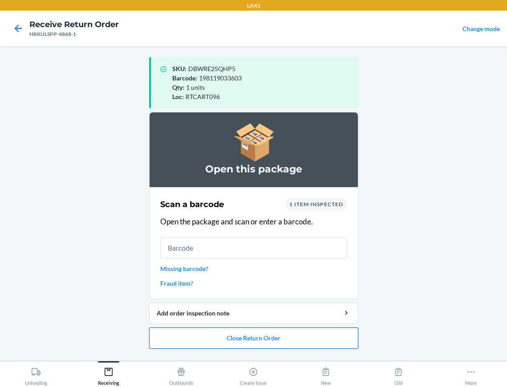
click at [247, 341] on button "Close Return Order" at bounding box center [253, 338] width 209 height 21
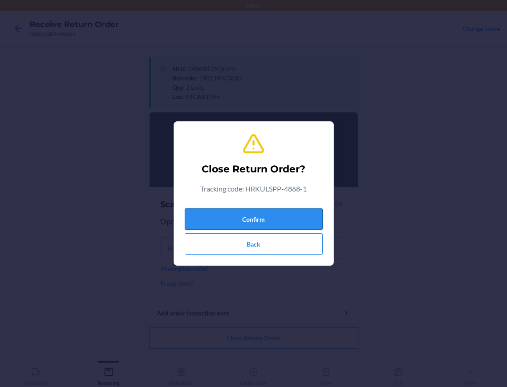
click at [262, 219] on button "Confirm" at bounding box center [254, 219] width 138 height 21
